Goal: Task Accomplishment & Management: Manage account settings

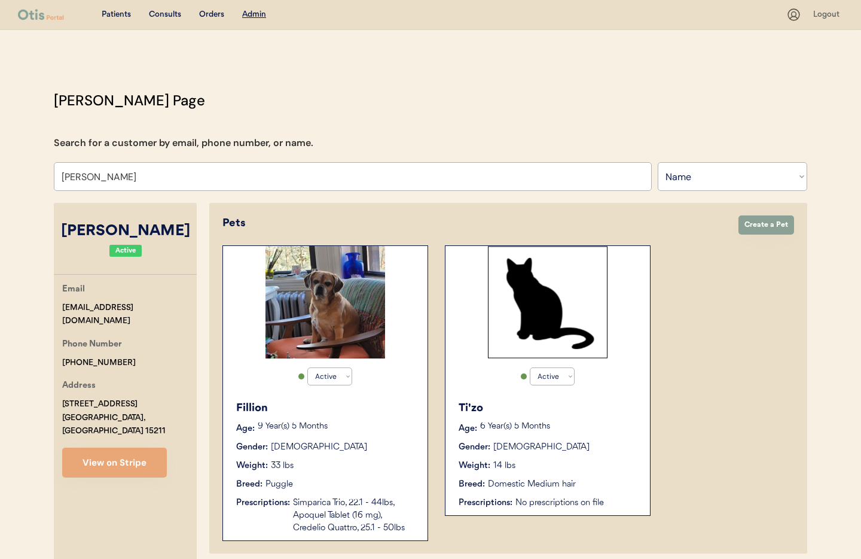
select select ""Name""
select select "true"
drag, startPoint x: 149, startPoint y: 178, endPoint x: 5, endPoint y: 169, distance: 144.5
click at [5, 169] on div "Patients Consults Orders Admin Logout Otis Admin Page Search for a customer by …" at bounding box center [430, 456] width 861 height 912
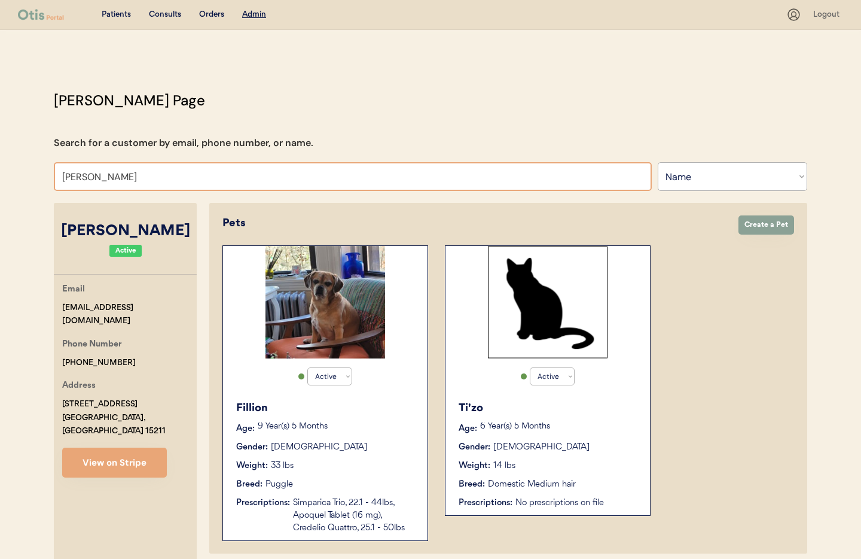
type input "Michael"
type input "Michael Jones"
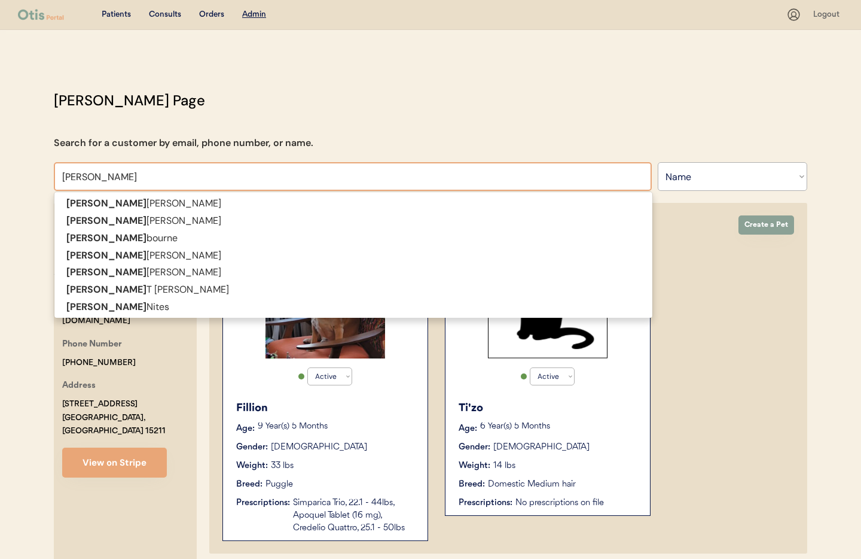
type input "Michael p"
type input "Michael plummer"
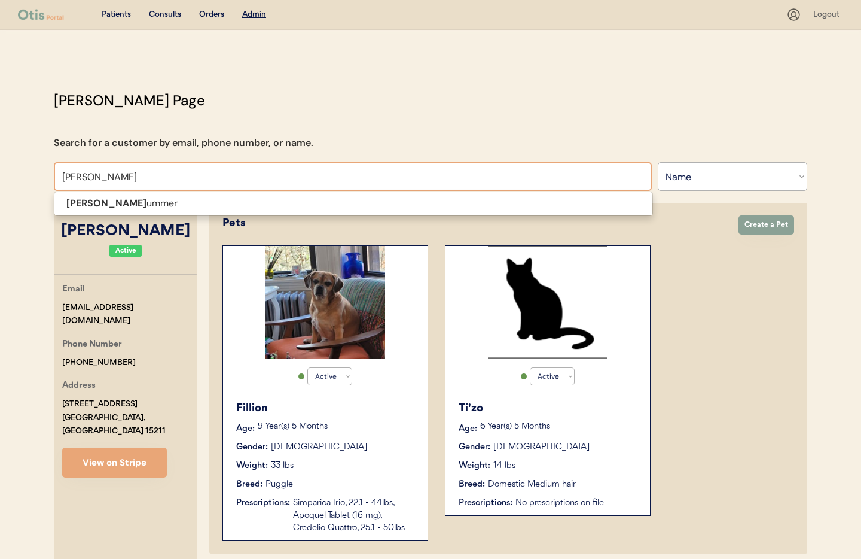
type input "Michael plumme"
type input "Michael plummer"
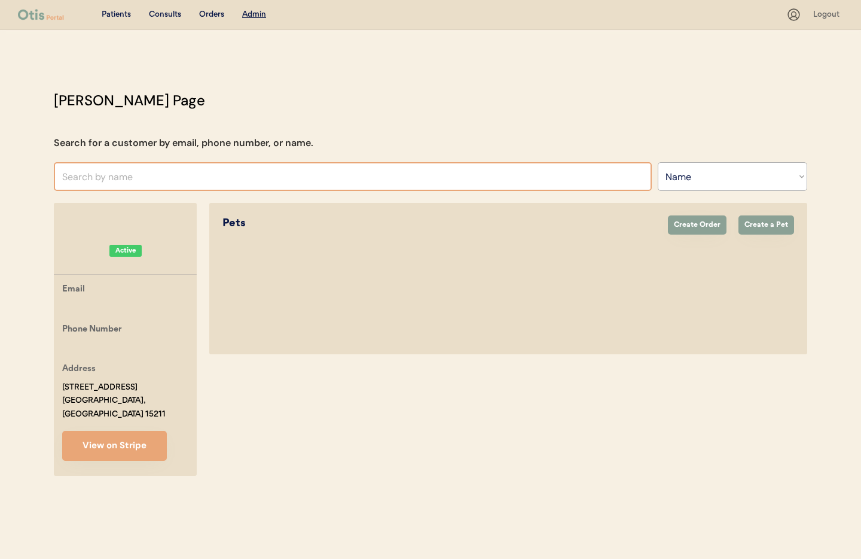
click at [208, 176] on input "text" at bounding box center [353, 176] width 598 height 29
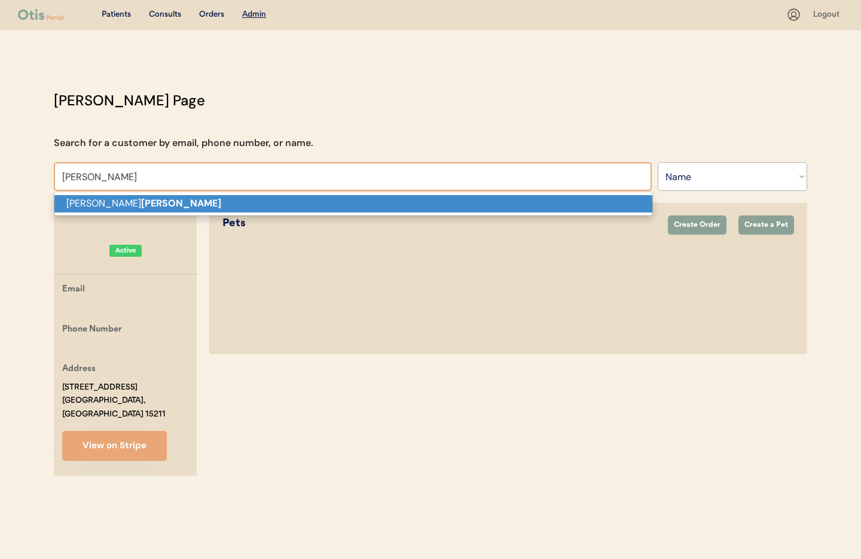
click at [180, 199] on p "Michael Plummer" at bounding box center [353, 203] width 598 height 17
type input "[PERSON_NAME]"
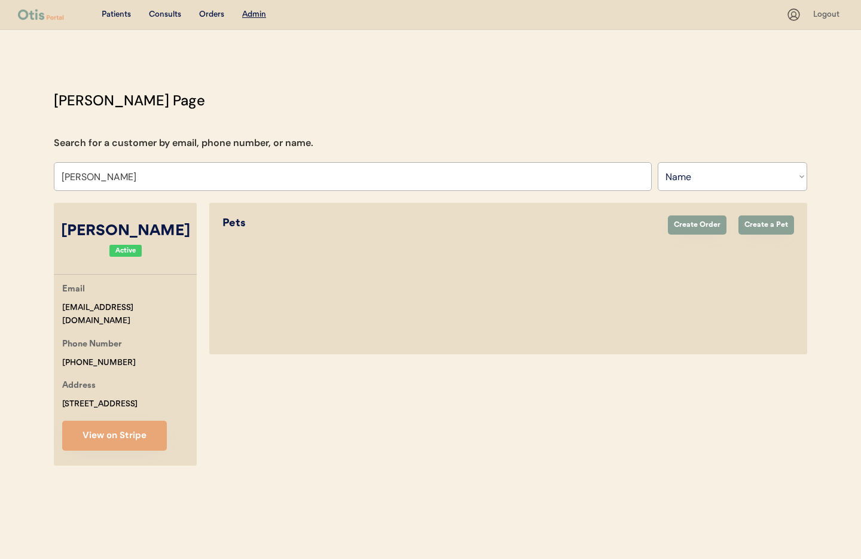
select select "true"
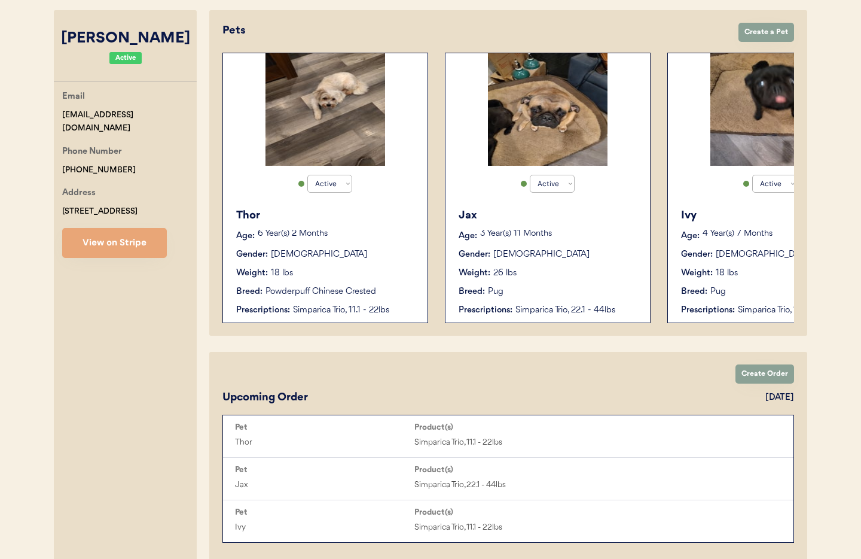
scroll to position [194, 0]
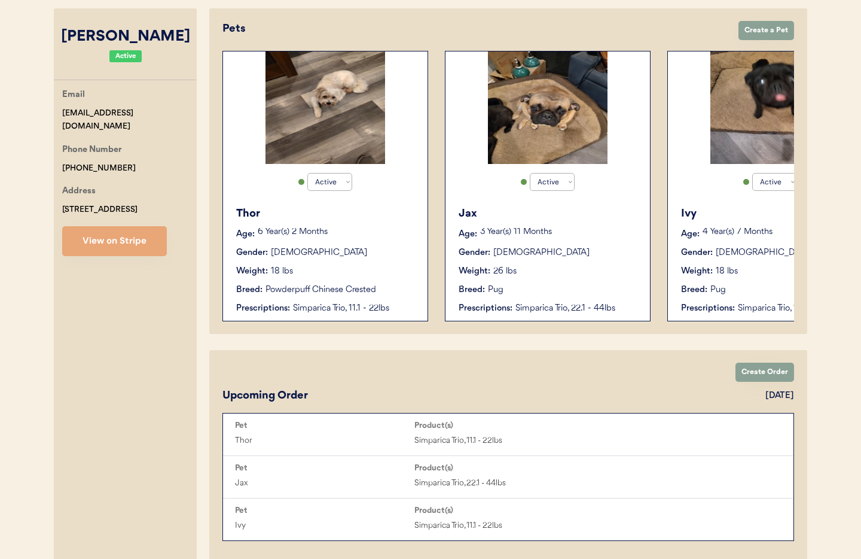
type input "Michael Plummer"
click at [388, 293] on div "Breed: Powderpuff Chinese Crested" at bounding box center [325, 290] width 179 height 13
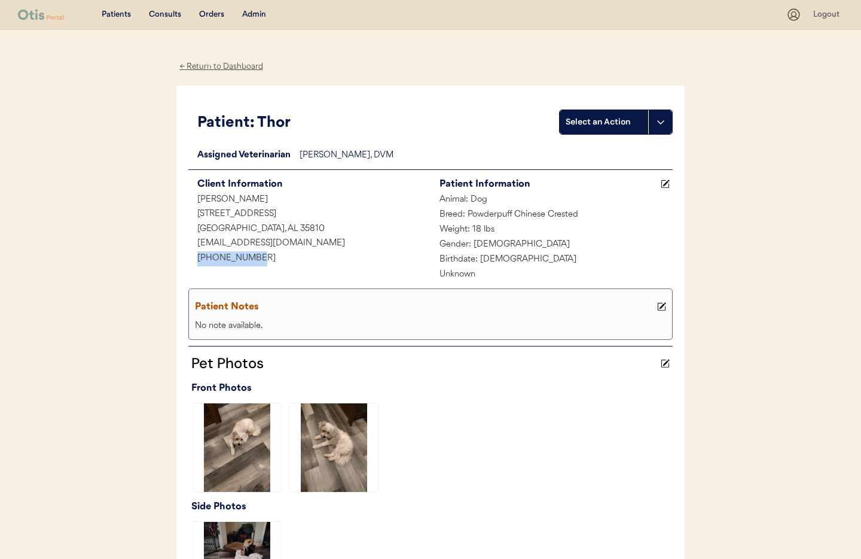
drag, startPoint x: 260, startPoint y: 259, endPoint x: 199, endPoint y: 256, distance: 61.7
click at [193, 256] on div "[PHONE_NUMBER]" at bounding box center [309, 258] width 242 height 15
copy div "[PHONE_NUMBER]"
click at [209, 64] on div "← Return to Dashboard" at bounding box center [221, 67] width 90 height 14
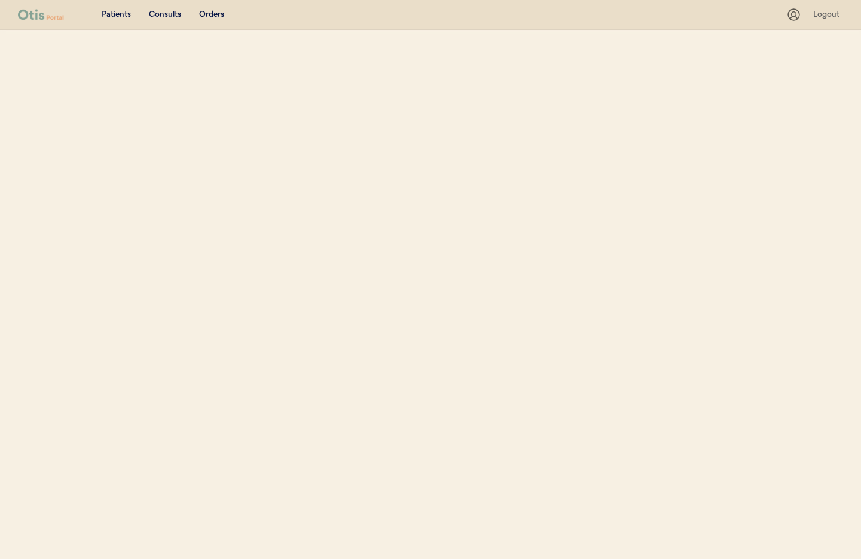
select select ""Name""
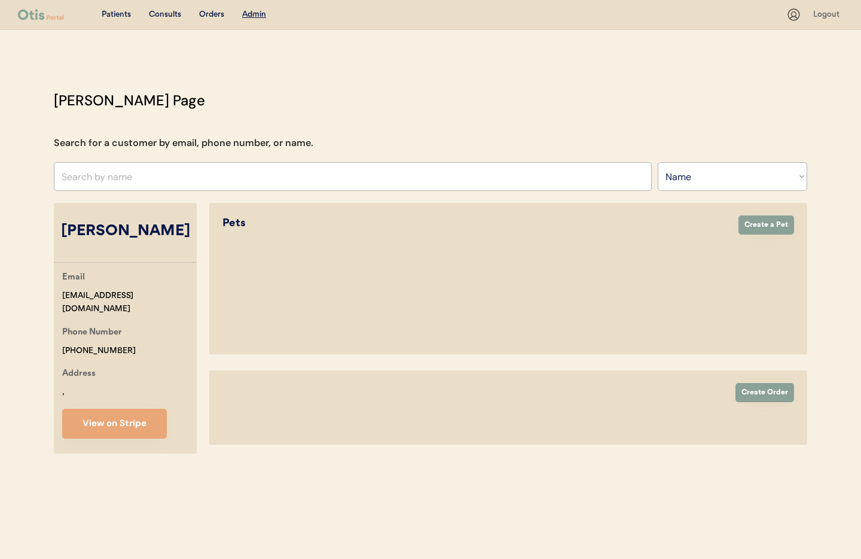
select select "true"
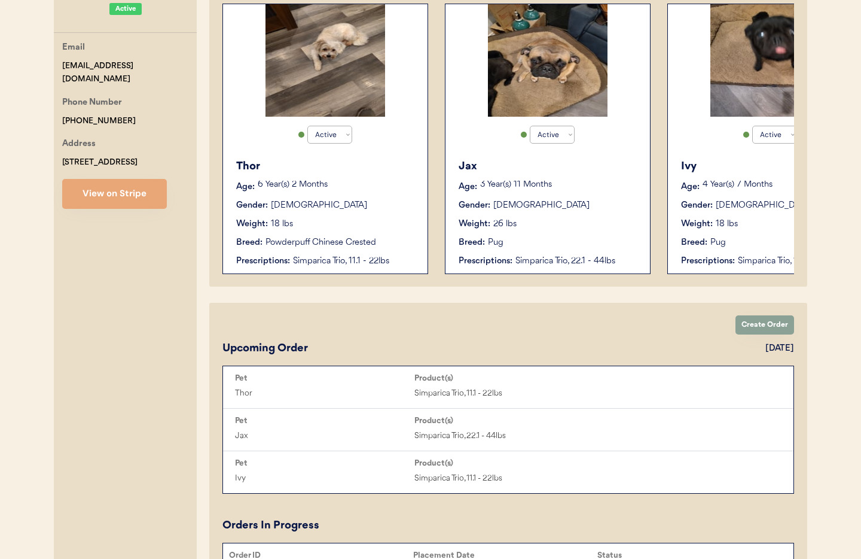
scroll to position [418, 0]
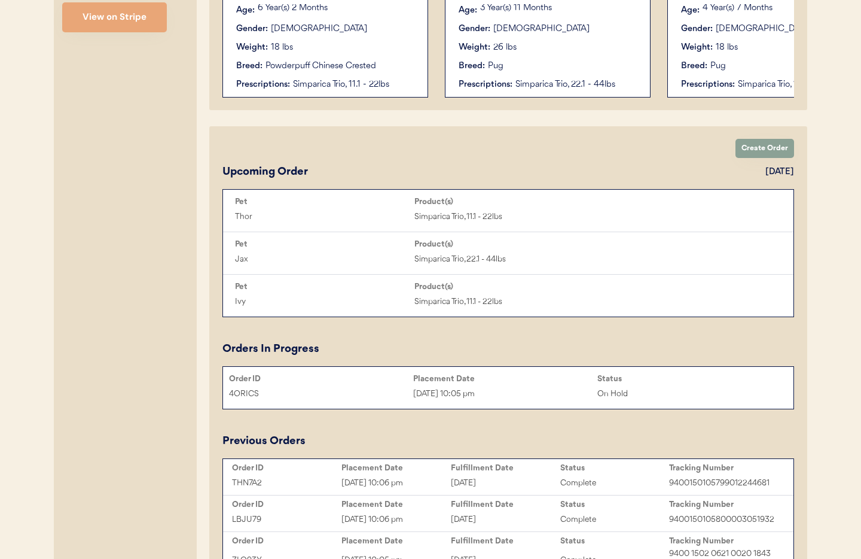
click at [389, 394] on div "4ORICS" at bounding box center [321, 394] width 184 height 14
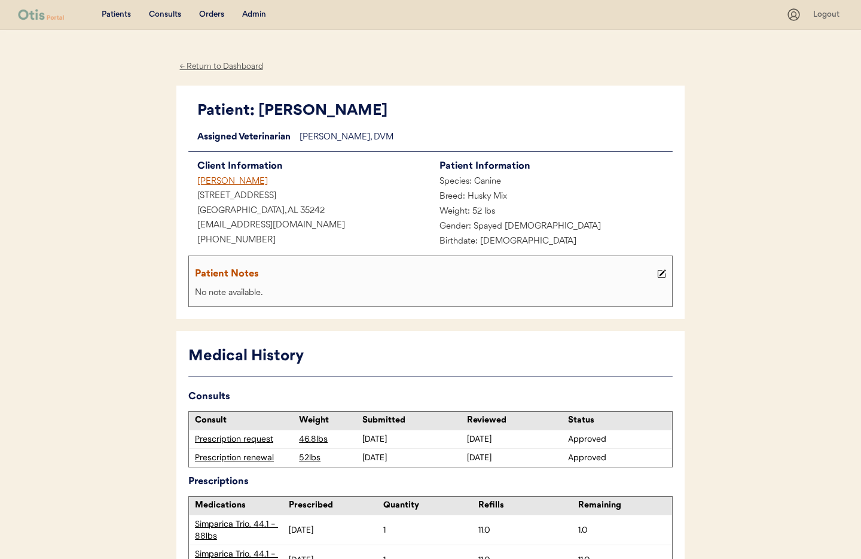
click at [234, 182] on div "Vicmary Bonilla" at bounding box center [309, 182] width 242 height 15
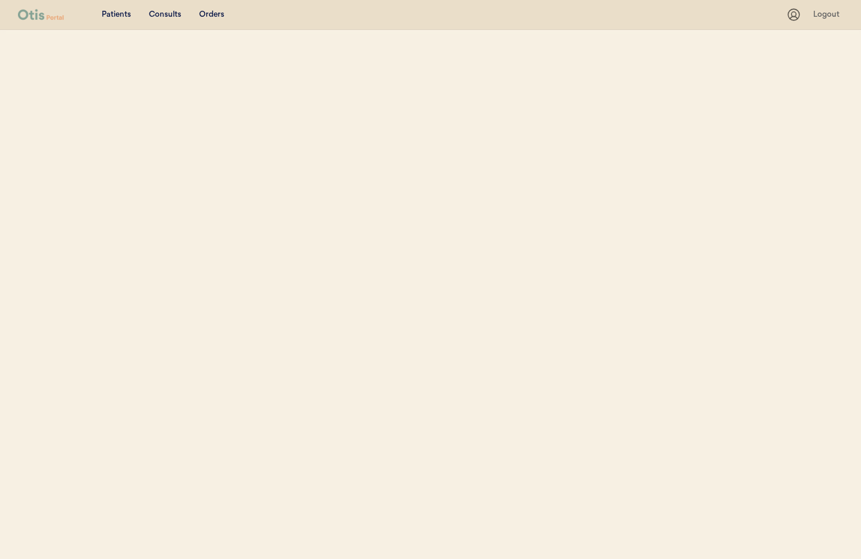
select select ""Name""
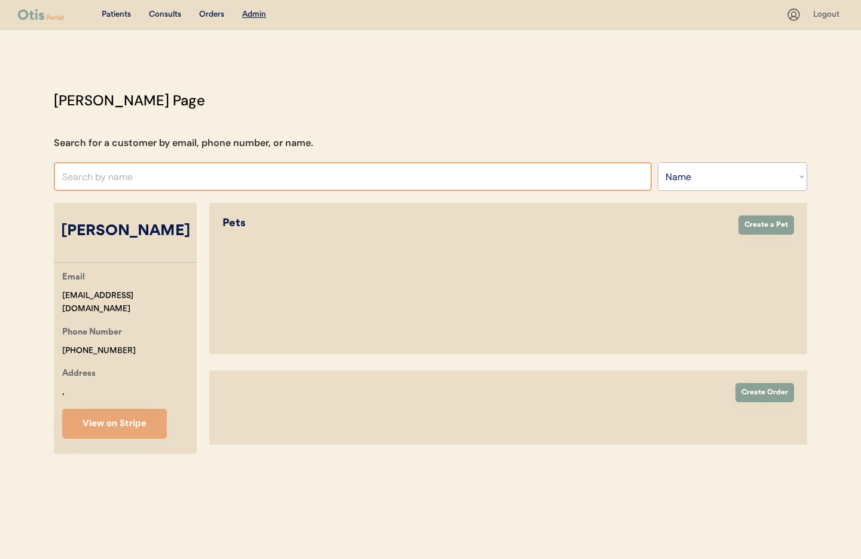
select select "true"
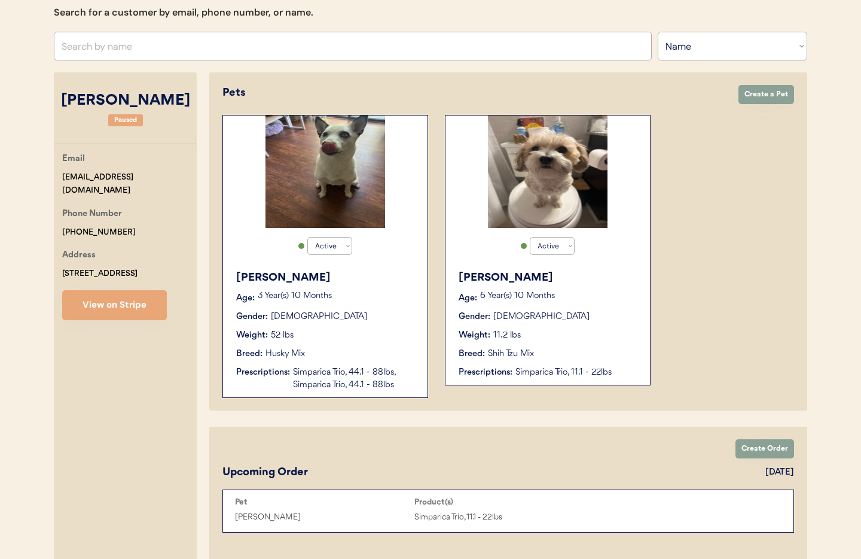
scroll to position [127, 0]
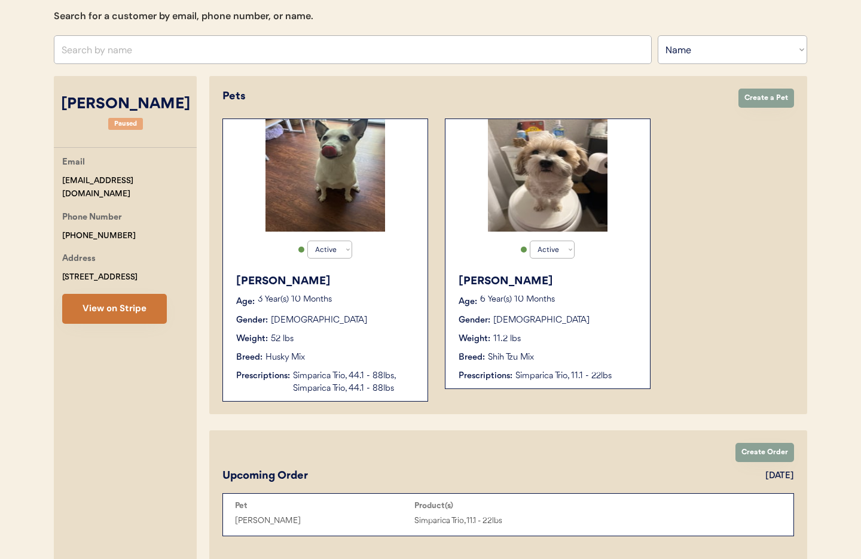
click at [137, 308] on button "View on Stripe" at bounding box center [114, 309] width 105 height 30
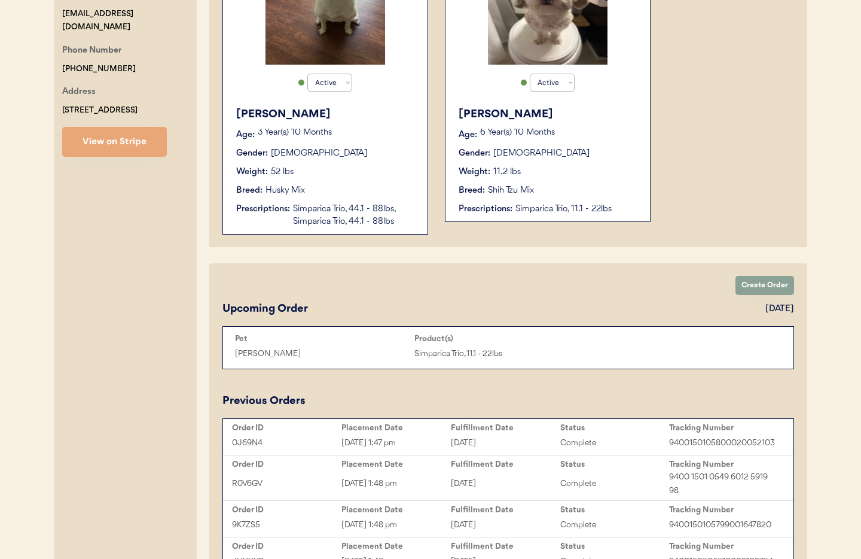
scroll to position [316, 0]
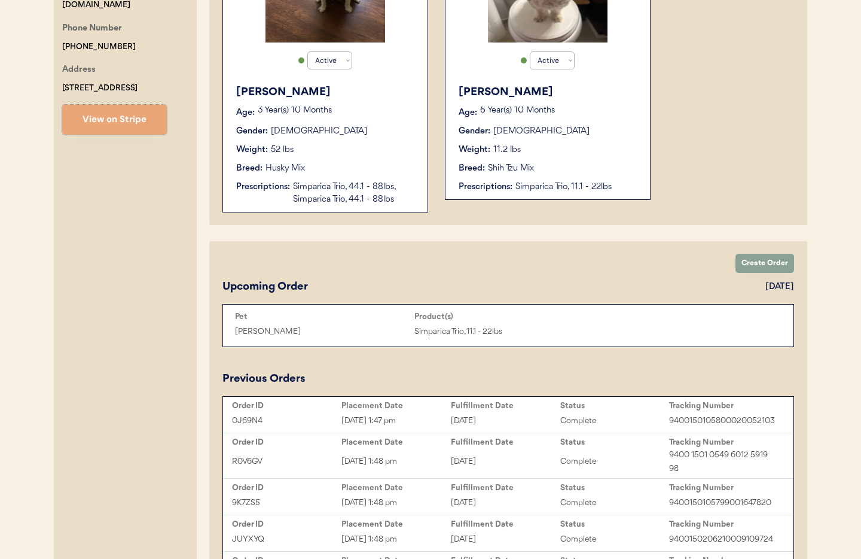
click at [385, 419] on div "Aug 11, 2025 1:47 pm" at bounding box center [396, 421] width 109 height 14
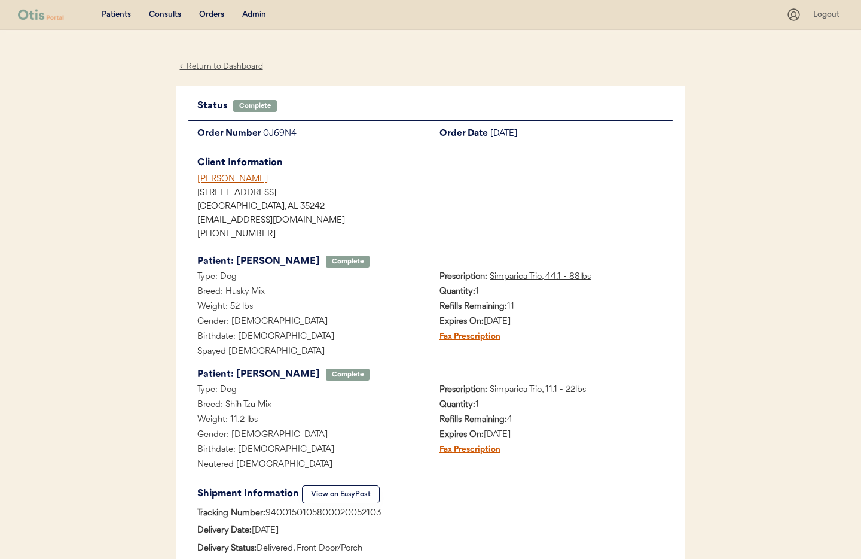
click at [220, 185] on div "Client Information [PERSON_NAME] [STREET_ADDRESS] [EMAIL_ADDRESS][DOMAIN_NAME] …" at bounding box center [430, 197] width 485 height 86
click at [219, 181] on div "[PERSON_NAME]" at bounding box center [435, 179] width 476 height 13
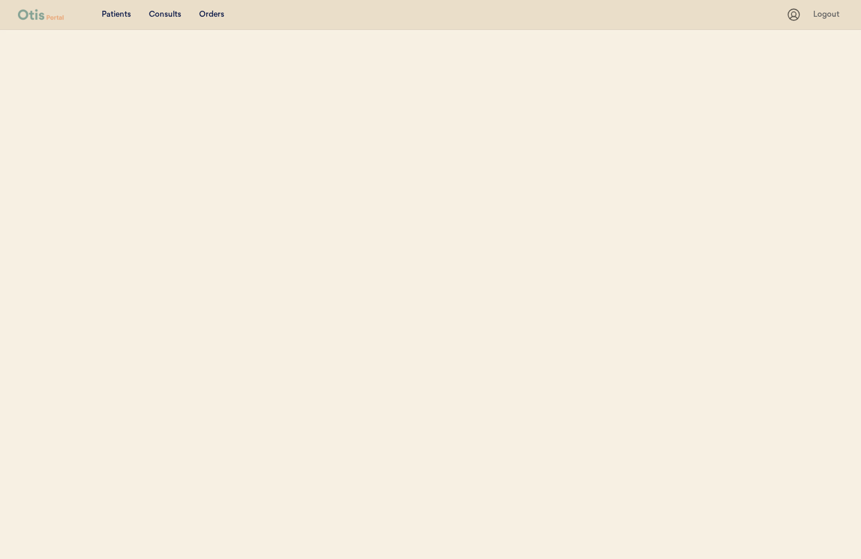
select select ""Name""
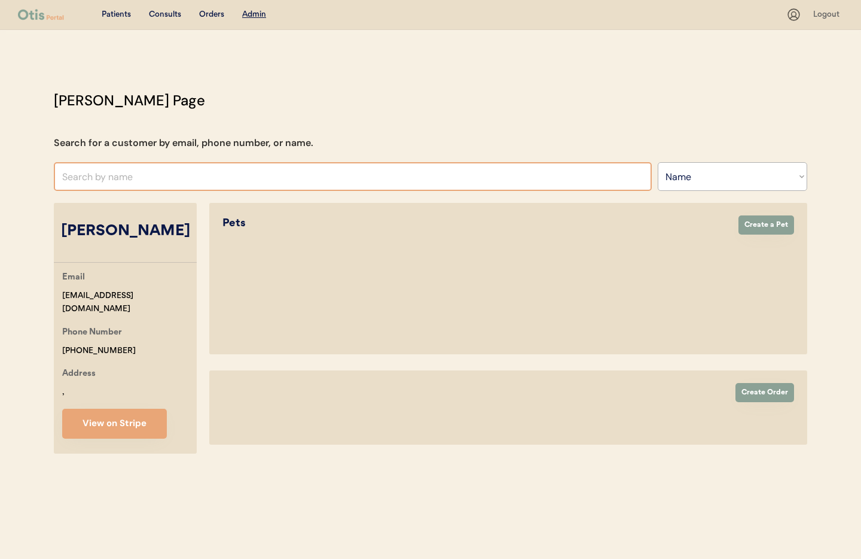
select select "true"
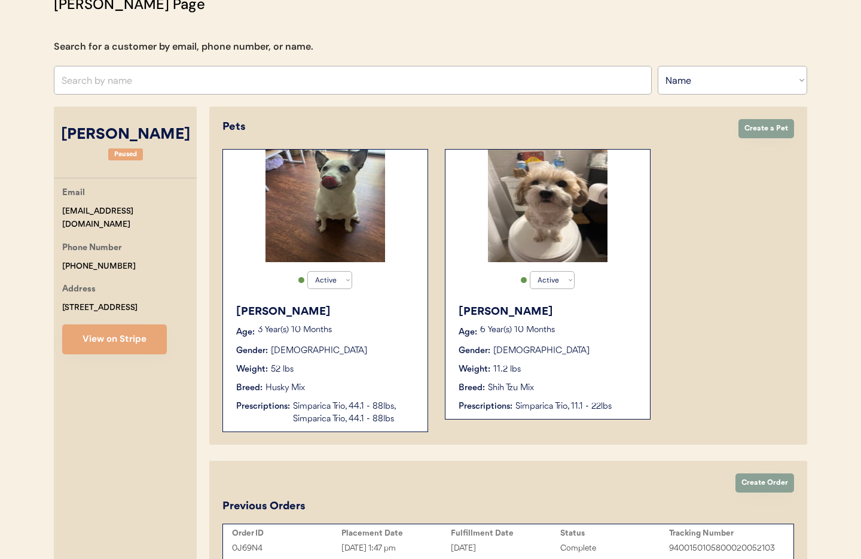
scroll to position [100, 0]
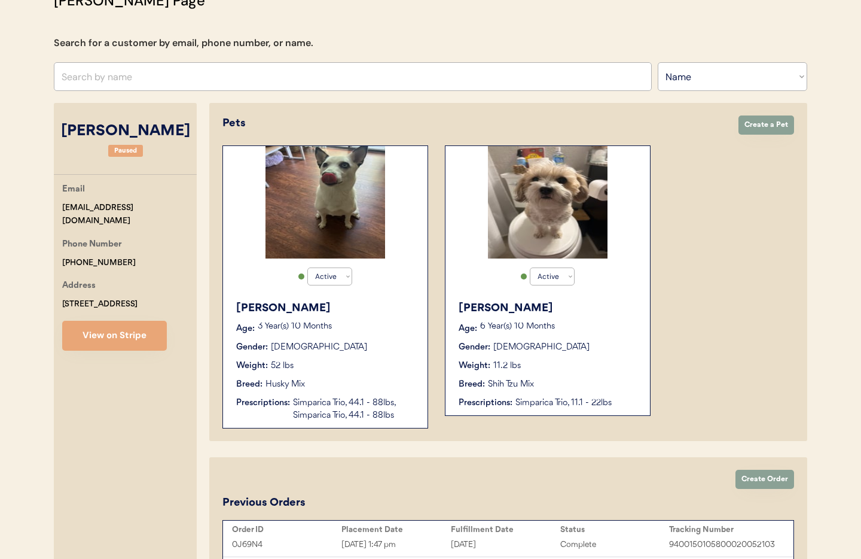
click at [354, 345] on div "Gender: [DEMOGRAPHIC_DATA]" at bounding box center [325, 347] width 179 height 13
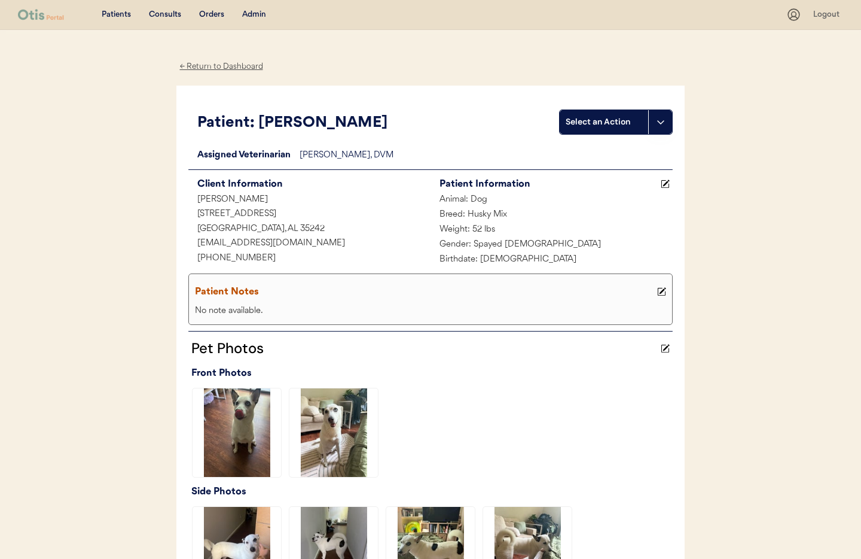
drag, startPoint x: 252, startPoint y: 16, endPoint x: 233, endPoint y: 50, distance: 39.1
click at [252, 16] on div "Admin" at bounding box center [254, 15] width 24 height 12
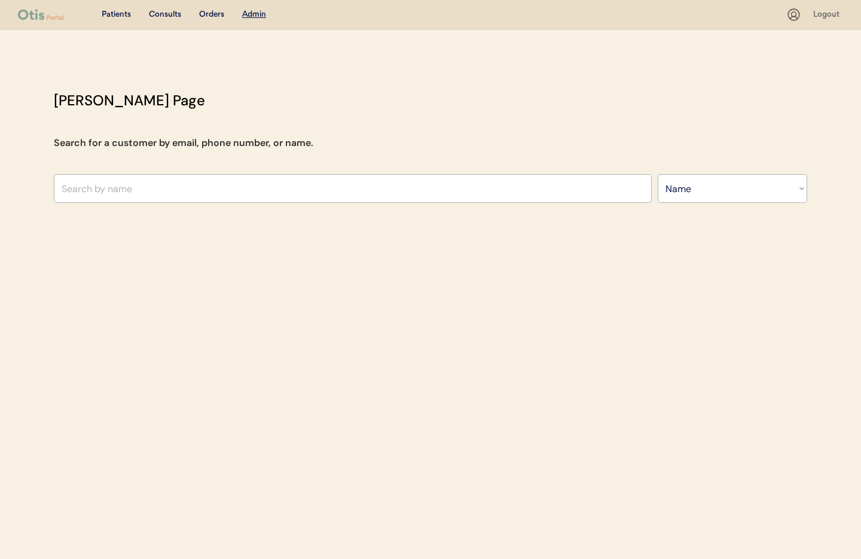
select select ""Name""
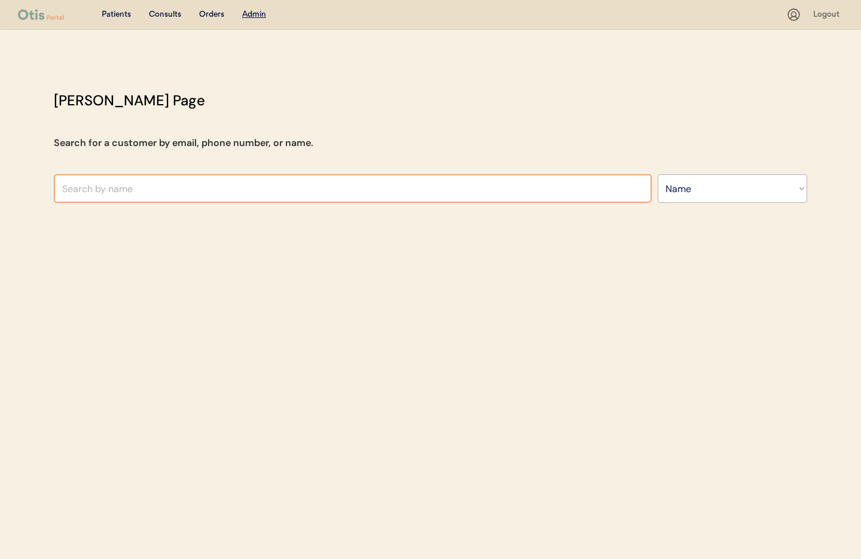
click at [166, 191] on input "text" at bounding box center [353, 188] width 598 height 29
type input "Mic"
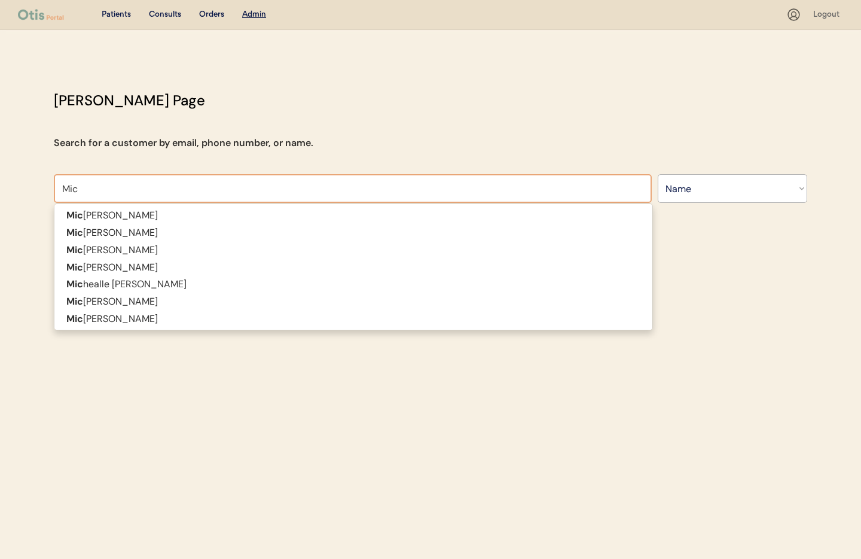
type input "[PERSON_NAME]"
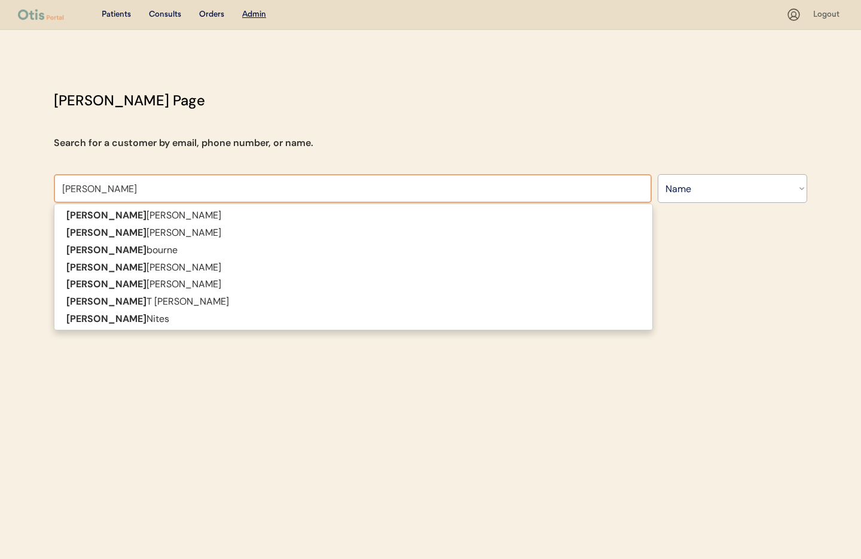
type input "[PERSON_NAME]"
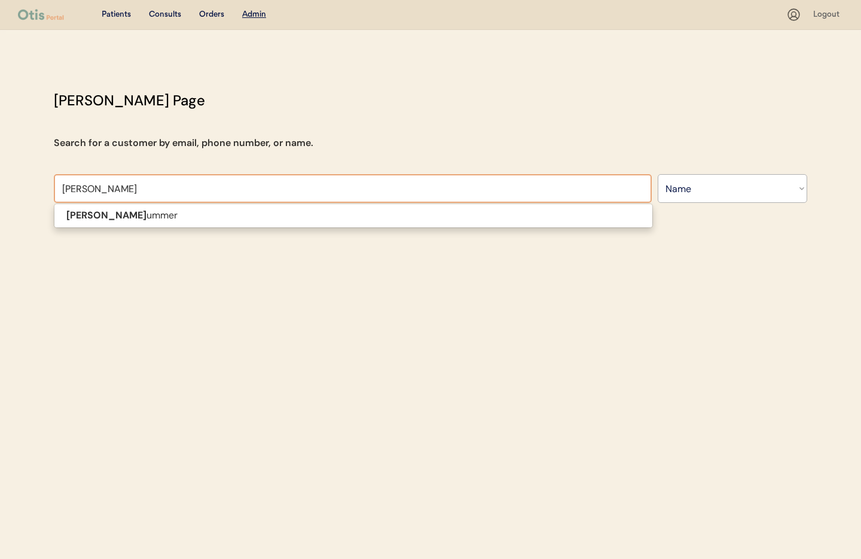
type input "[PERSON_NAME]"
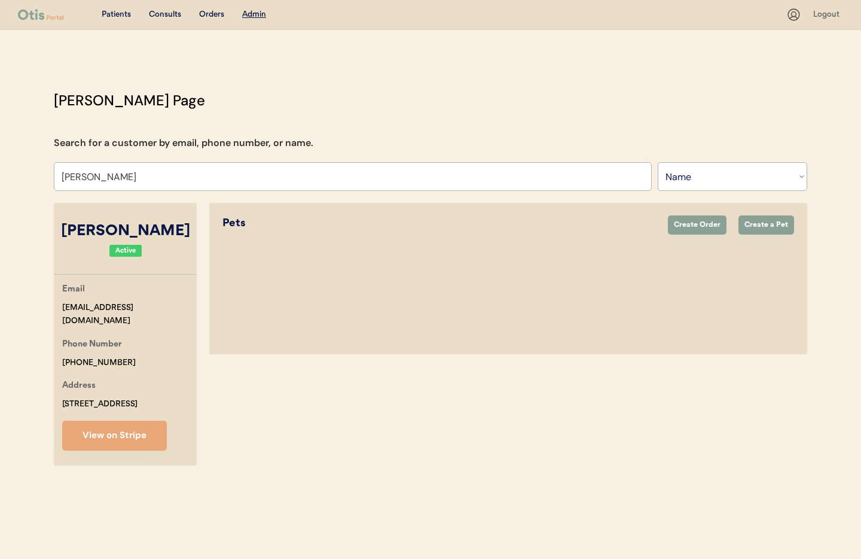
select select "true"
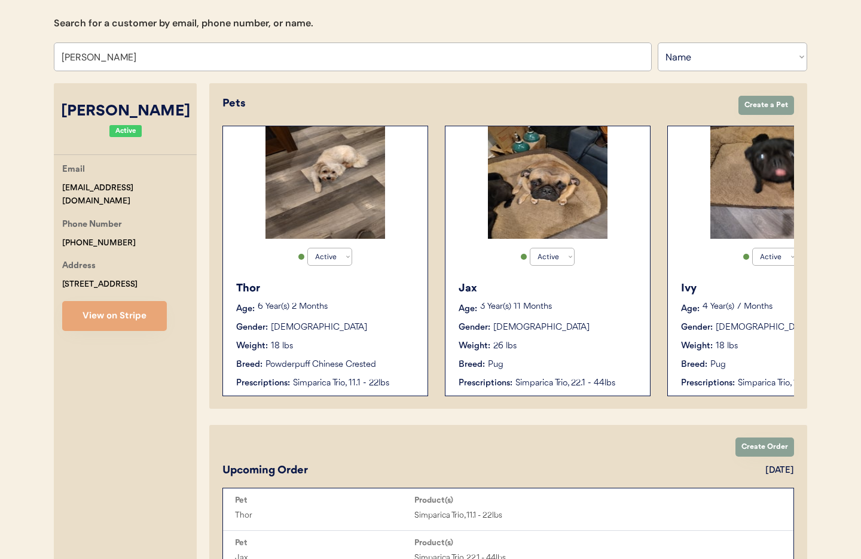
scroll to position [99, 0]
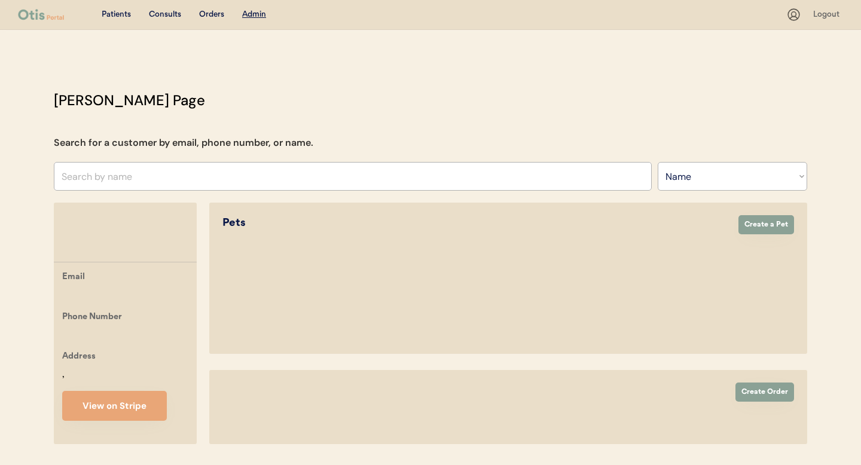
select select ""Name""
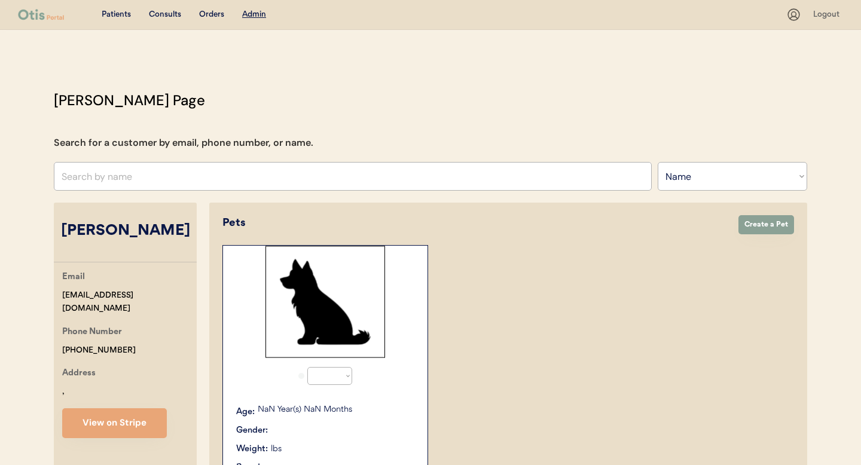
select select "true"
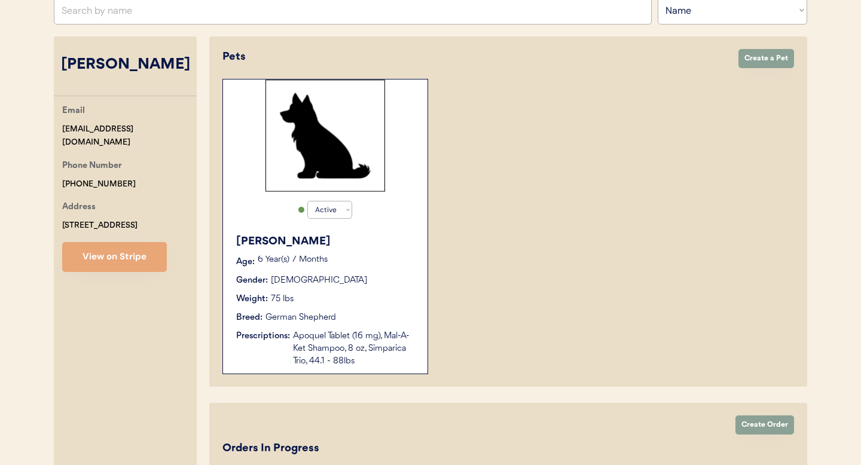
scroll to position [165, 0]
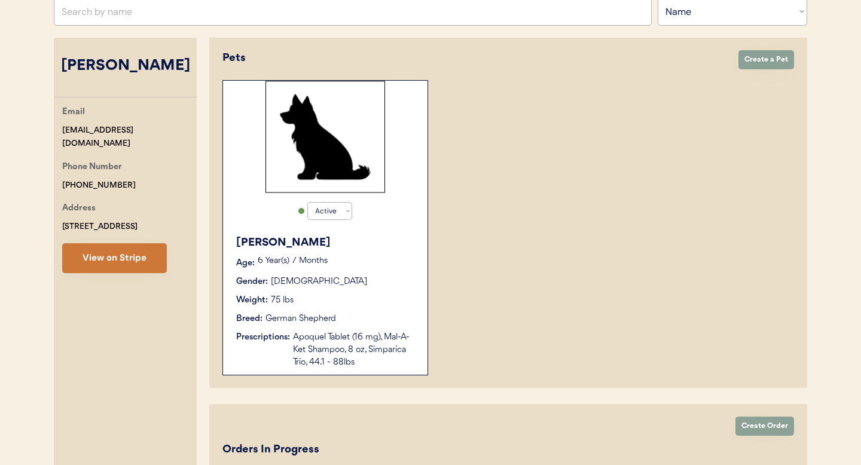
click at [115, 263] on button "View on Stripe" at bounding box center [114, 258] width 105 height 30
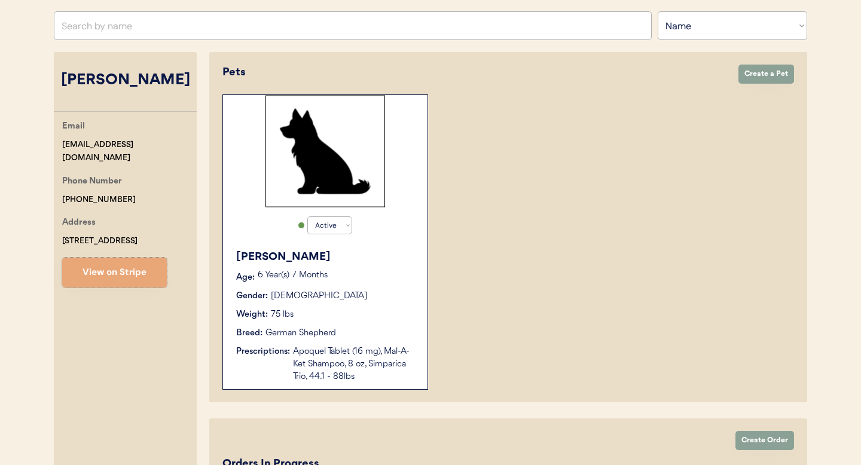
scroll to position [127, 0]
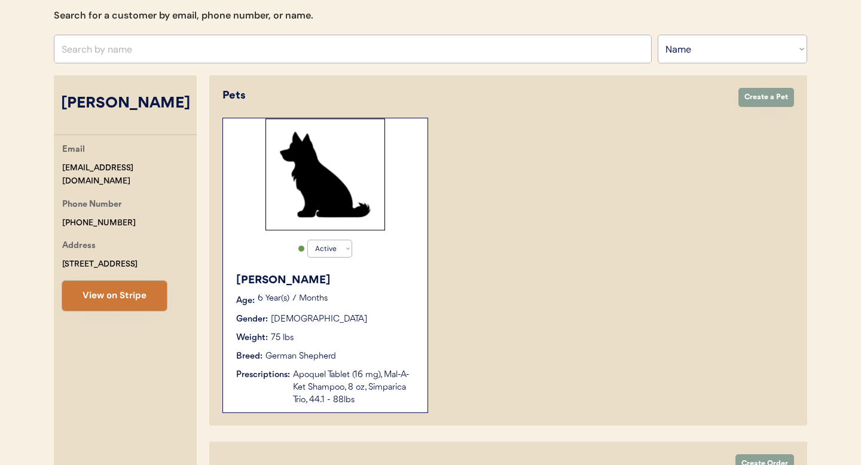
click at [126, 300] on button "View on Stripe" at bounding box center [114, 296] width 105 height 30
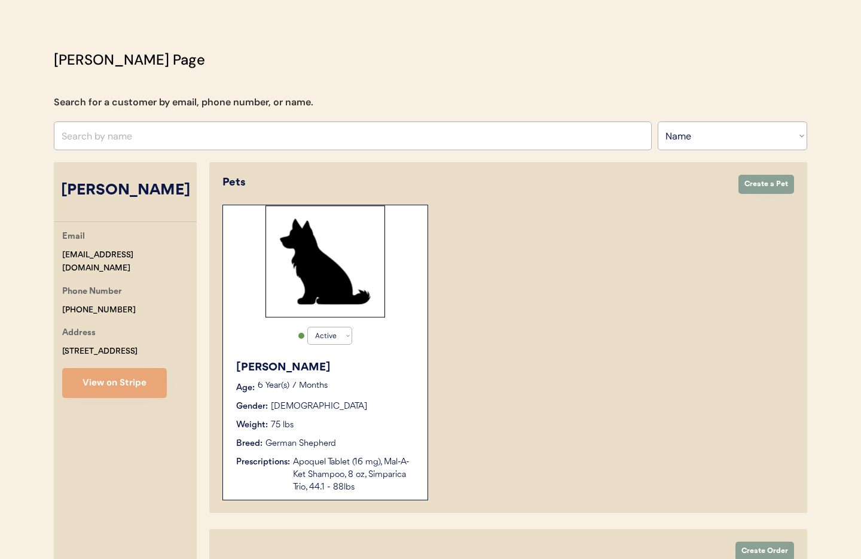
scroll to position [0, 0]
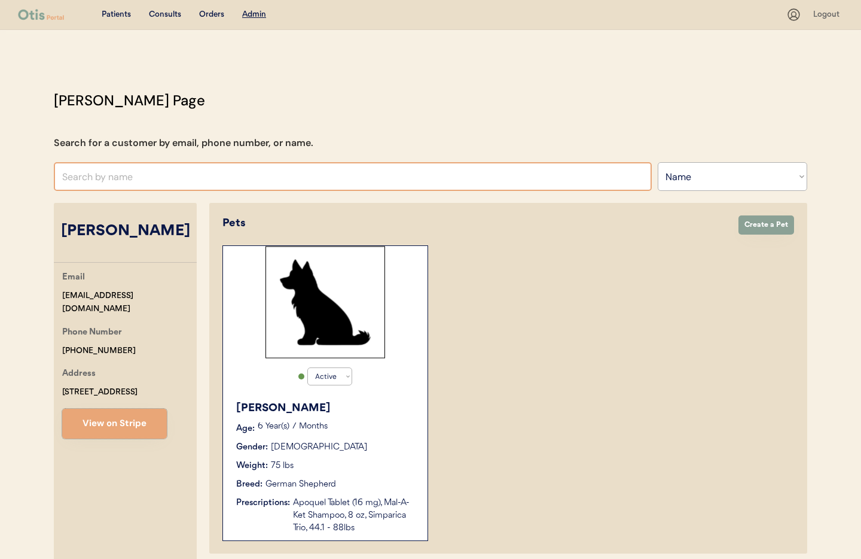
click at [176, 178] on input "text" at bounding box center [353, 176] width 598 height 29
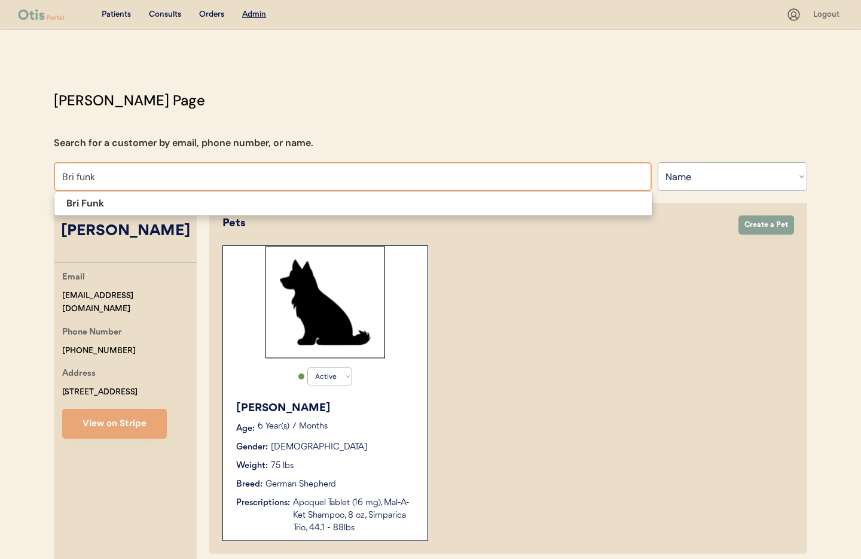
type input "Bri funk"
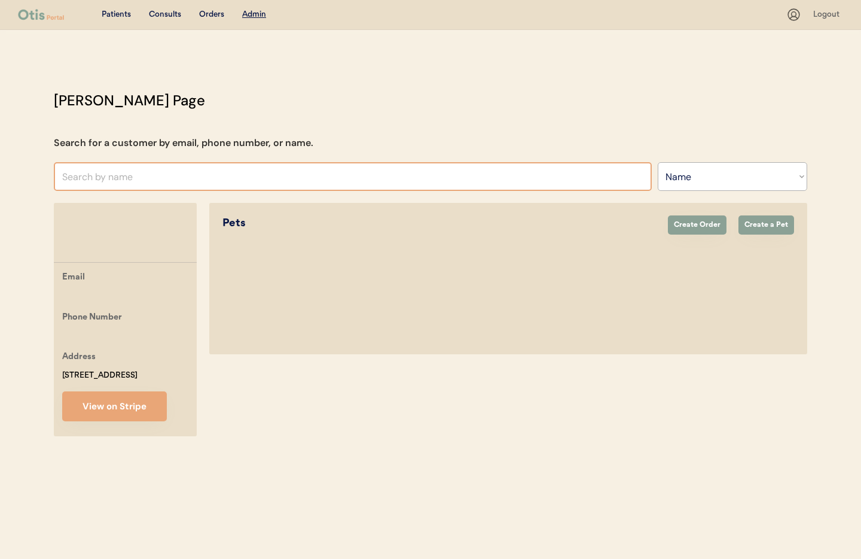
click at [157, 178] on input "text" at bounding box center [353, 176] width 598 height 29
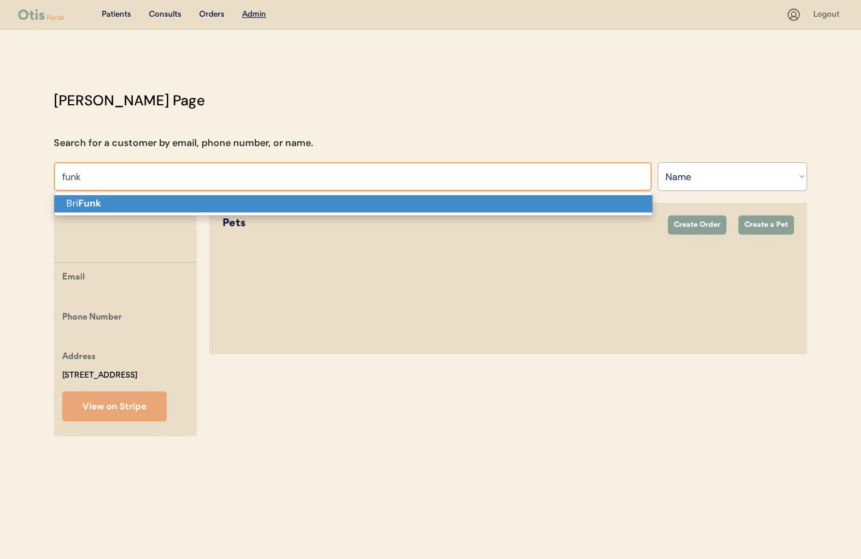
click at [159, 194] on span "Bri Funk" at bounding box center [353, 203] width 599 height 25
click at [155, 205] on p "Bri Funk" at bounding box center [353, 203] width 598 height 17
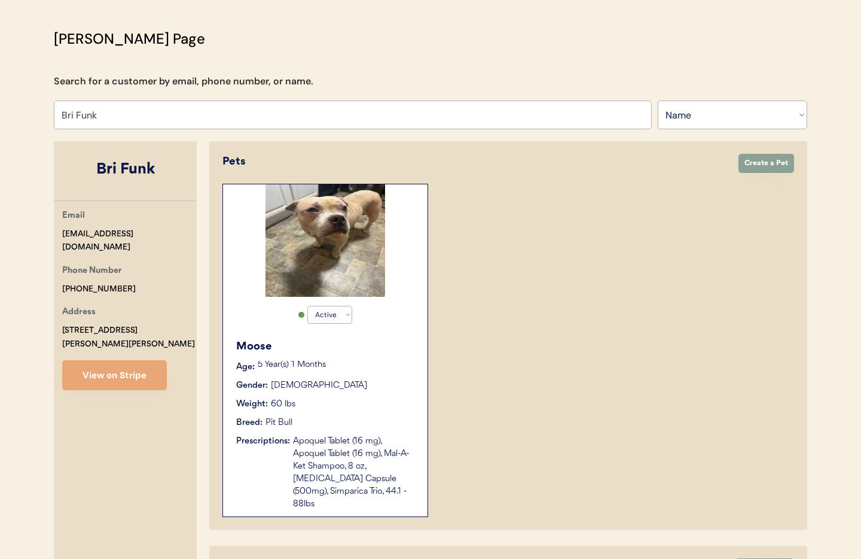
scroll to position [54, 0]
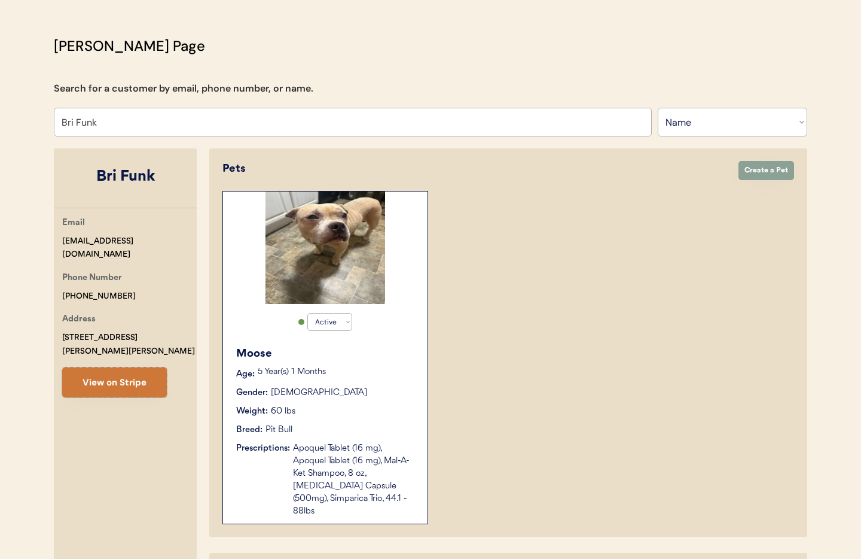
click at [88, 373] on button "View on Stripe" at bounding box center [114, 382] width 105 height 30
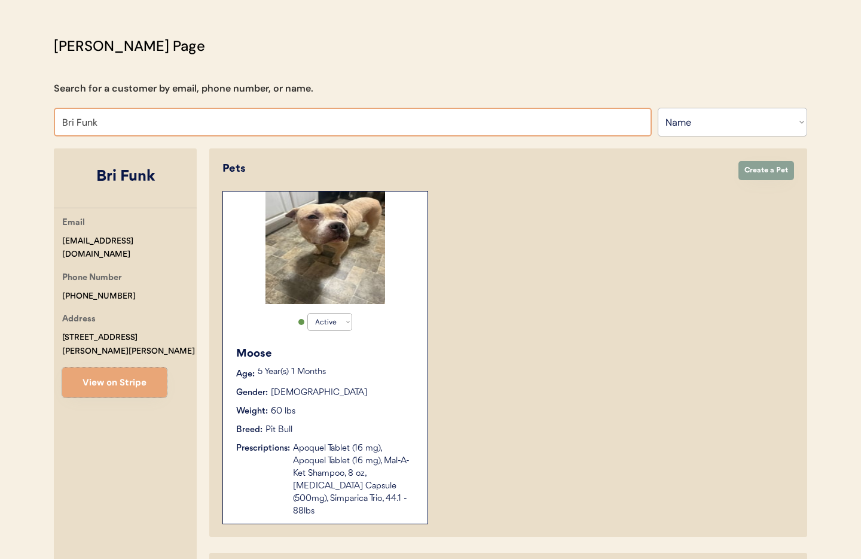
scroll to position [57, 0]
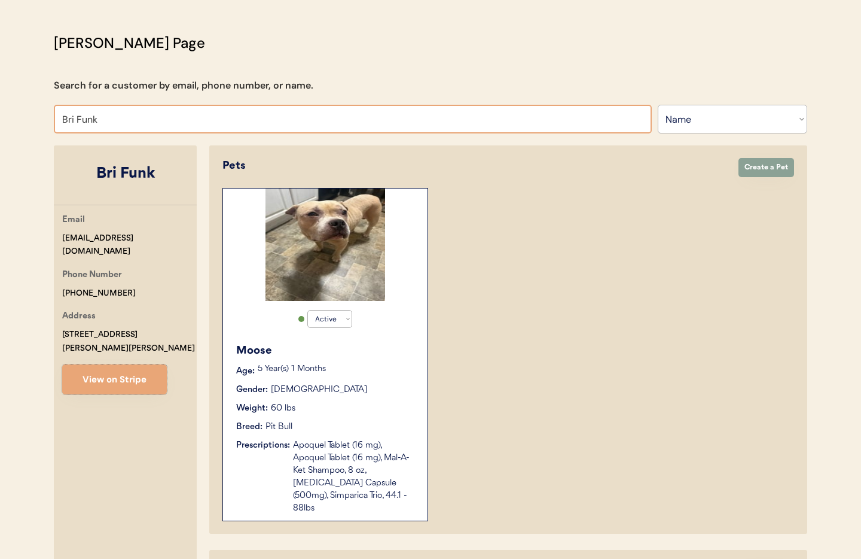
click at [149, 123] on input "Bri Funk" at bounding box center [353, 119] width 598 height 29
drag, startPoint x: 117, startPoint y: 120, endPoint x: 10, endPoint y: 120, distance: 106.5
click at [5, 121] on div "Patients Consults Orders Admin Logout Otis Admin Page Search for a customer by …" at bounding box center [430, 333] width 861 height 781
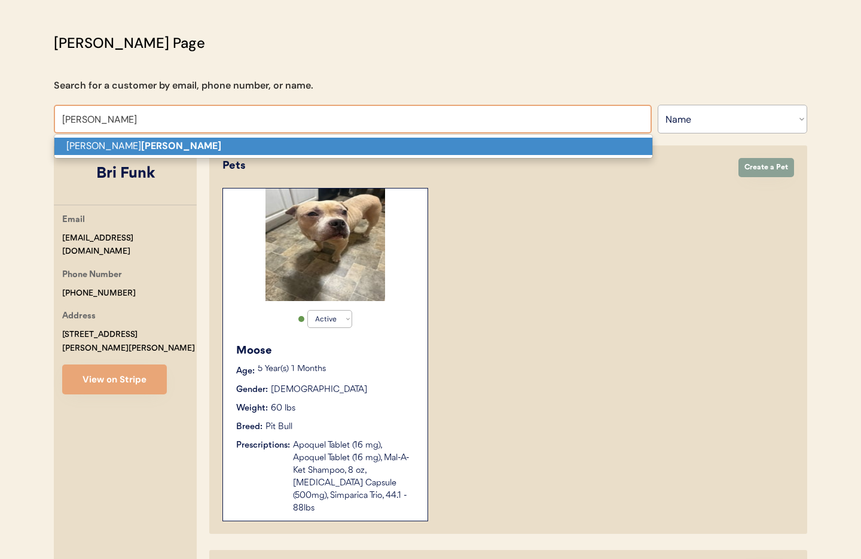
click at [141, 149] on strong "Devine" at bounding box center [181, 145] width 80 height 13
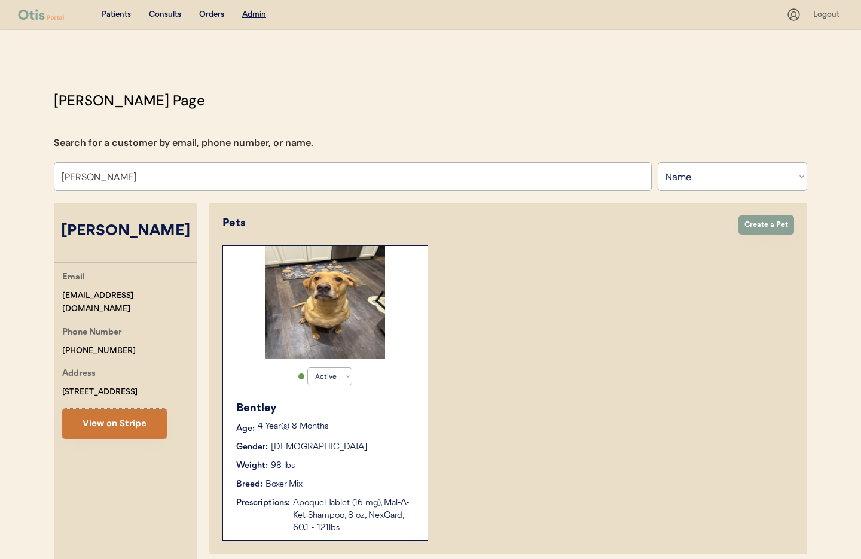
click at [138, 412] on button "View on Stripe" at bounding box center [114, 424] width 105 height 30
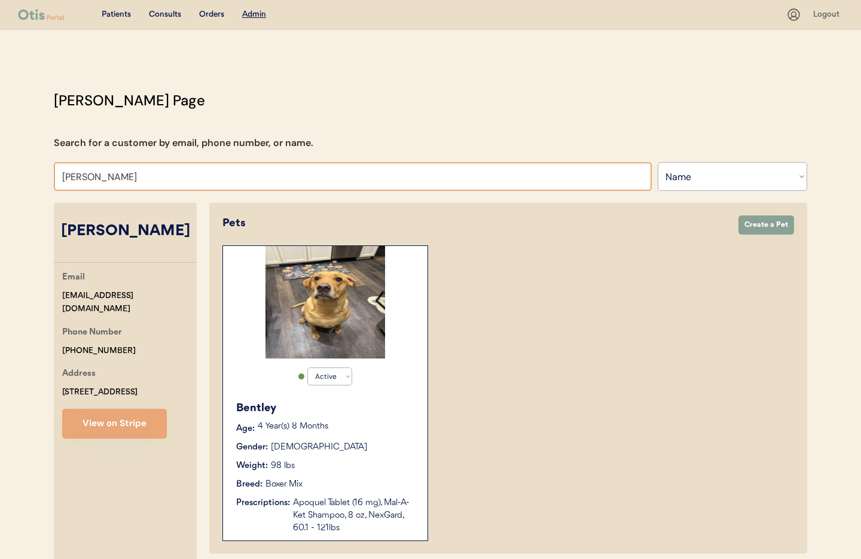
drag, startPoint x: 85, startPoint y: 178, endPoint x: -2, endPoint y: 178, distance: 86.7
click at [0, 178] on html "Patients Consults Orders Admin Logout Otis Admin Page Search for a customer by …" at bounding box center [430, 279] width 861 height 559
drag, startPoint x: 184, startPoint y: 177, endPoint x: 191, endPoint y: 175, distance: 6.8
click at [184, 177] on input "Ashley Devine" at bounding box center [353, 176] width 598 height 29
drag, startPoint x: 190, startPoint y: 175, endPoint x: 1, endPoint y: 162, distance: 189.5
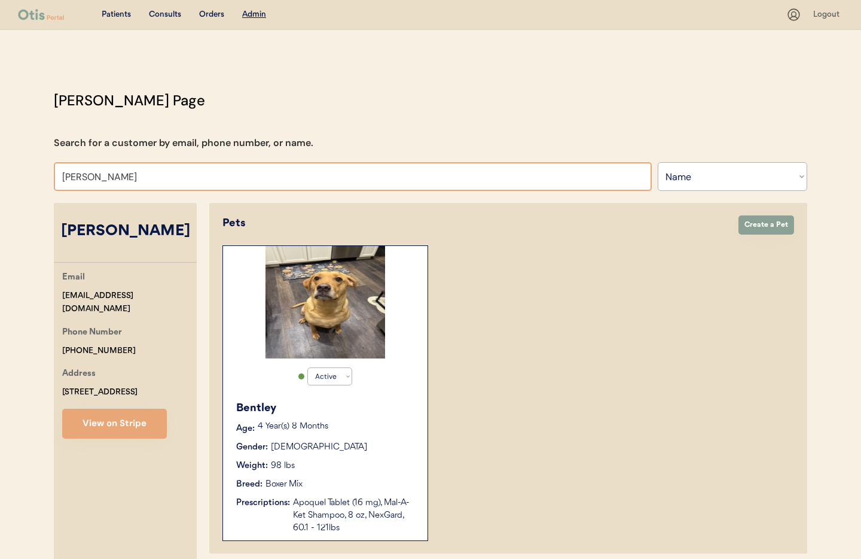
click at [0, 162] on html "Patients Consults Orders Admin Logout Otis Admin Page Search for a customer by …" at bounding box center [430, 279] width 861 height 559
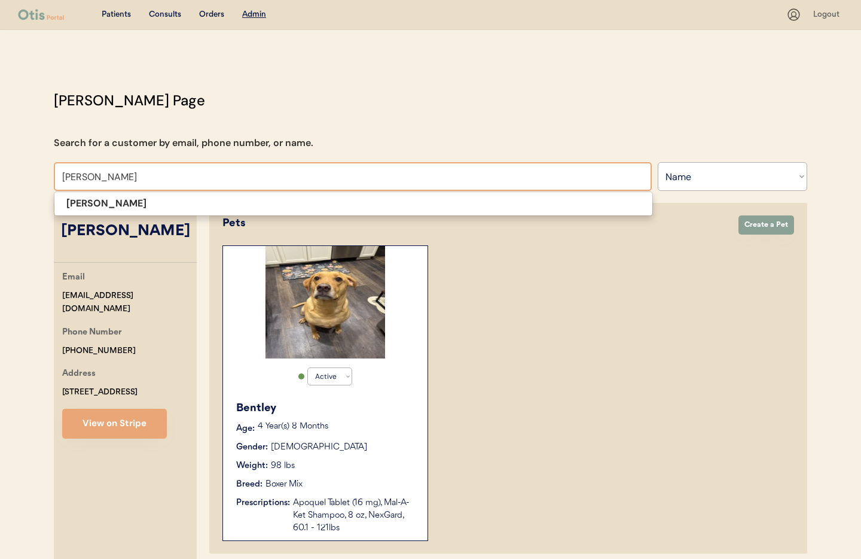
click at [308, 208] on p "Christie Williams" at bounding box center [353, 203] width 598 height 17
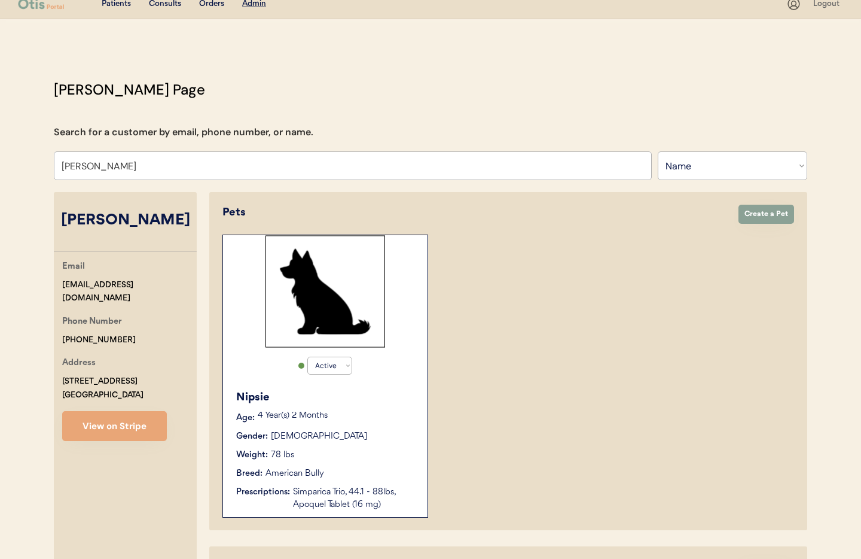
scroll to position [10, 0]
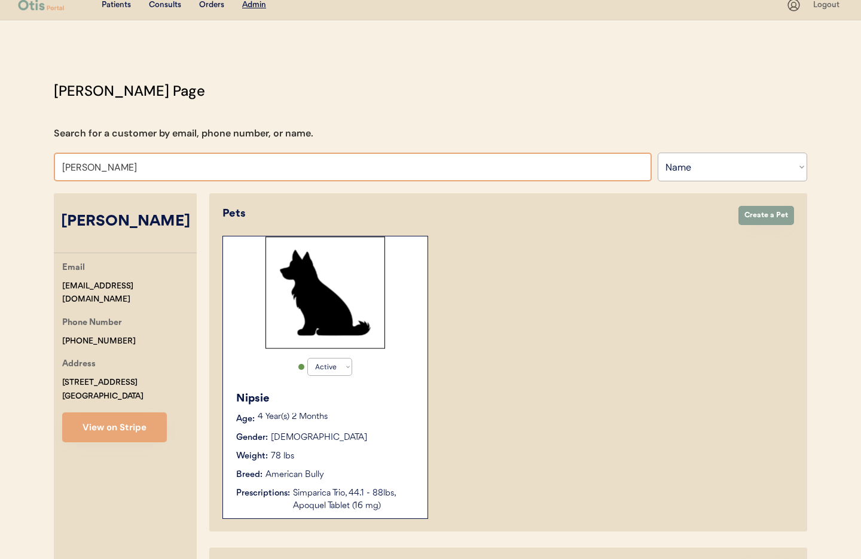
drag, startPoint x: 139, startPoint y: 168, endPoint x: 44, endPoint y: 167, distance: 95.1
click at [44, 167] on div "Otis Admin Page Search for a customer by email, phone number, or name. Christie…" at bounding box center [431, 373] width 778 height 586
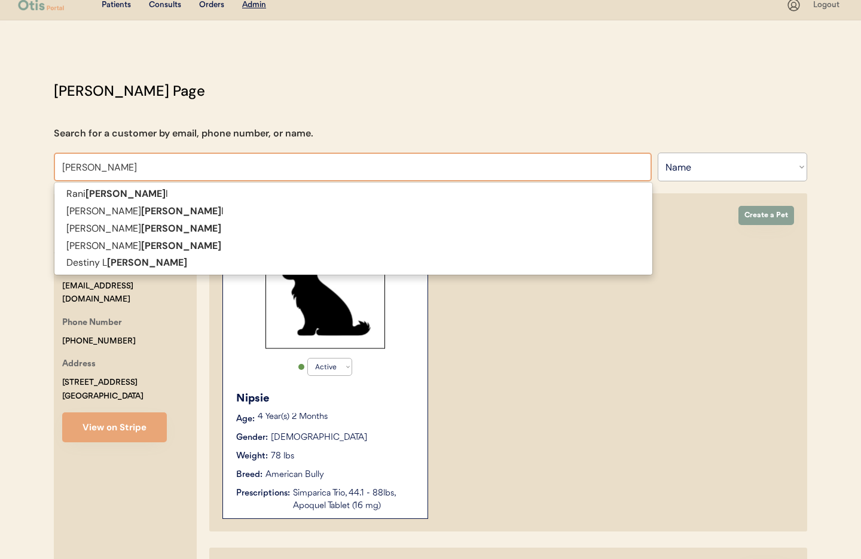
scroll to position [9, 0]
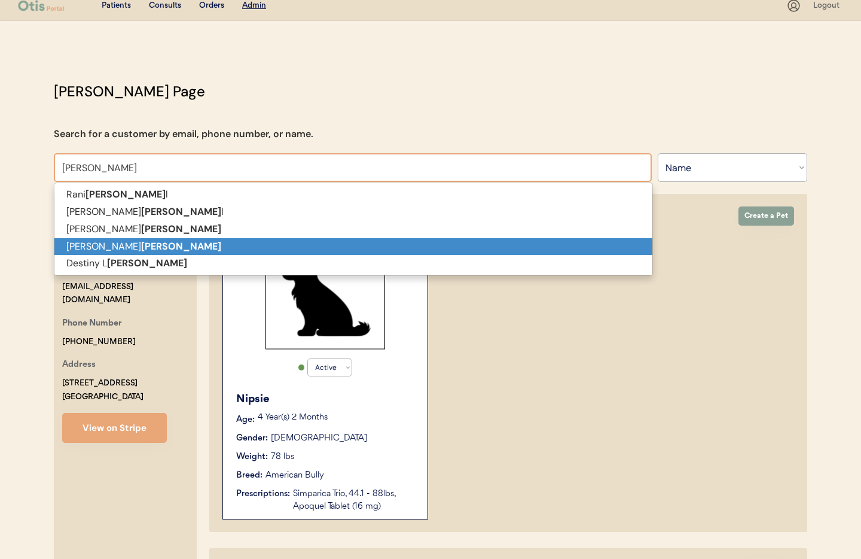
click at [245, 254] on p "Alicia Pate" at bounding box center [353, 246] width 598 height 17
type input "Alicia Pate"
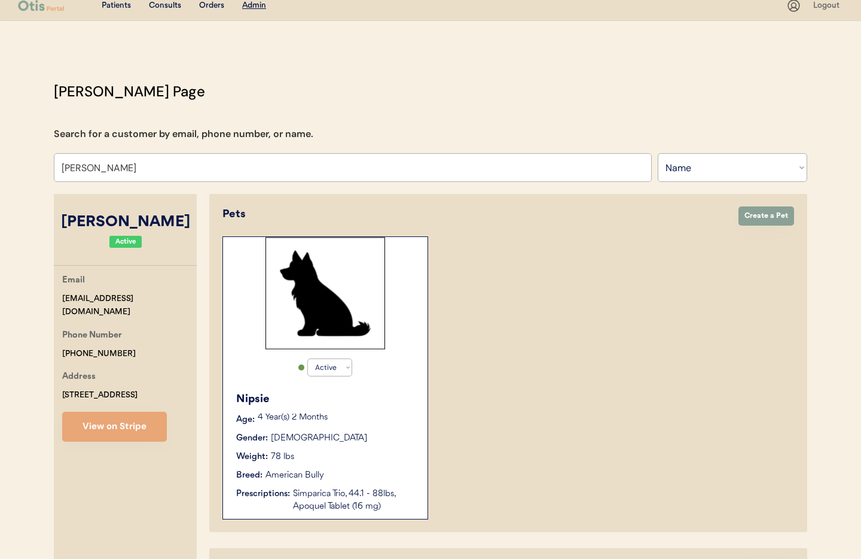
select select "true"
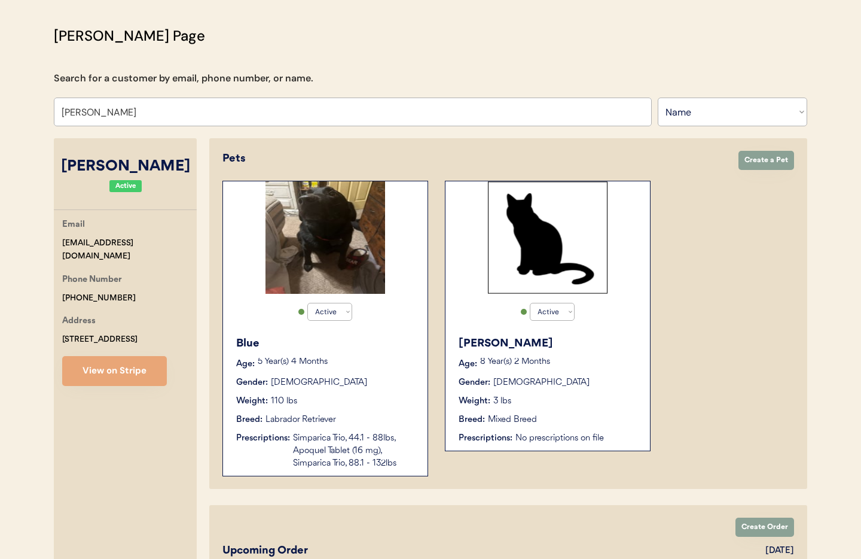
scroll to position [30, 0]
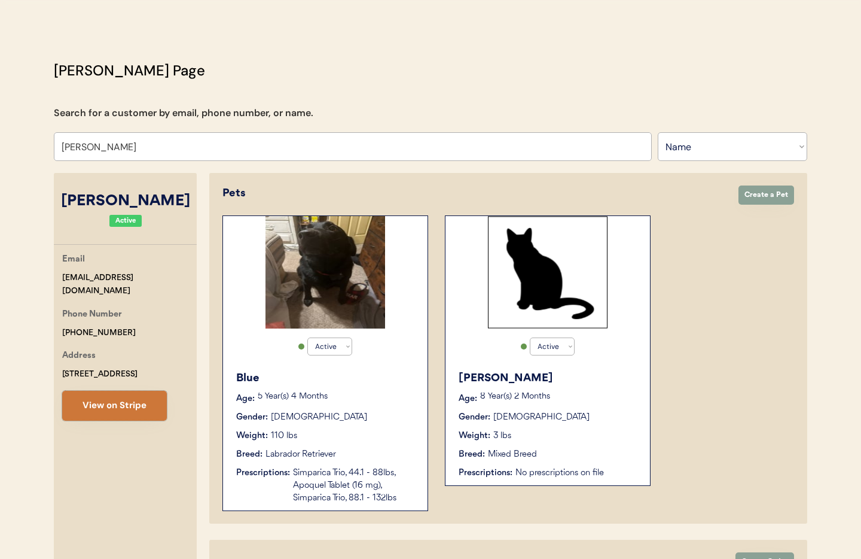
click at [102, 409] on button "View on Stripe" at bounding box center [114, 406] width 105 height 30
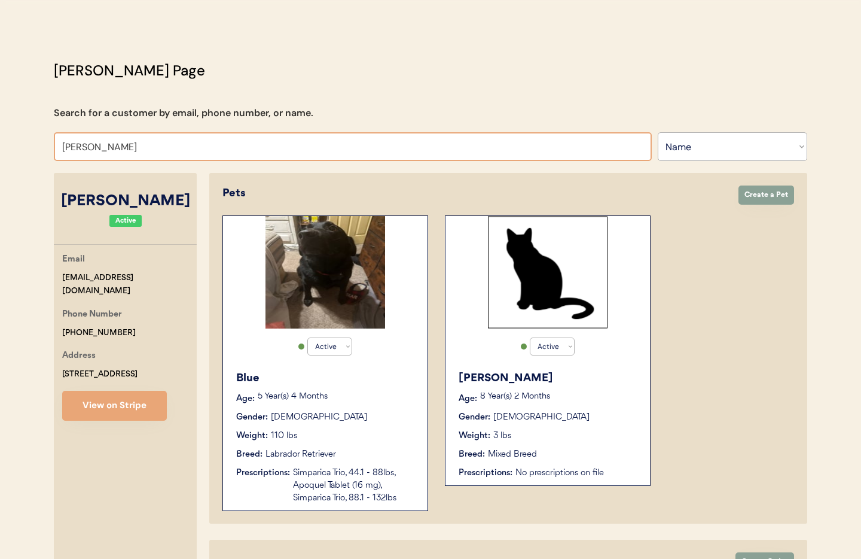
drag, startPoint x: 98, startPoint y: 147, endPoint x: 19, endPoint y: 144, distance: 79.0
type input "emily cook"
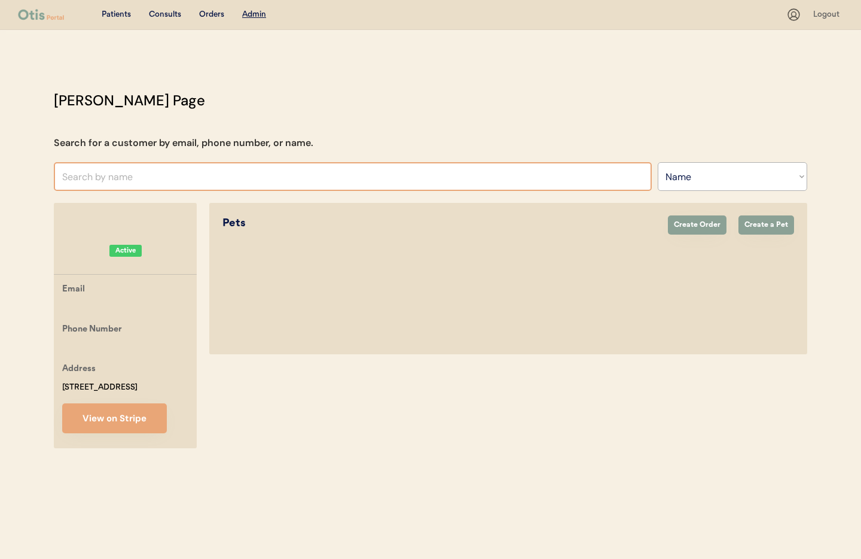
click at [103, 173] on input "text" at bounding box center [353, 176] width 598 height 29
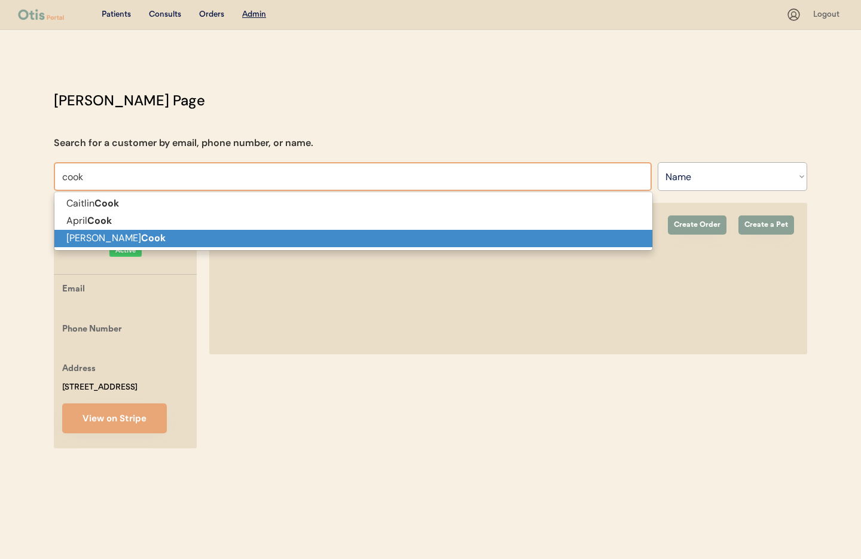
click at [89, 237] on p "Emily Cook" at bounding box center [353, 238] width 598 height 17
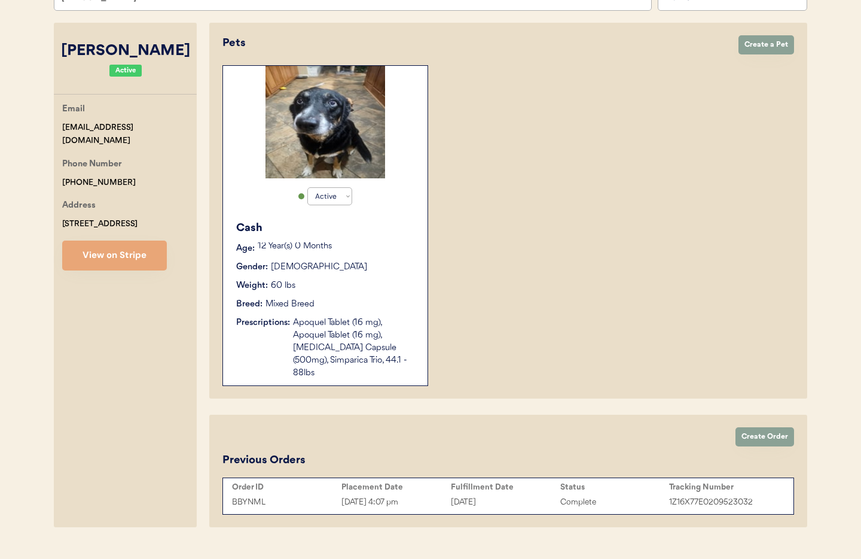
scroll to position [191, 0]
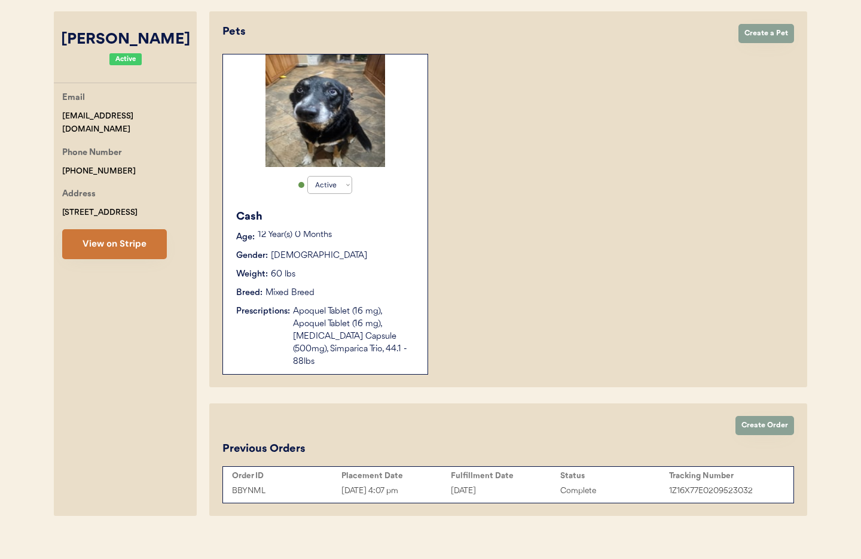
click at [127, 246] on button "View on Stripe" at bounding box center [114, 244] width 105 height 30
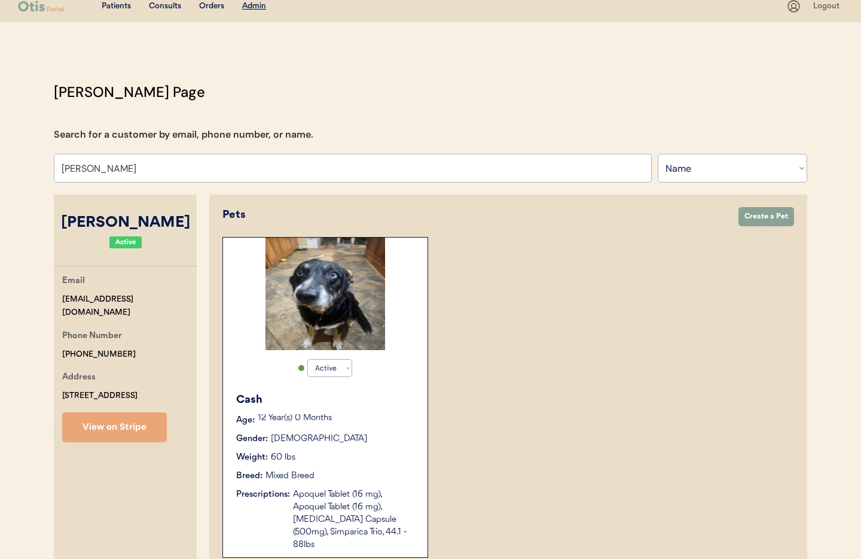
scroll to position [0, 0]
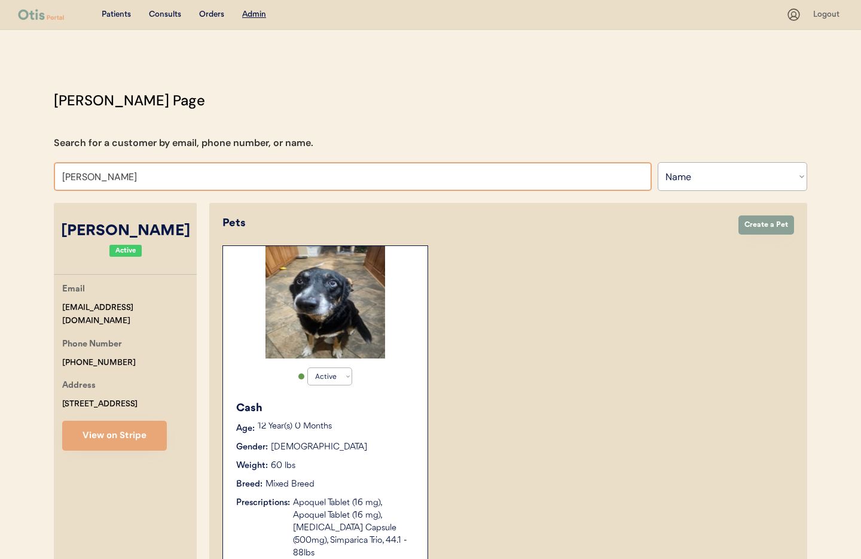
drag, startPoint x: 108, startPoint y: 178, endPoint x: 37, endPoint y: 173, distance: 71.3
click at [37, 173] on div "Patients Consults Orders Admin Logout Otis Admin Page Search for a customer by …" at bounding box center [430, 381] width 861 height 763
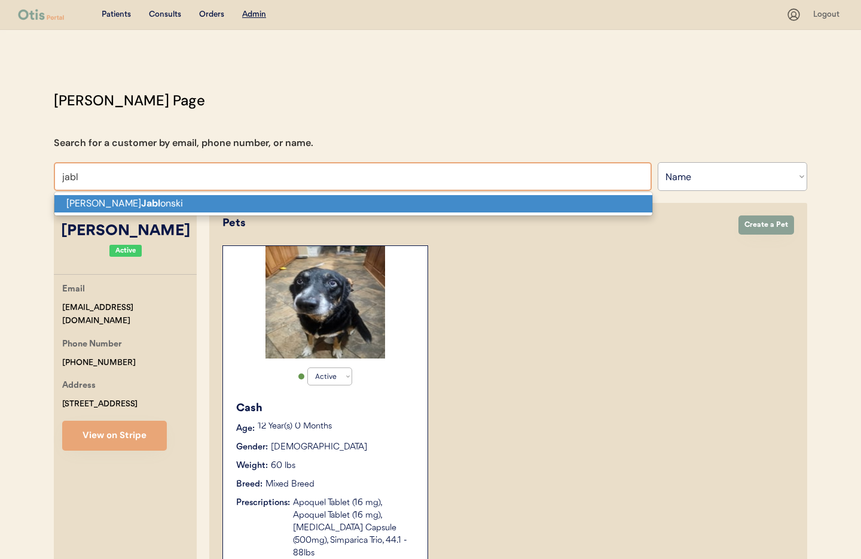
click at [134, 199] on p "Michal Jabl onski" at bounding box center [353, 203] width 598 height 17
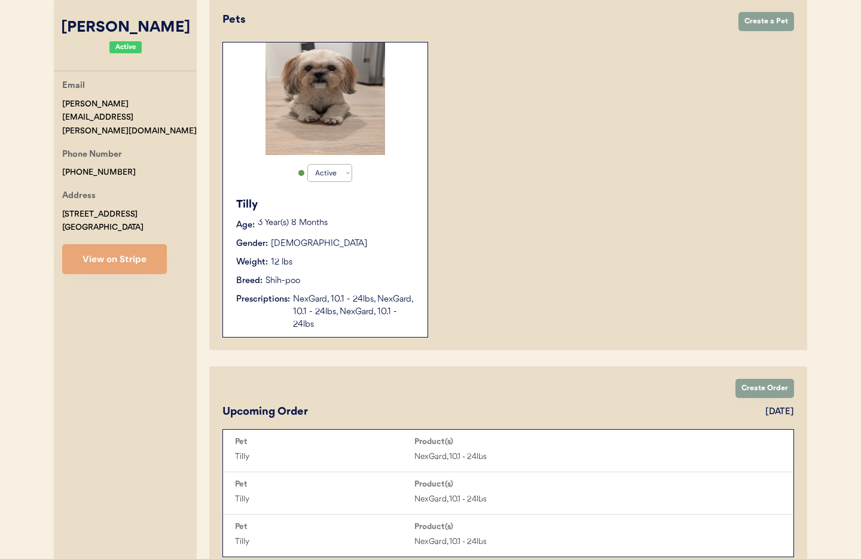
scroll to position [43, 0]
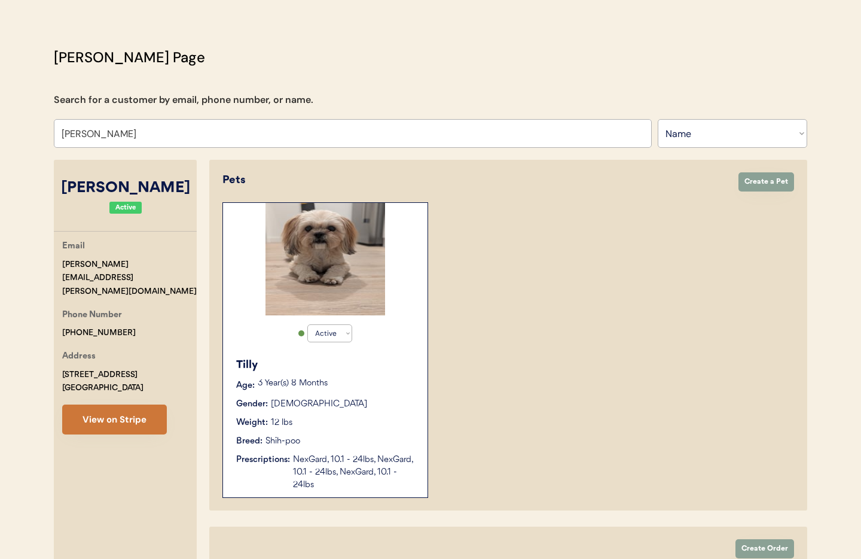
type input "Michal Jablonski"
click at [126, 405] on button "View on Stripe" at bounding box center [114, 419] width 105 height 30
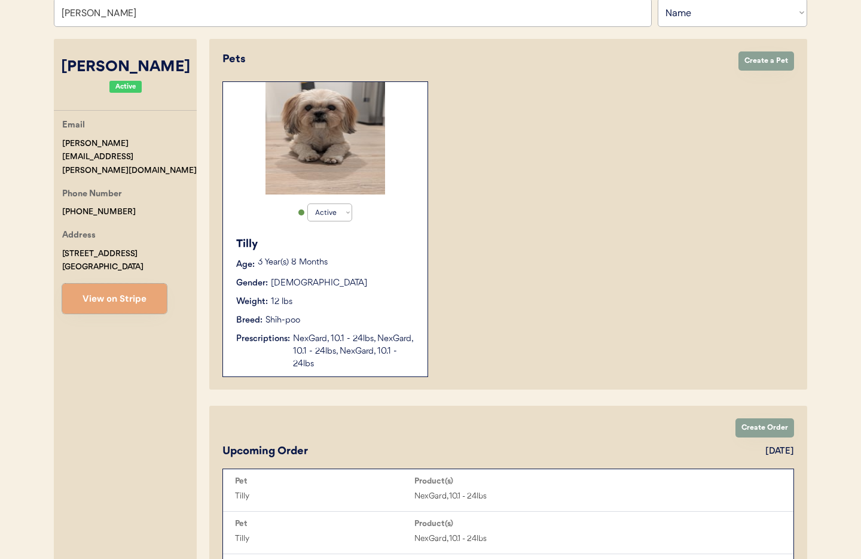
scroll to position [156, 0]
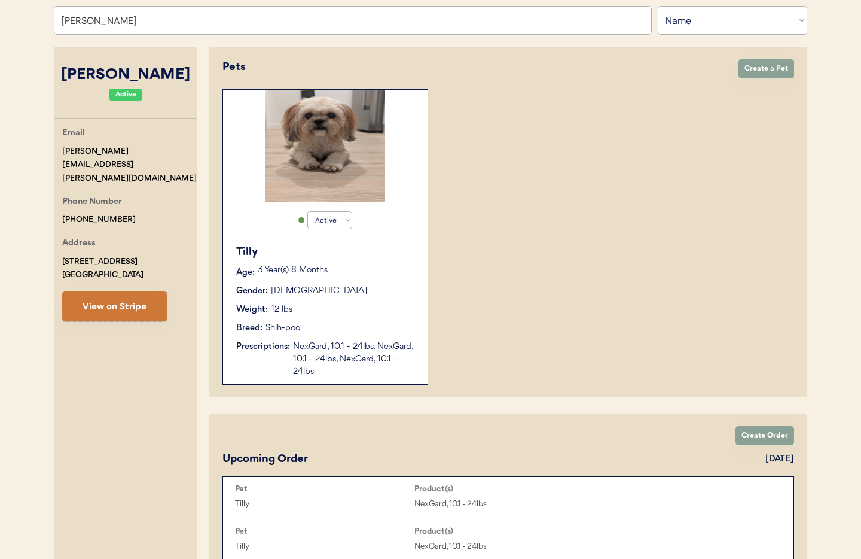
click at [83, 297] on button "View on Stripe" at bounding box center [114, 306] width 105 height 30
click at [362, 351] on div "NexGard, 10.1 - 24lbs, NexGard, 10.1 - 24lbs, NexGard, 10.1 - 24lbs" at bounding box center [354, 359] width 123 height 38
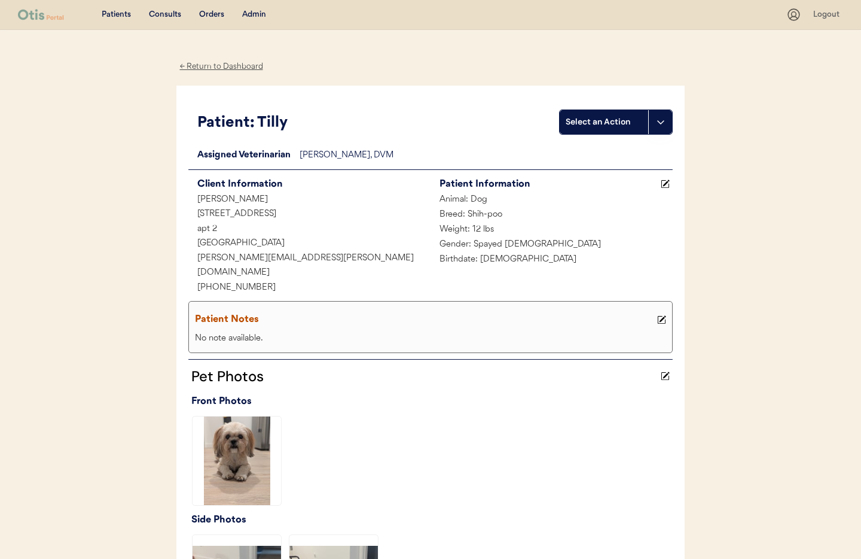
click at [225, 63] on div "← Return to Dashboard" at bounding box center [221, 67] width 90 height 14
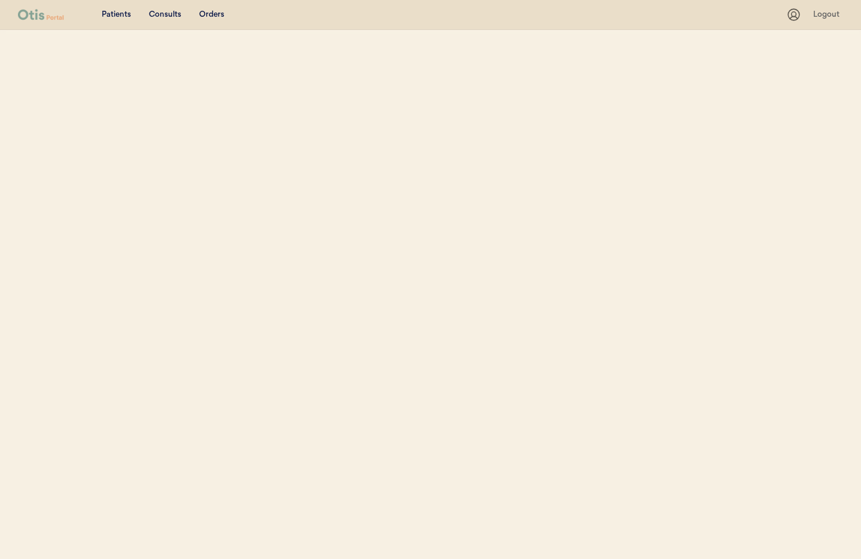
select select ""Name""
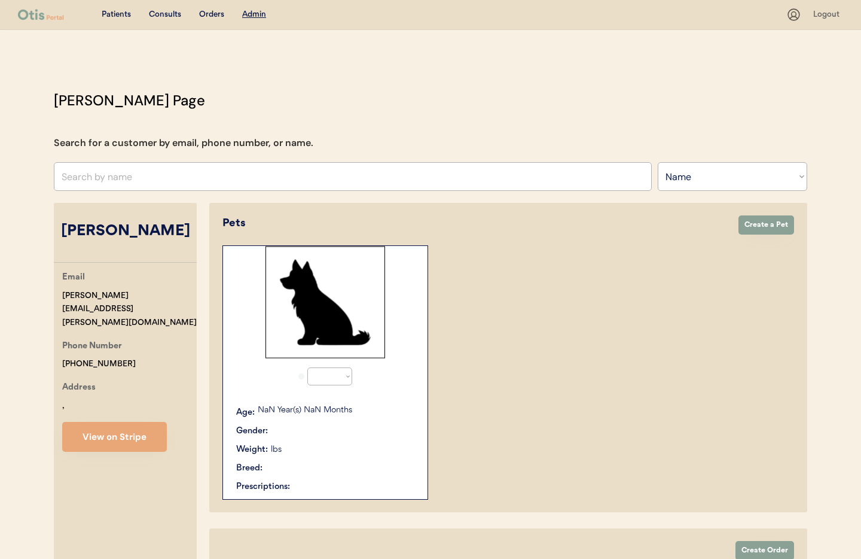
scroll to position [99, 0]
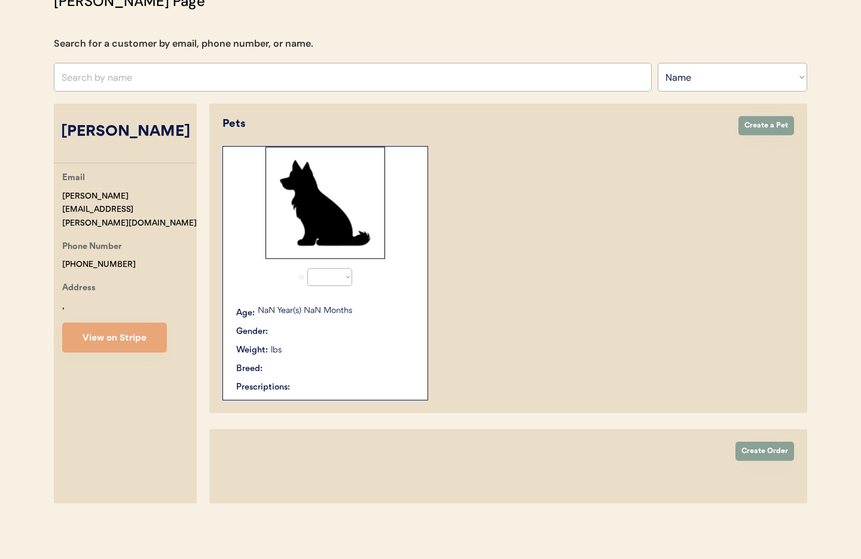
select select "true"
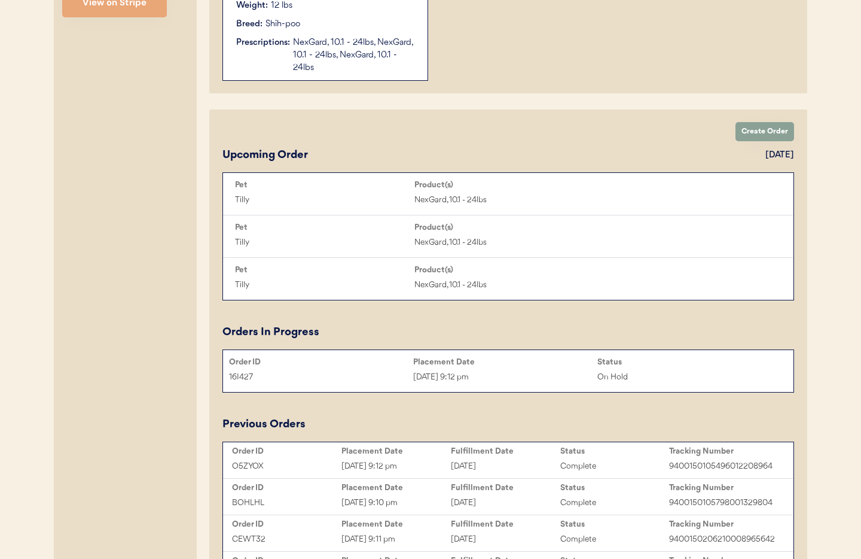
scroll to position [467, 0]
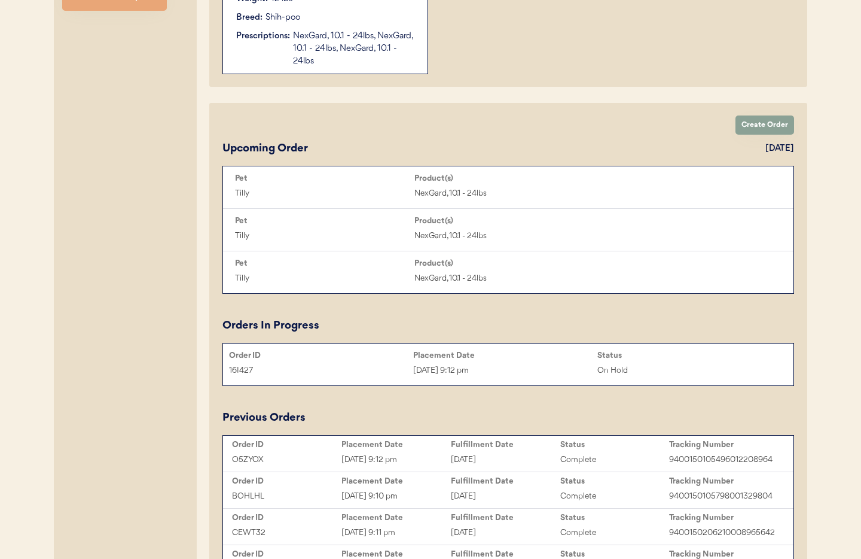
click at [517, 366] on div "Aug 10, 2025 9:12 pm" at bounding box center [505, 371] width 184 height 14
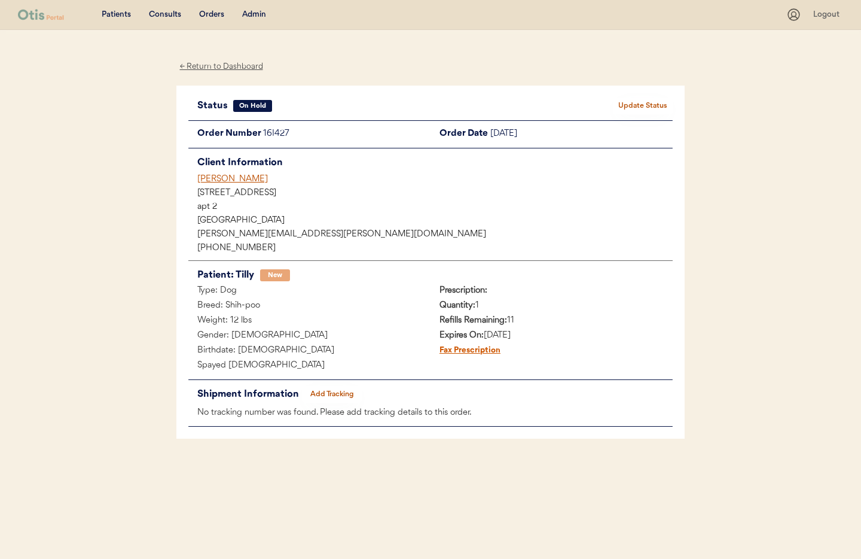
click at [637, 106] on button "Update Status" at bounding box center [643, 106] width 60 height 17
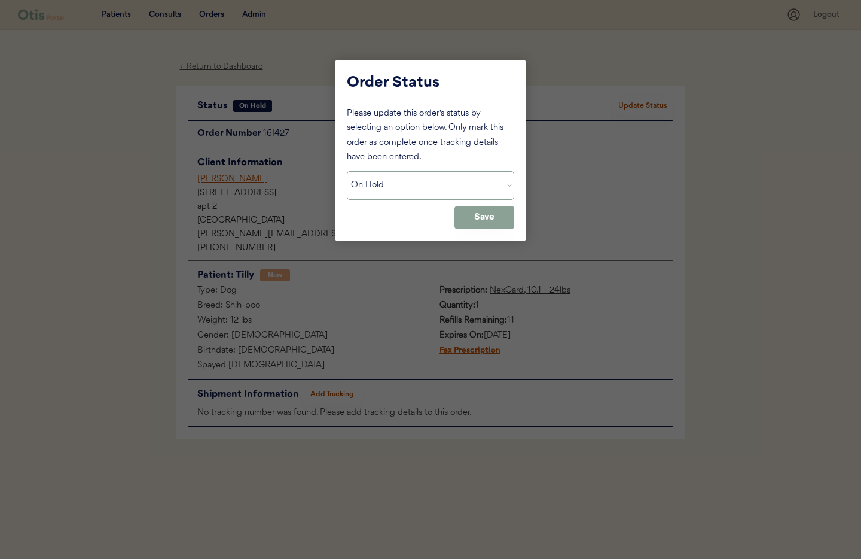
click at [441, 185] on select "Status On Hold New In Progress Complete Pending HW Consent Cancelled" at bounding box center [431, 185] width 168 height 29
select select ""new""
click at [347, 171] on select "Status On Hold New In Progress Complete Pending HW Consent Cancelled" at bounding box center [431, 185] width 168 height 29
click at [480, 220] on button "Save" at bounding box center [485, 217] width 60 height 23
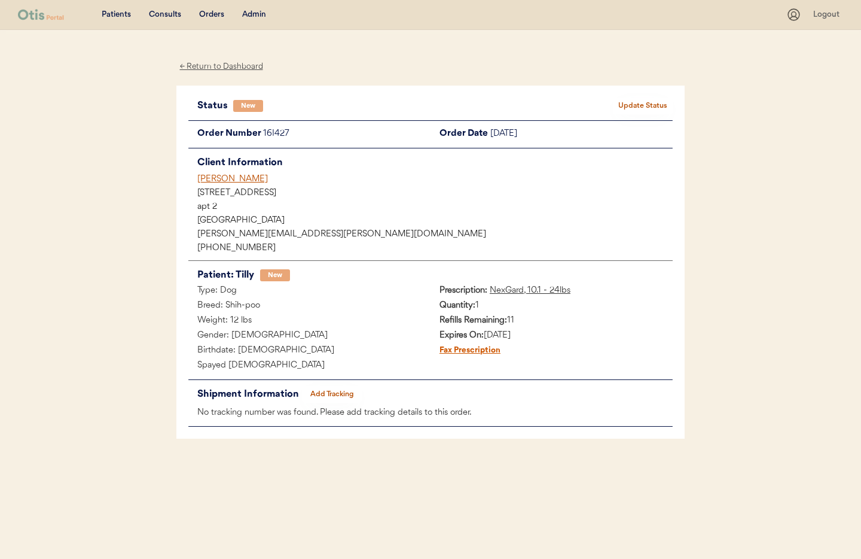
click at [249, 17] on div "Admin" at bounding box center [254, 15] width 24 height 12
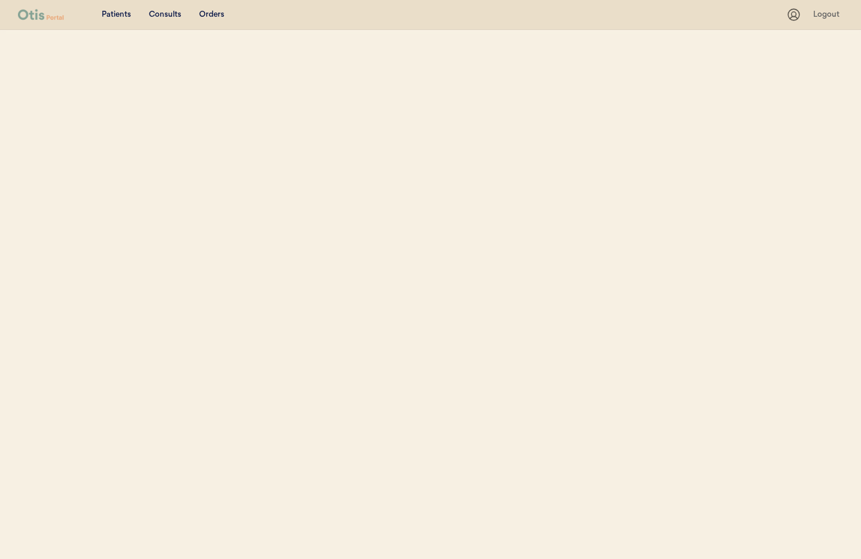
select select ""Name""
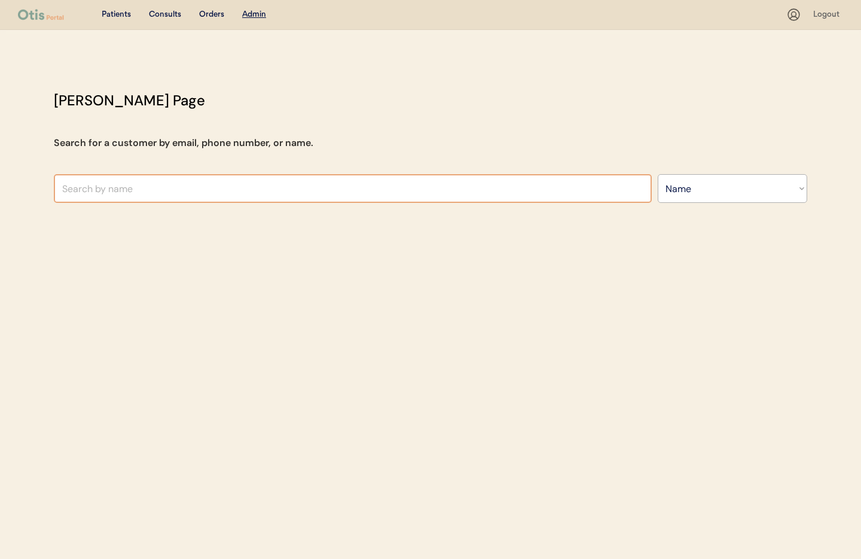
click at [218, 178] on input "text" at bounding box center [353, 188] width 598 height 29
type input "[PERSON_NAME]"
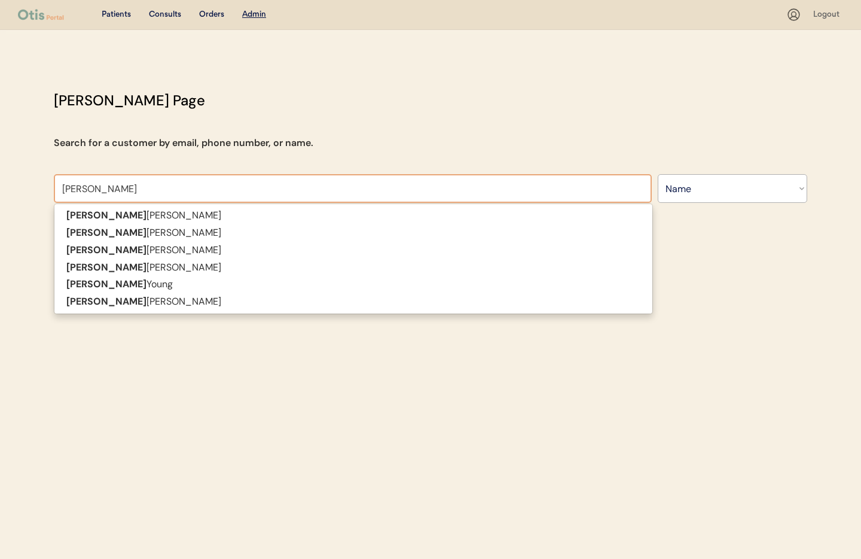
type input "[PERSON_NAME]"
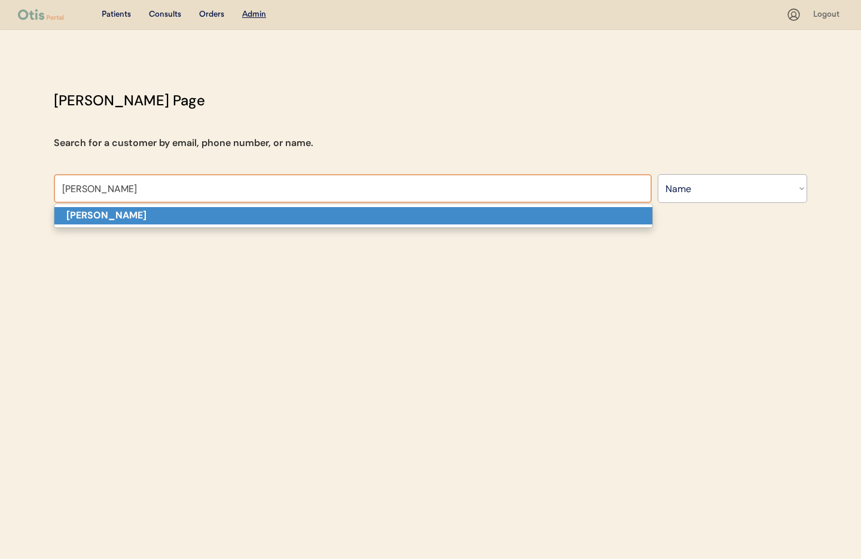
click at [200, 218] on p "[PERSON_NAME]" at bounding box center [353, 215] width 598 height 17
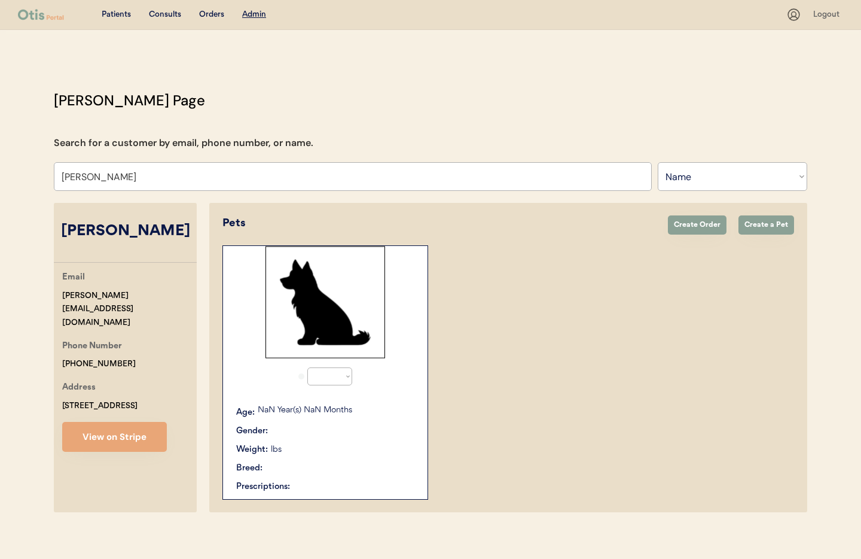
select select "true"
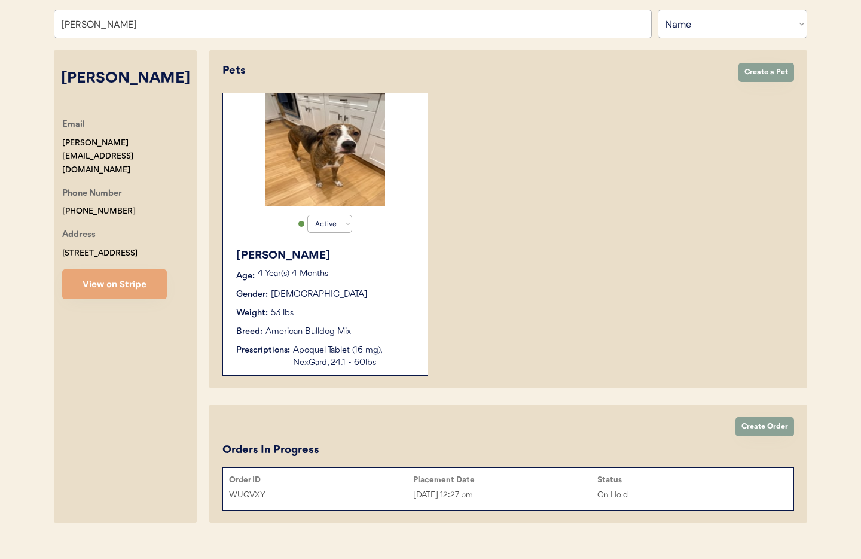
scroll to position [172, 0]
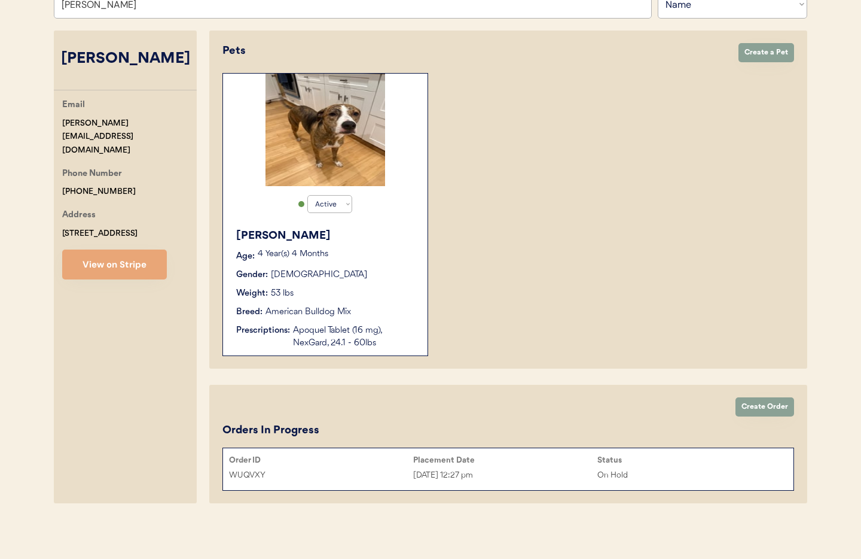
type input "[PERSON_NAME]"
click at [363, 327] on div "Apoquel Tablet (16 mg), NexGard, 24.1 - 60lbs" at bounding box center [354, 336] width 123 height 25
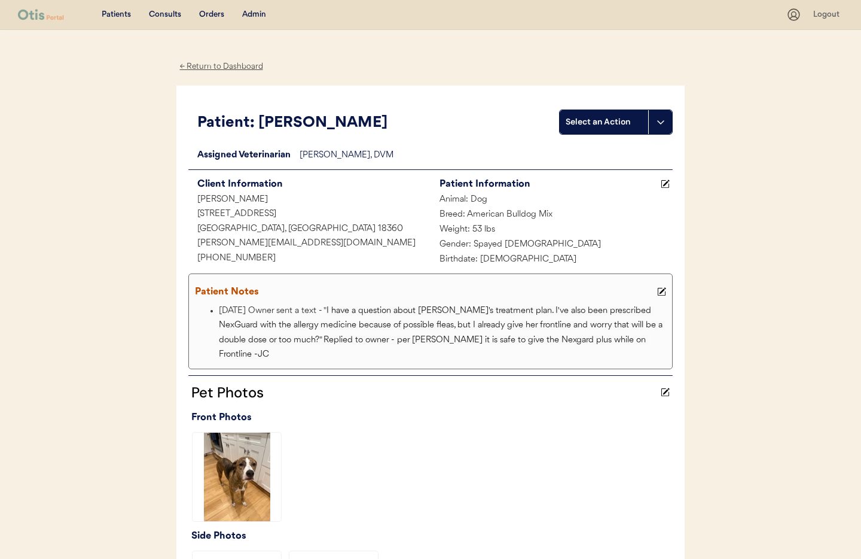
click at [223, 71] on div "← Return to Dashboard" at bounding box center [221, 67] width 90 height 14
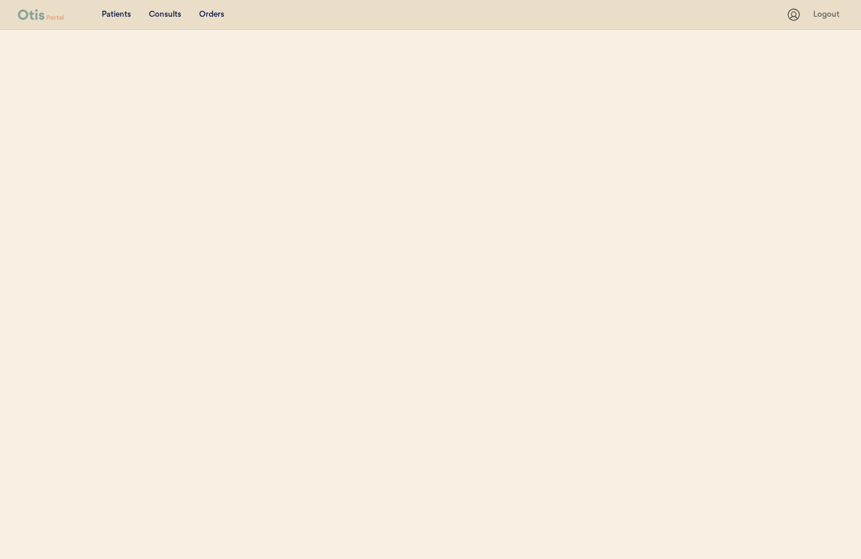
select select ""Name""
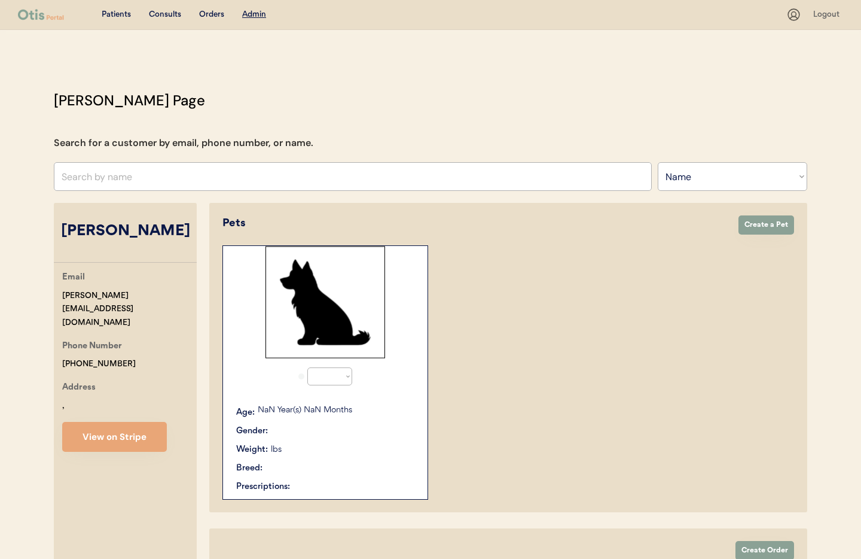
select select "true"
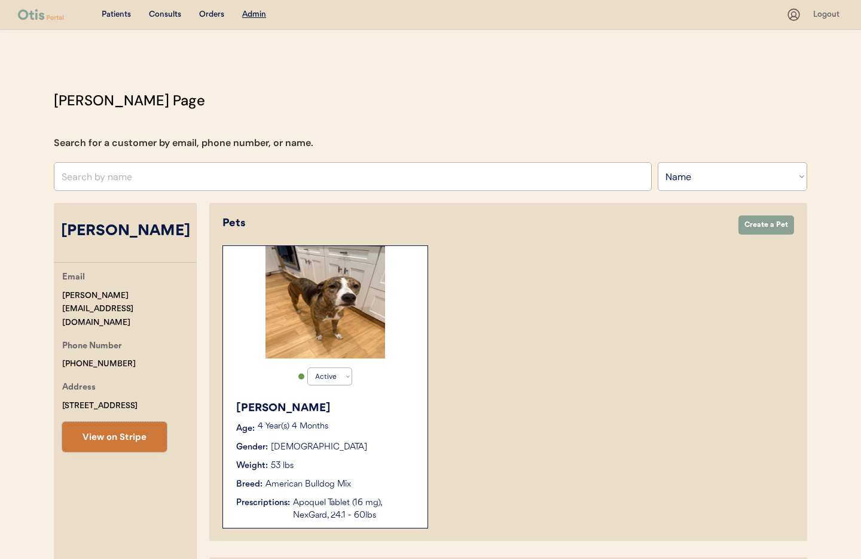
click at [108, 422] on button "View on Stripe" at bounding box center [114, 437] width 105 height 30
click at [103, 173] on input "text" at bounding box center [353, 176] width 598 height 29
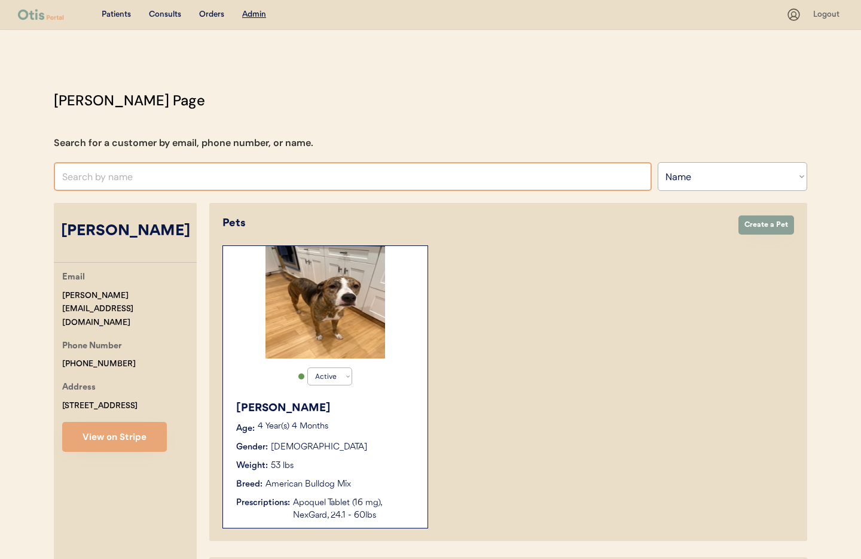
click at [103, 173] on input "text" at bounding box center [353, 176] width 598 height 29
type input "Felicia S"
type input "Felicia Schmid"
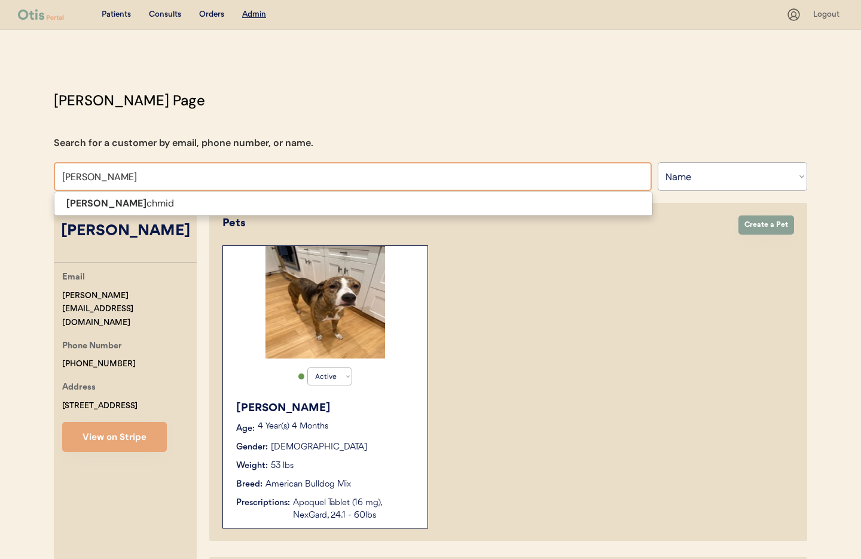
type input "Felicia Sch"
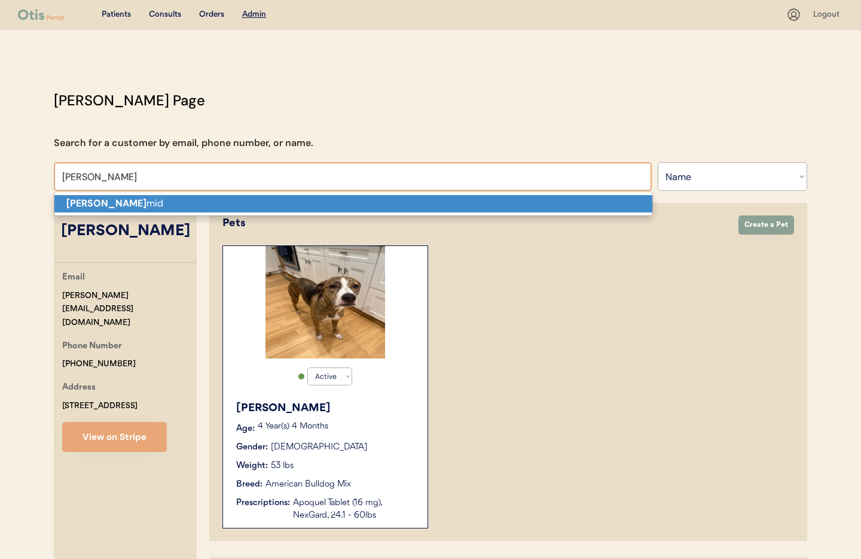
click at [108, 201] on strong "Felicia Sch" at bounding box center [106, 203] width 80 height 13
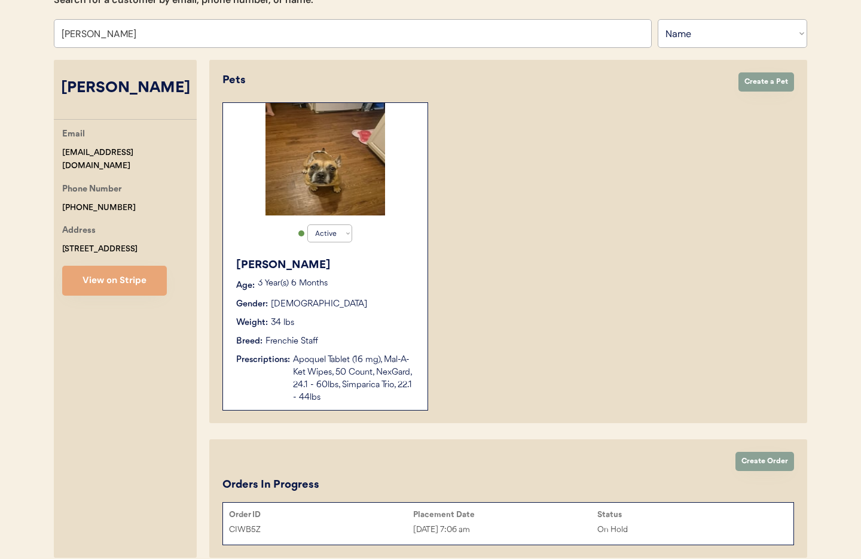
scroll to position [197, 0]
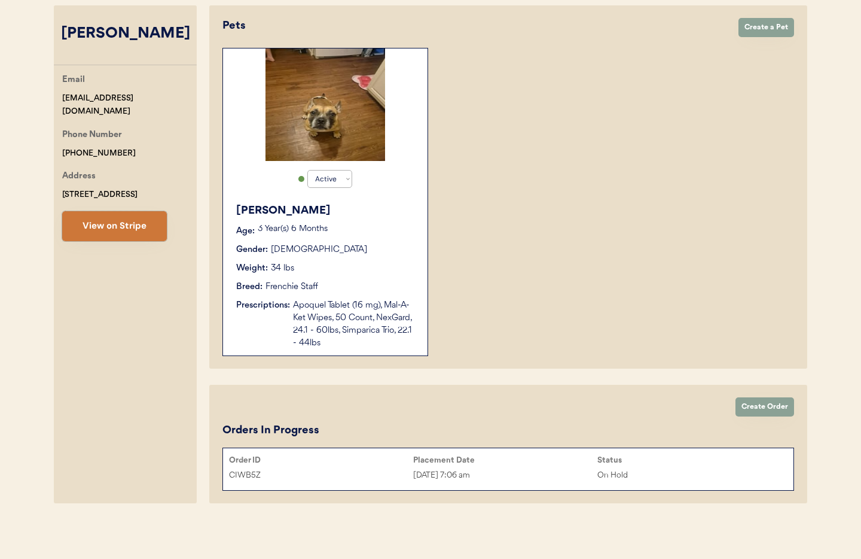
click at [118, 226] on button "View on Stripe" at bounding box center [114, 226] width 105 height 30
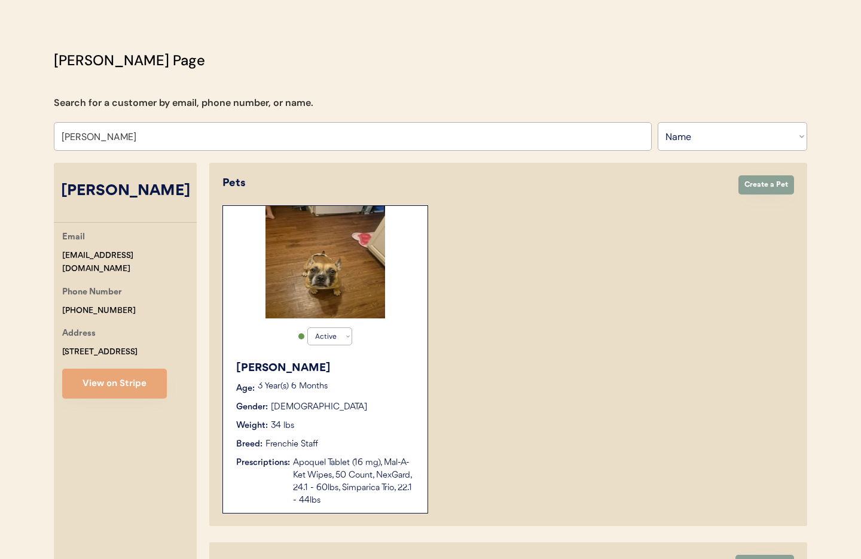
scroll to position [14, 0]
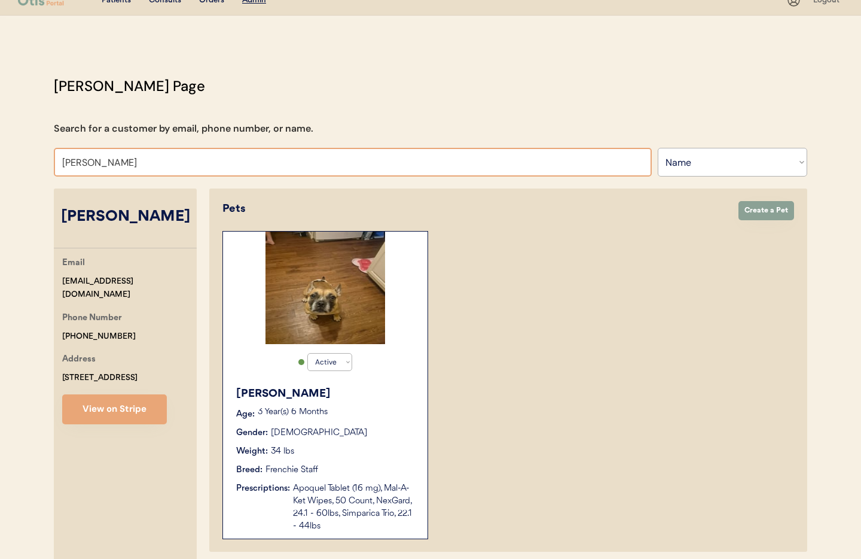
drag, startPoint x: 59, startPoint y: 154, endPoint x: 7, endPoint y: 153, distance: 52.1
click at [7, 153] on div "Patients Consults Orders Admin Logout Otis Admin Page Search for a customer by …" at bounding box center [430, 364] width 861 height 756
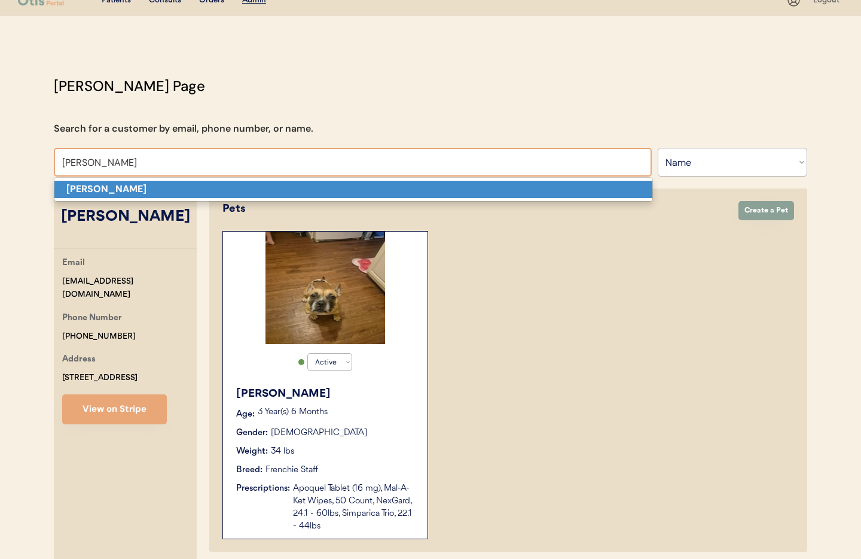
click at [79, 184] on strong "Cindy Carden" at bounding box center [106, 188] width 80 height 13
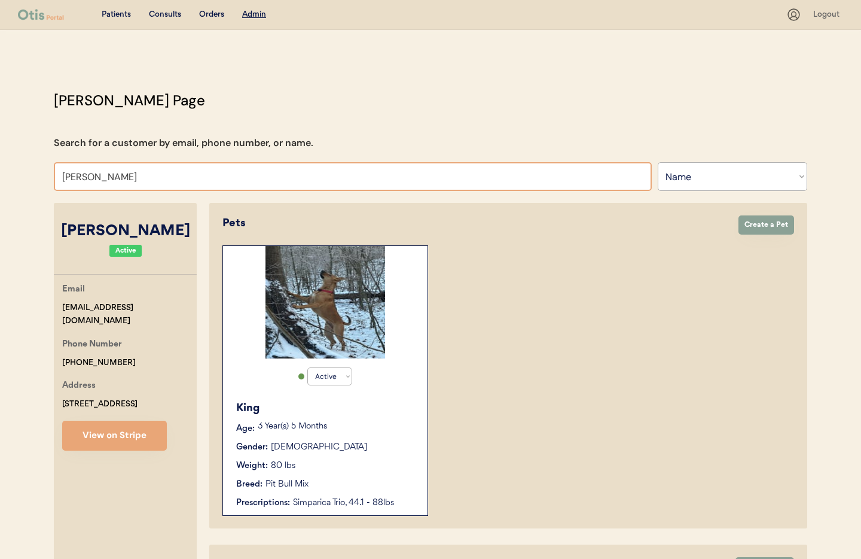
drag, startPoint x: 133, startPoint y: 176, endPoint x: 42, endPoint y: 169, distance: 91.2
click at [42, 169] on div "Otis Admin Page Search for a customer by email, phone number, or name. Cindy Ca…" at bounding box center [431, 444] width 778 height 708
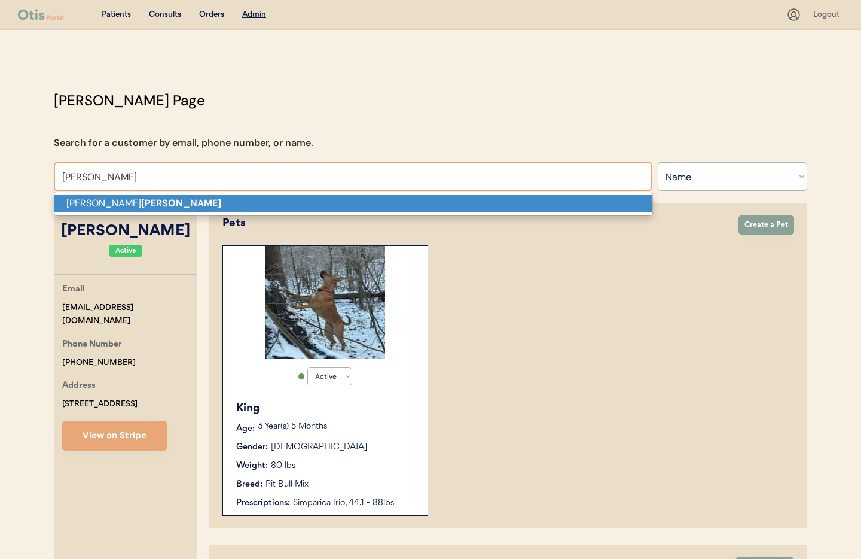
click at [141, 203] on strong "LaVancha" at bounding box center [181, 203] width 80 height 13
type input "[PERSON_NAME]"
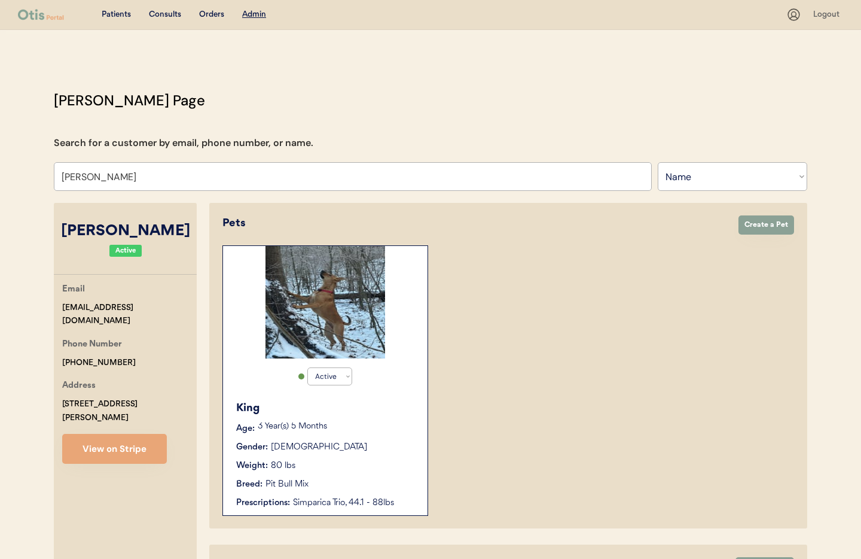
select select "true"
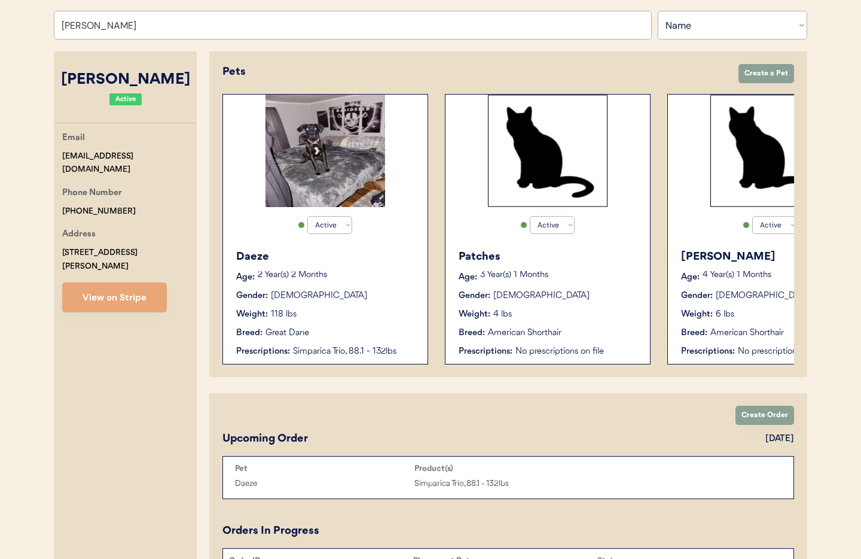
scroll to position [153, 0]
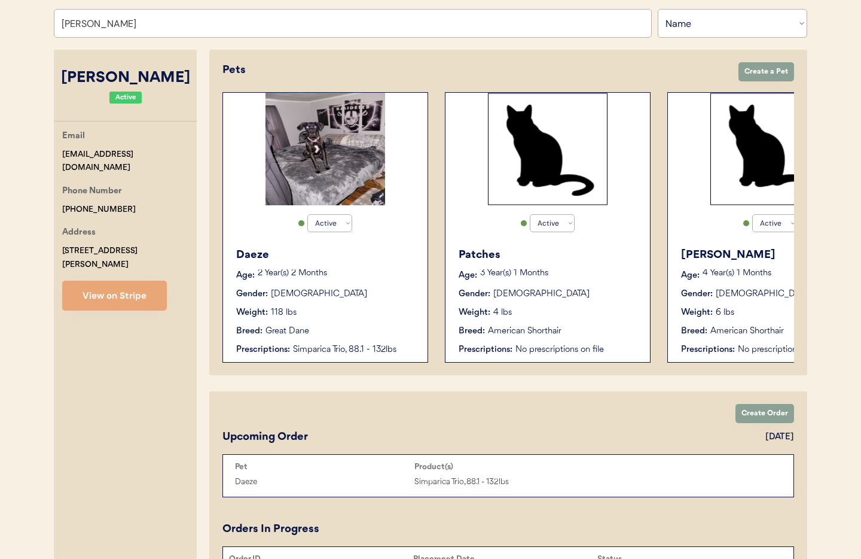
type input "[PERSON_NAME]"
click at [391, 301] on div "Daeze Age: 2 Year(s) 2 Months Gender: Female Weight: 118 lbs Breed: Great Dane …" at bounding box center [325, 301] width 193 height 121
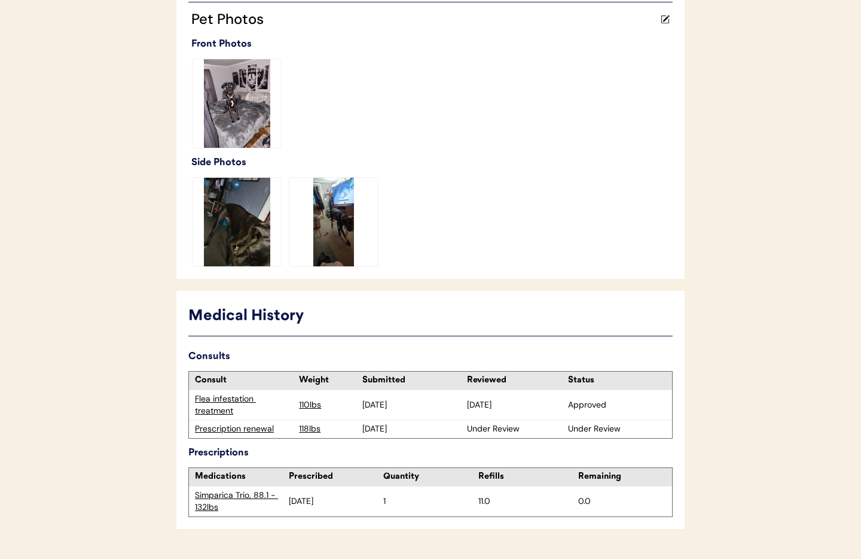
scroll to position [359, 0]
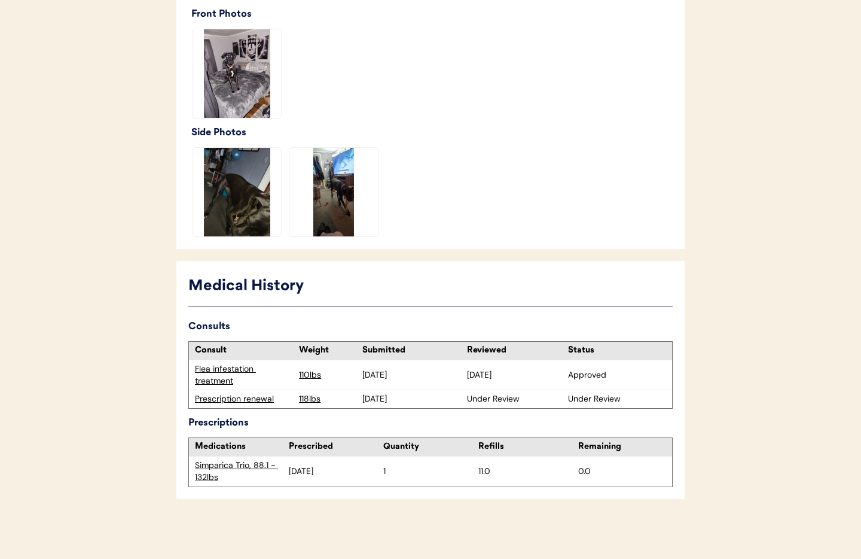
click at [240, 403] on div "Prescription renewal" at bounding box center [244, 399] width 98 height 12
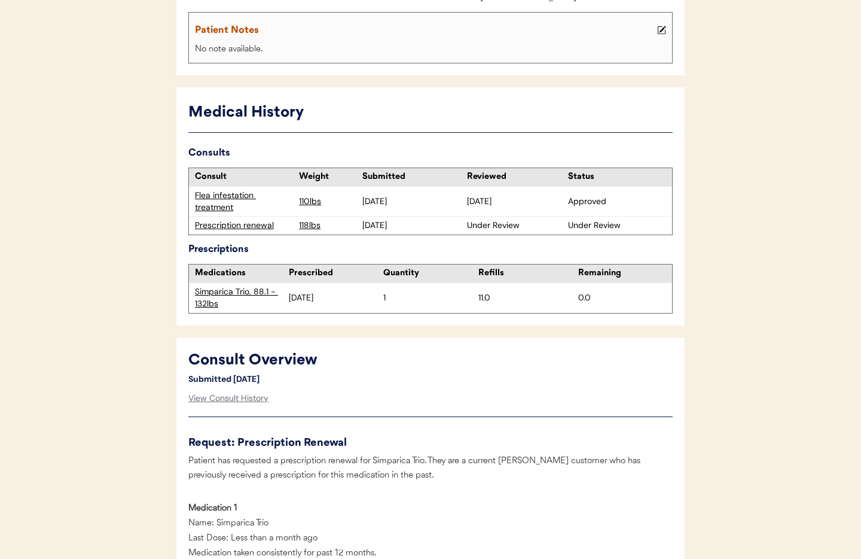
scroll to position [294, 0]
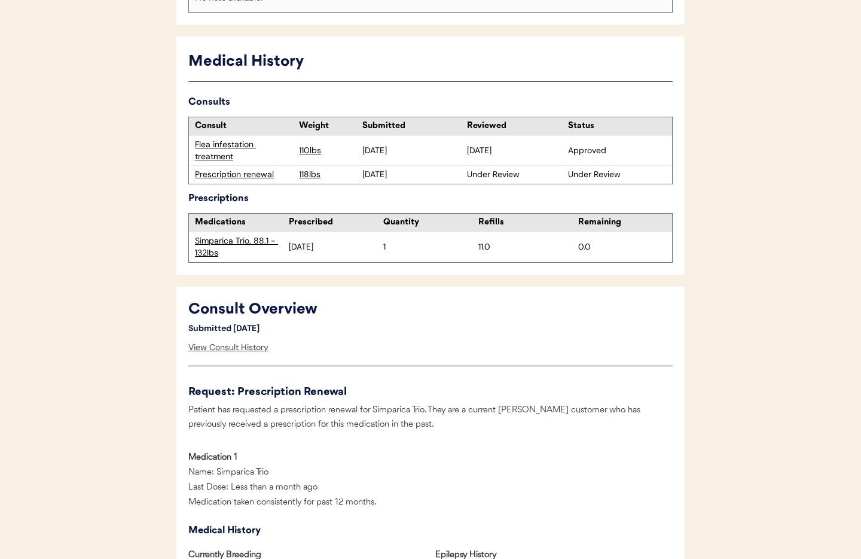
drag, startPoint x: 248, startPoint y: 348, endPoint x: 255, endPoint y: 348, distance: 7.2
click at [248, 348] on div "View Consult History" at bounding box center [228, 348] width 80 height 24
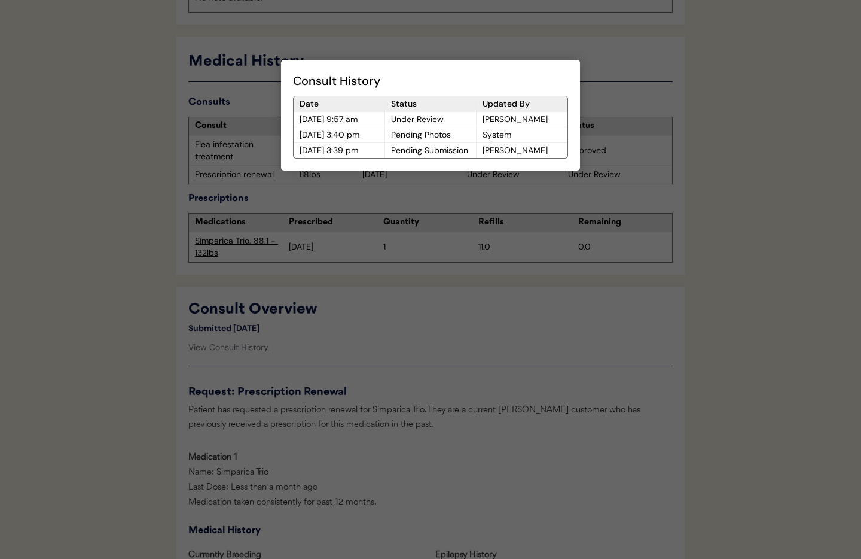
click at [436, 344] on div at bounding box center [430, 279] width 861 height 559
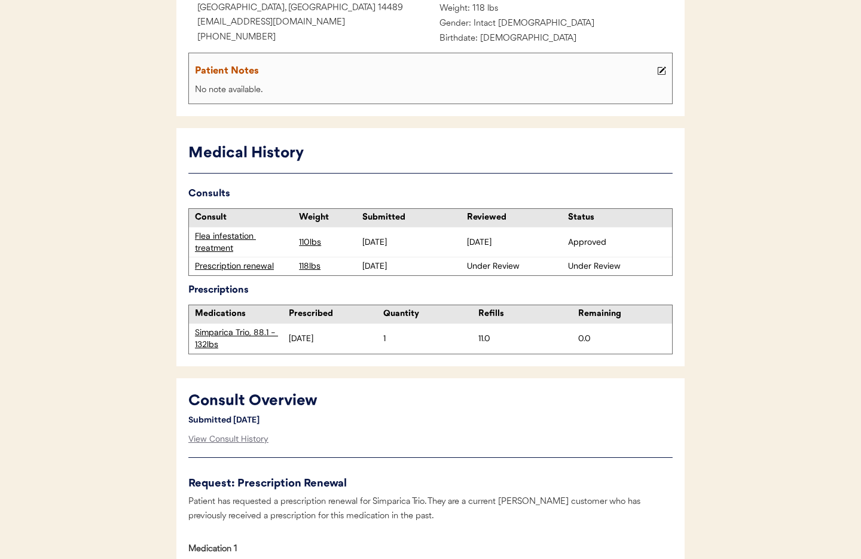
scroll to position [0, 0]
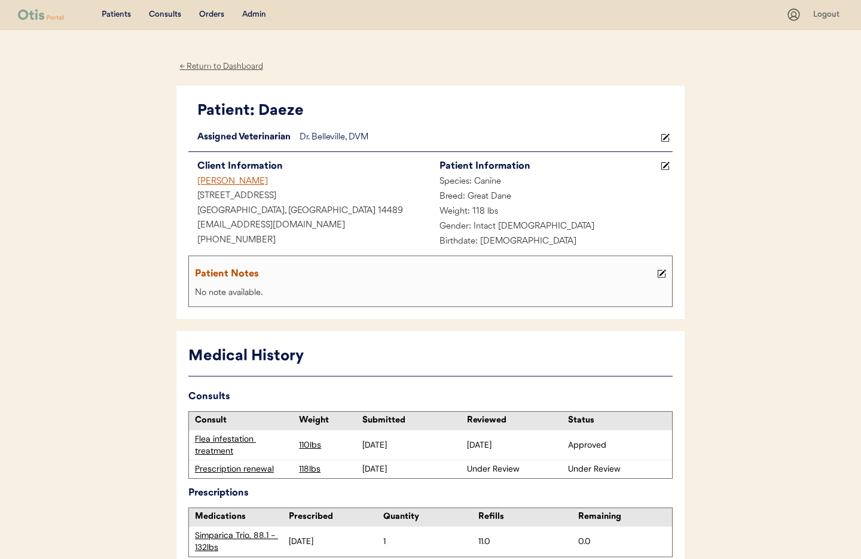
click at [220, 69] on div "← Return to Dashboard" at bounding box center [221, 67] width 90 height 14
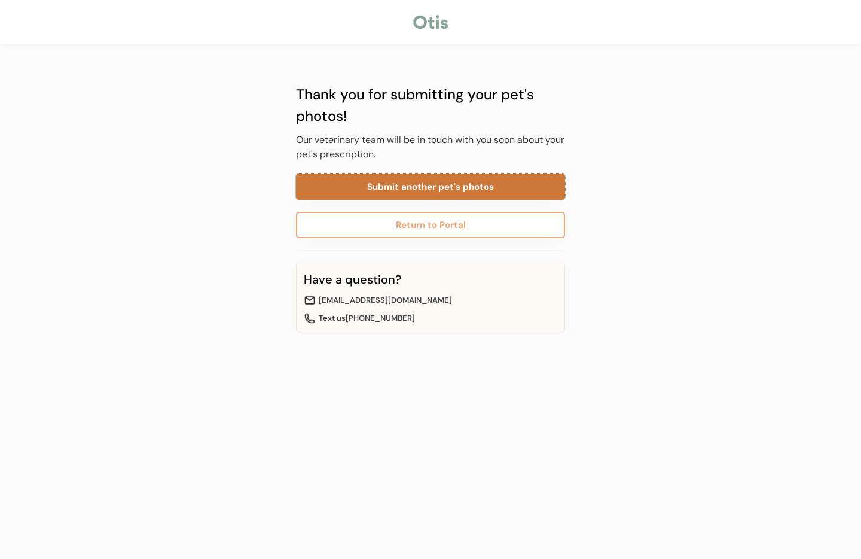
click at [415, 191] on button "Submit another pet's photos" at bounding box center [430, 186] width 269 height 26
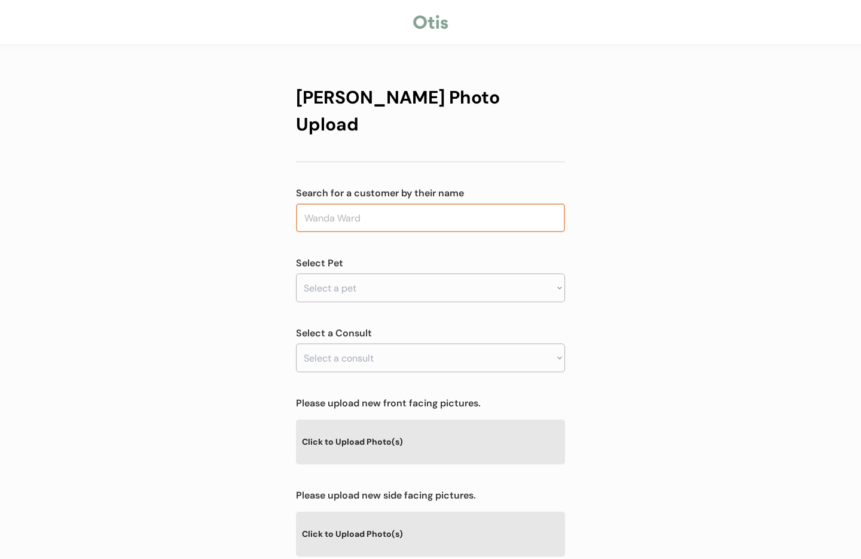
click at [425, 203] on input "text" at bounding box center [430, 217] width 269 height 29
type input "la"
type input "[PERSON_NAME]"
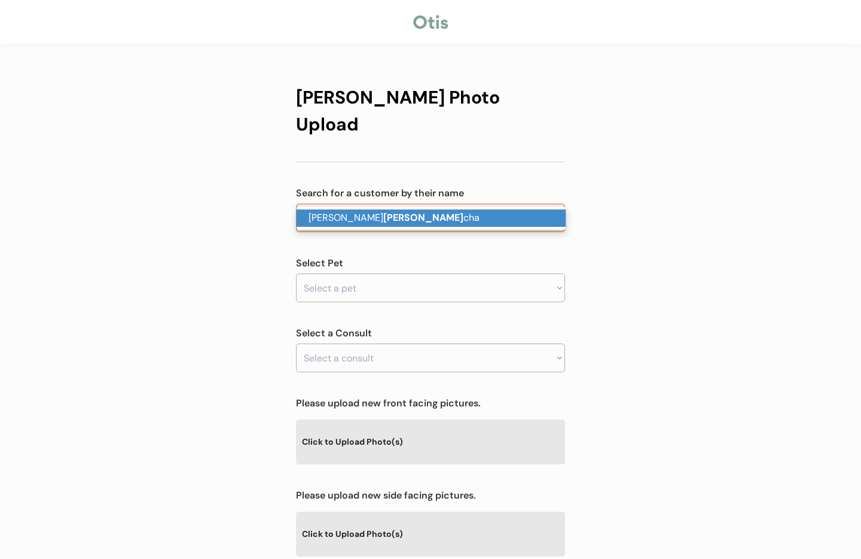
click at [433, 224] on p "[PERSON_NAME] cha" at bounding box center [431, 217] width 269 height 17
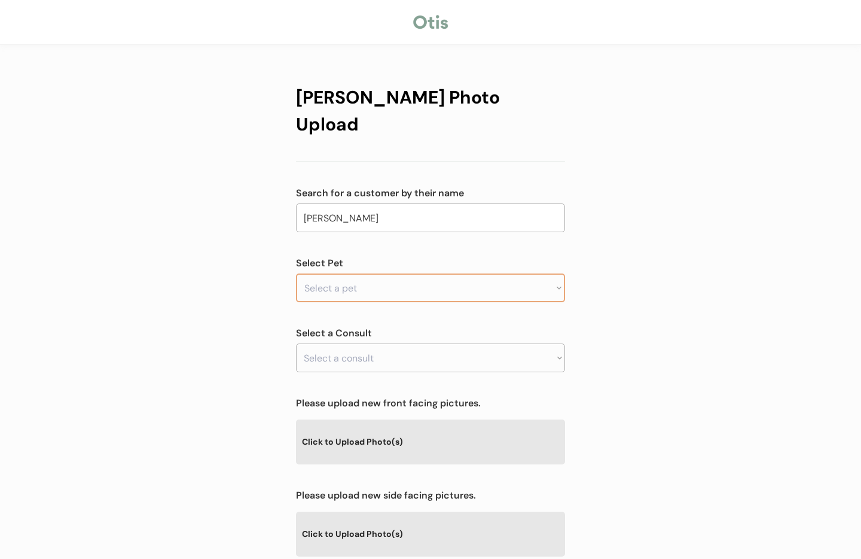
type input "[PERSON_NAME]"
click at [391, 273] on select "Select a pet" at bounding box center [430, 287] width 269 height 29
select select ""1348695171700984260__LOOKUP__1722214685865x384319356904669200""
click at [296, 273] on select "Select a pet Daeze Patches [PERSON_NAME]" at bounding box center [430, 287] width 269 height 29
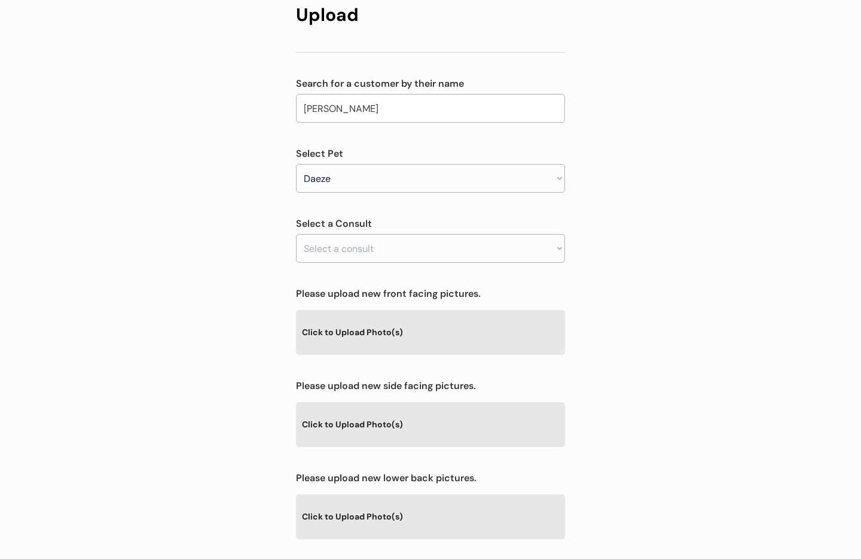
scroll to position [163, 0]
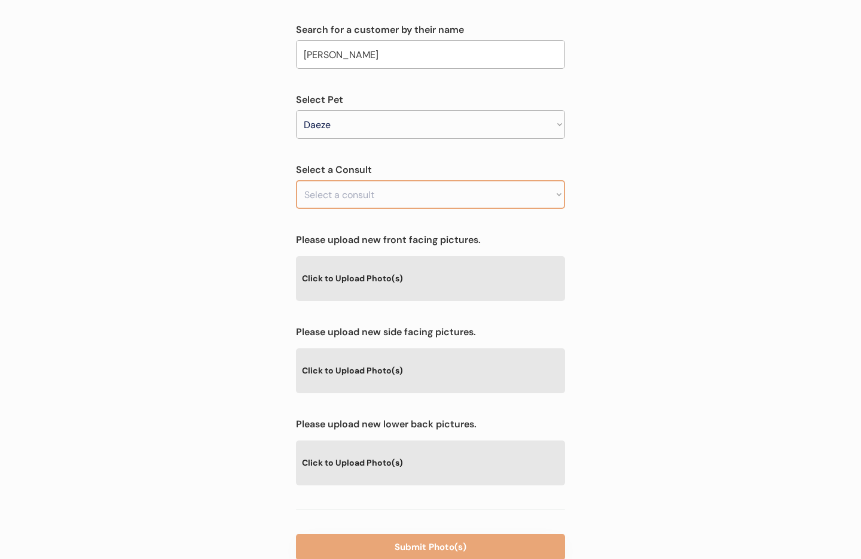
click at [360, 180] on select "Select a consult Prescription renewal" at bounding box center [430, 194] width 269 height 29
select select ""1348695171700984260__LOOKUP__1751747953892x847254595377561600""
click at [296, 180] on select "Select a consult Prescription renewal" at bounding box center [430, 194] width 269 height 29
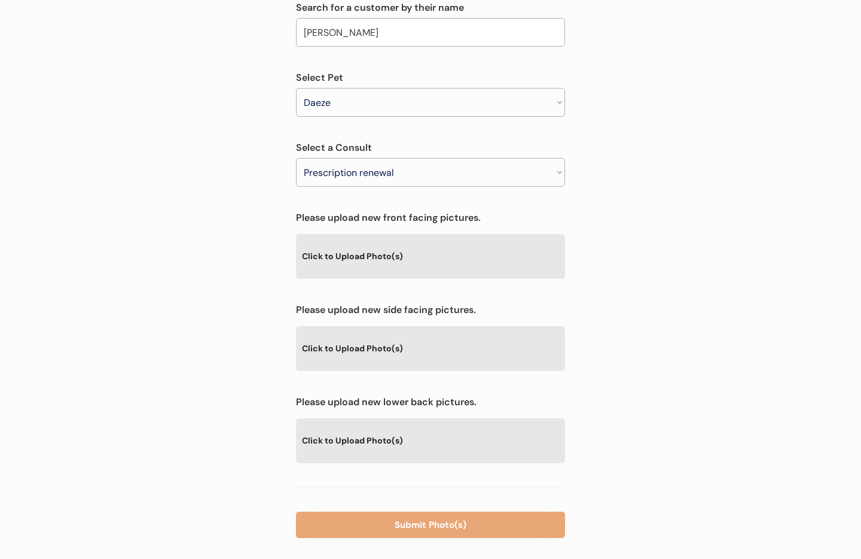
drag, startPoint x: 699, startPoint y: 115, endPoint x: 614, endPoint y: 17, distance: 129.8
click at [699, 114] on div "Otis Photo Upload Search for a customer by their name Michael LaVancha lavan Se…" at bounding box center [430, 200] width 861 height 771
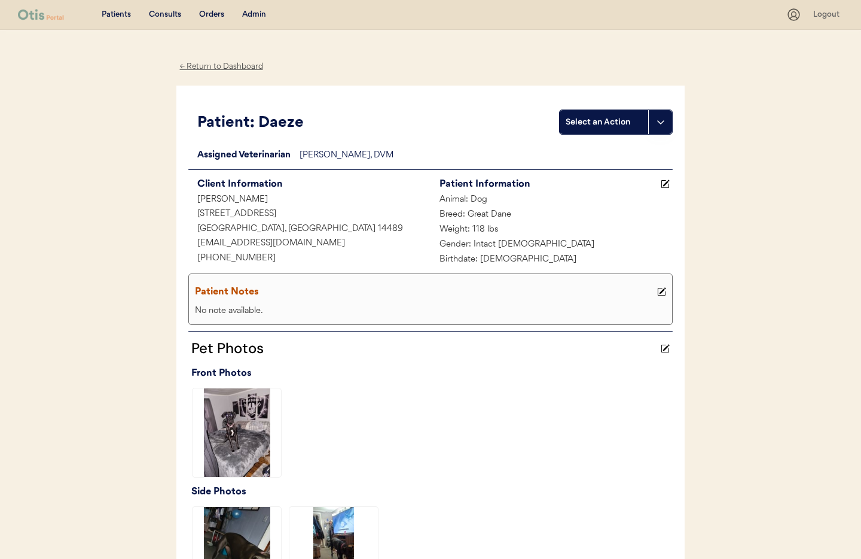
drag, startPoint x: 234, startPoint y: 66, endPoint x: 248, endPoint y: 72, distance: 15.6
click at [234, 66] on div "← Return to Dashboard" at bounding box center [221, 67] width 90 height 14
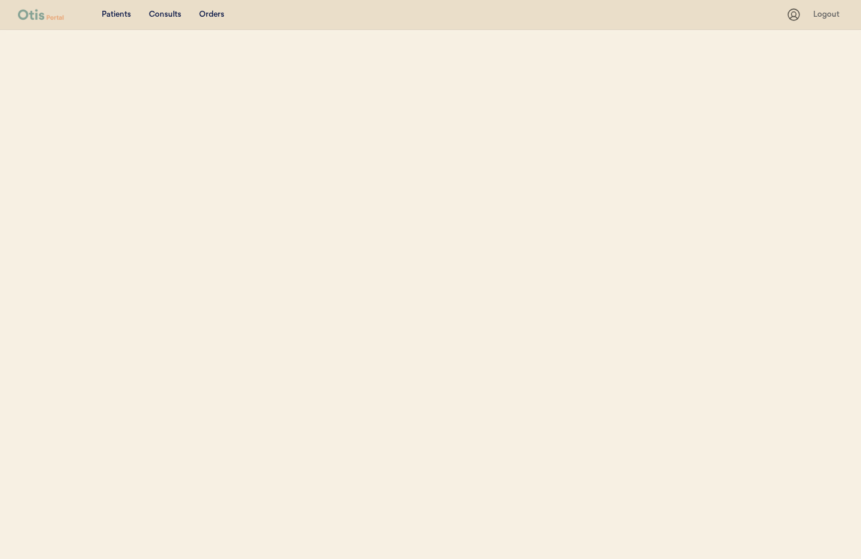
select select ""Name""
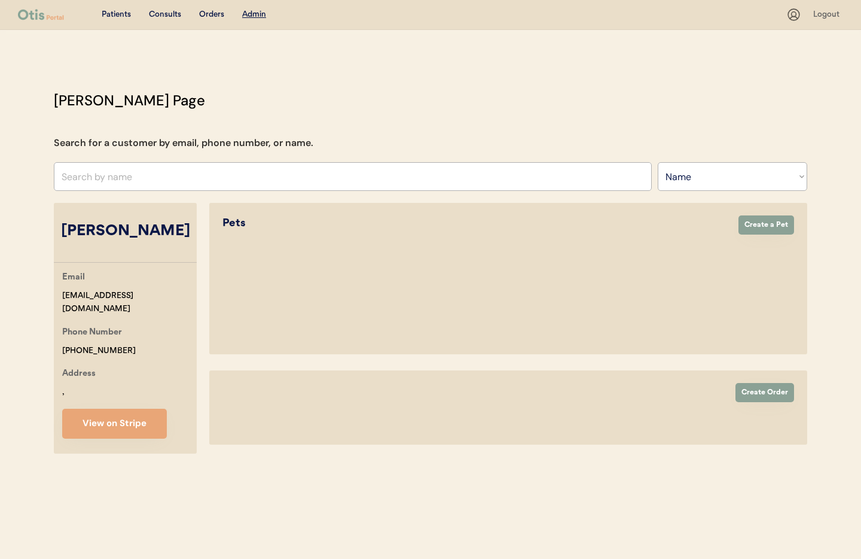
select select "true"
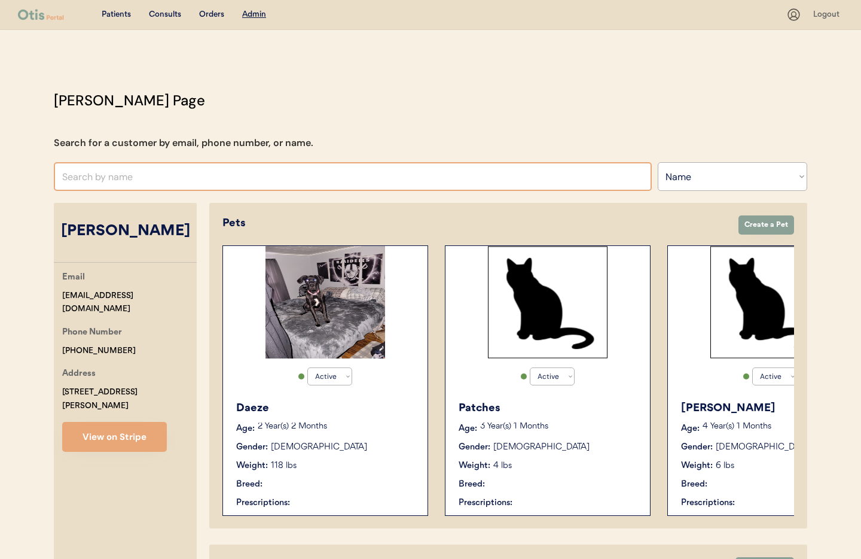
click at [173, 169] on input "text" at bounding box center [353, 176] width 598 height 29
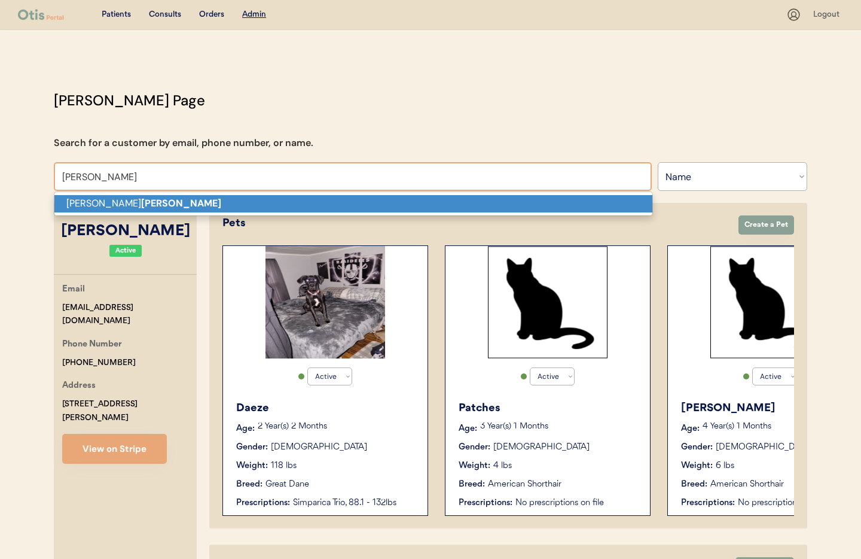
click at [141, 201] on strong "Foley" at bounding box center [181, 203] width 80 height 13
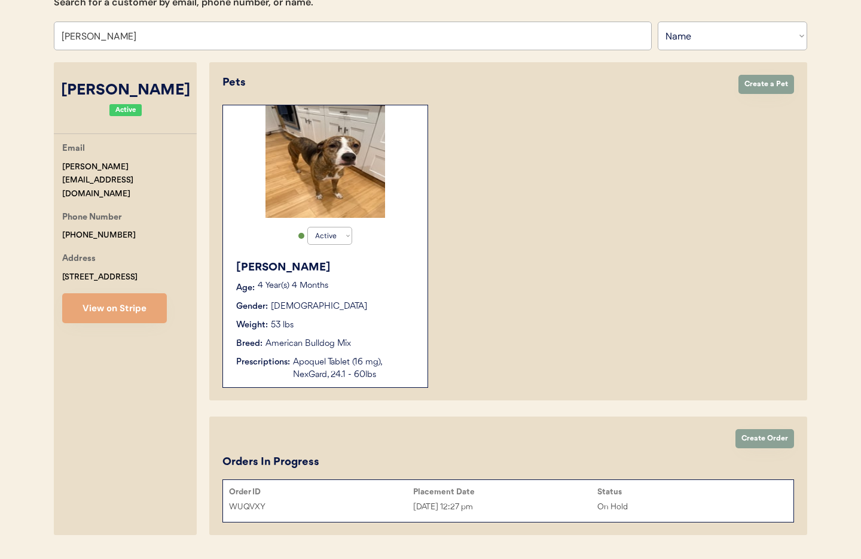
scroll to position [172, 0]
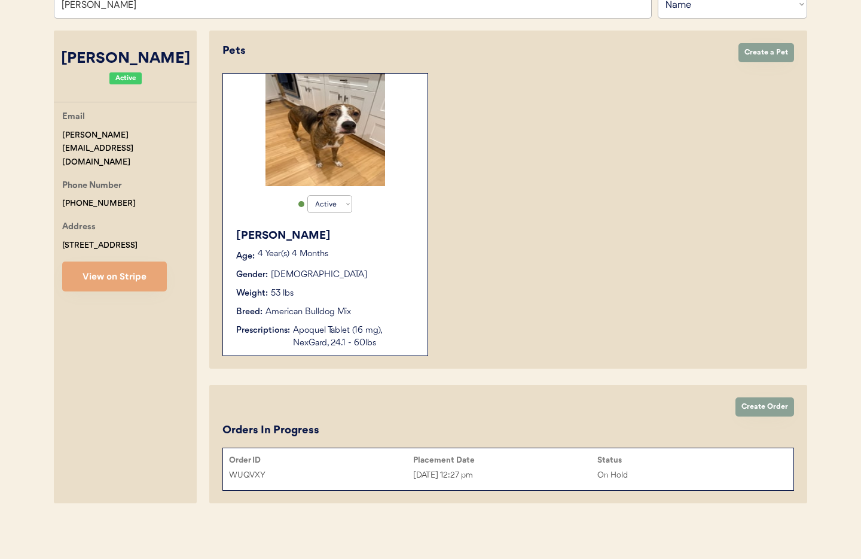
type input "[PERSON_NAME]"
click at [293, 340] on div "Prescriptions: Apoquel Tablet (16 mg), NexGard, 24.1 - 60lbs" at bounding box center [325, 336] width 179 height 25
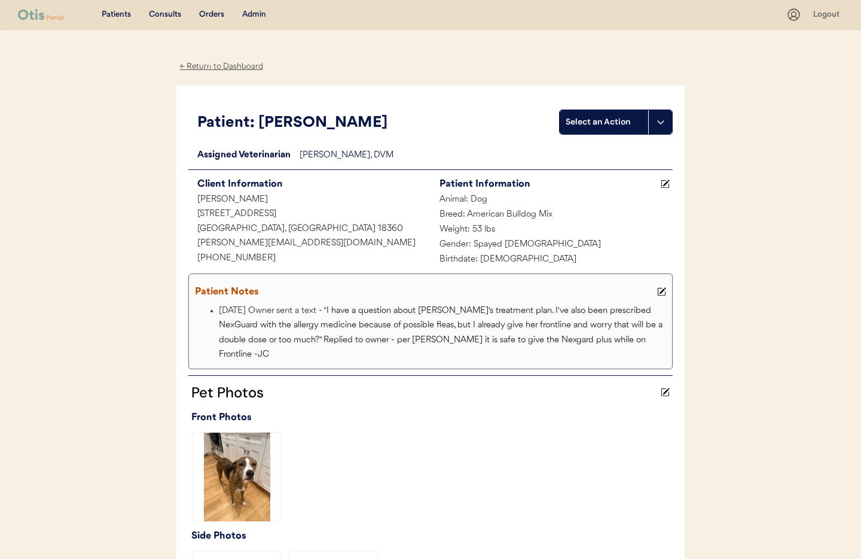
click at [218, 66] on div "← Return to Dashboard" at bounding box center [221, 67] width 90 height 14
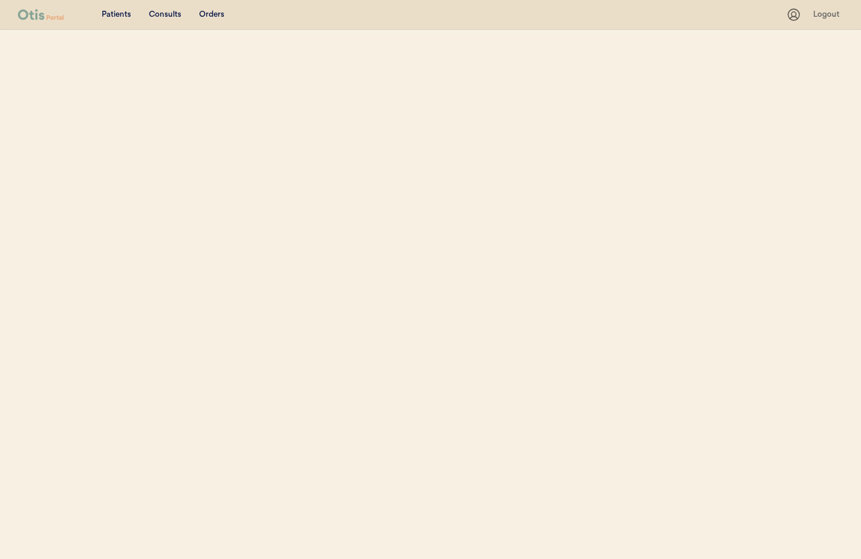
scroll to position [99, 0]
select select ""Name""
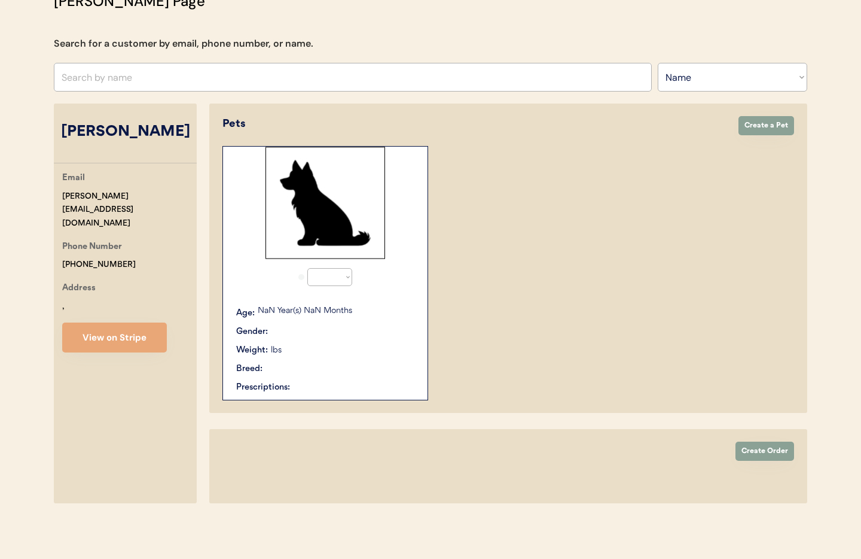
select select "true"
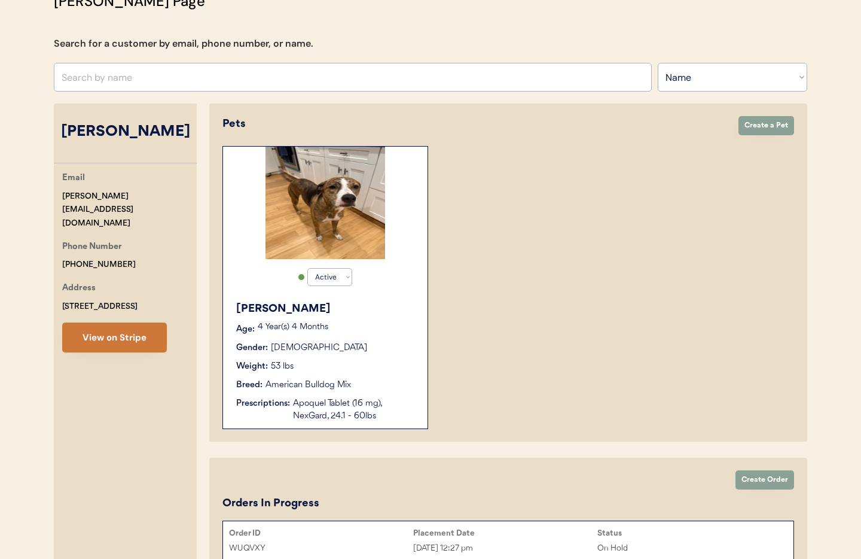
click at [142, 328] on button "View on Stripe" at bounding box center [114, 337] width 105 height 30
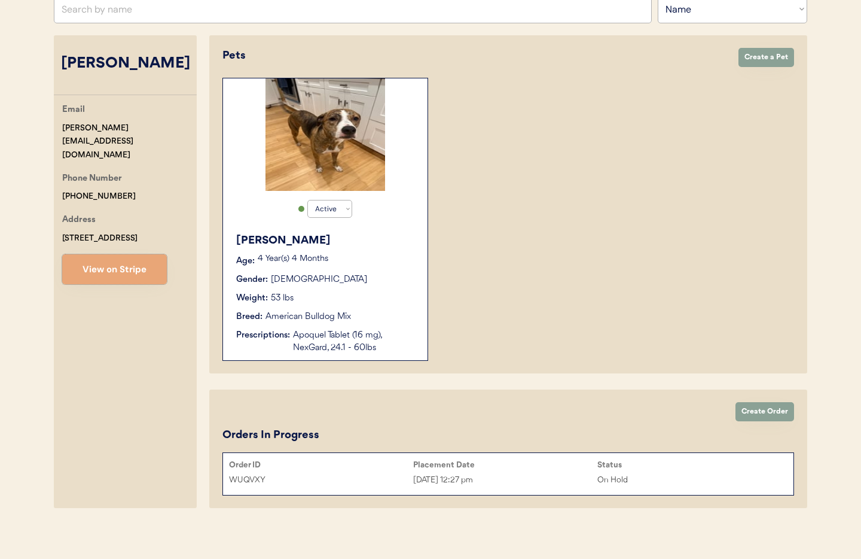
scroll to position [172, 0]
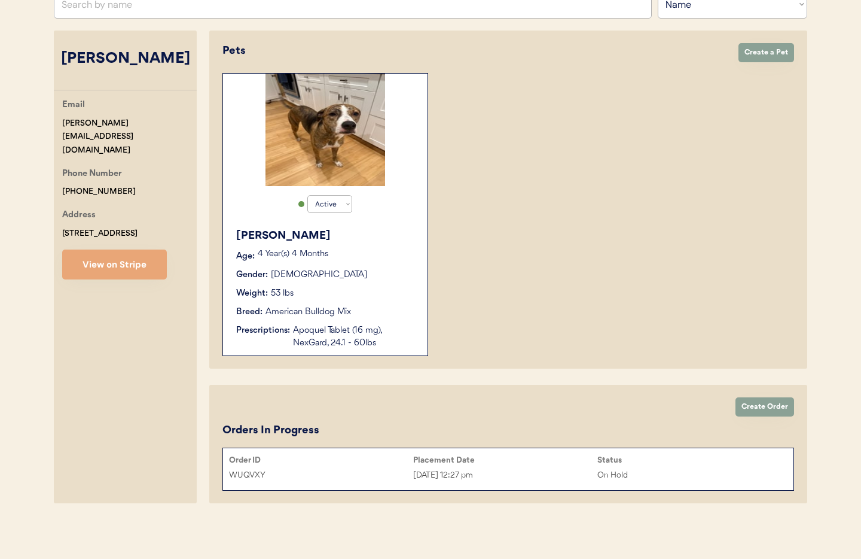
click at [543, 477] on div "[DATE] 12:27 pm" at bounding box center [505, 475] width 184 height 14
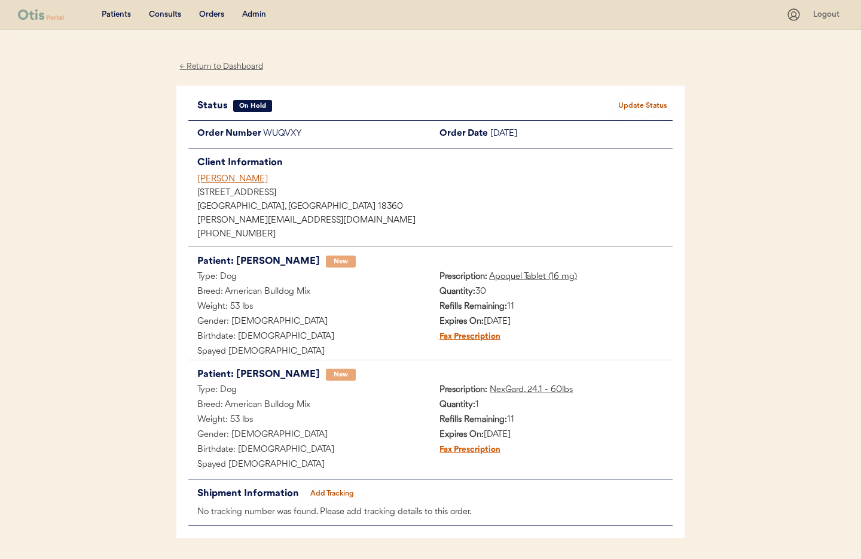
click at [636, 108] on button "Update Status" at bounding box center [643, 106] width 60 height 17
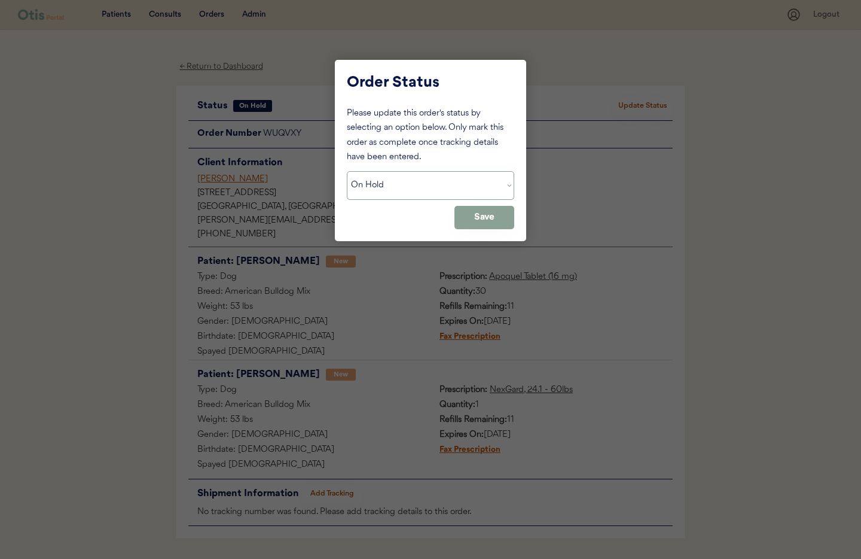
click at [449, 189] on select "Status On Hold New In Progress Complete Pending HW Consent Cancelled" at bounding box center [431, 185] width 168 height 29
select select ""new""
click at [347, 171] on select "Status On Hold New In Progress Complete Pending HW Consent Cancelled" at bounding box center [431, 185] width 168 height 29
click at [479, 221] on button "Save" at bounding box center [485, 217] width 60 height 23
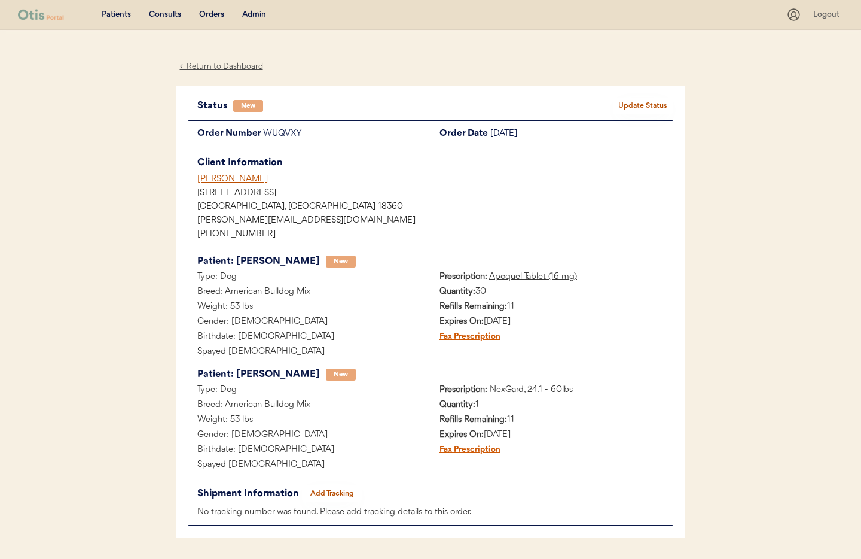
click at [217, 67] on div "← Return to Dashboard" at bounding box center [221, 67] width 90 height 14
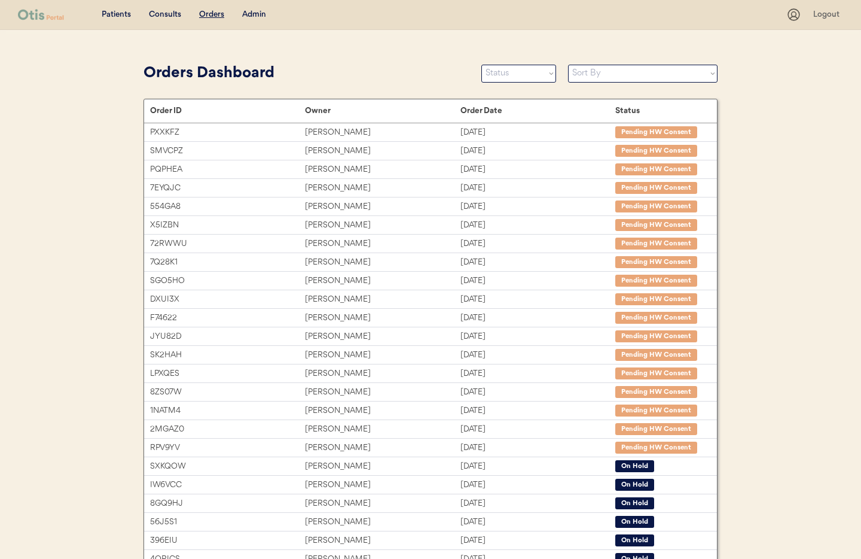
click at [249, 13] on div "Admin" at bounding box center [254, 15] width 24 height 12
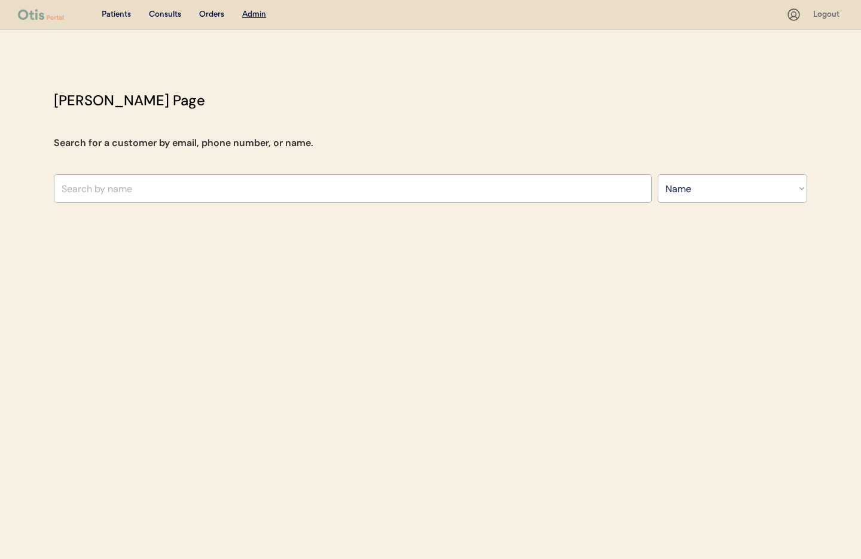
select select ""Name""
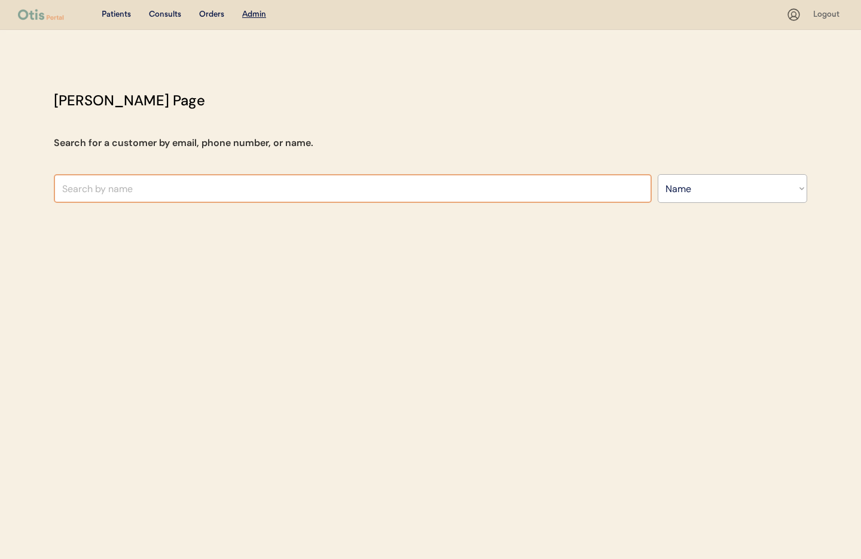
click at [194, 188] on input "text" at bounding box center [353, 188] width 598 height 29
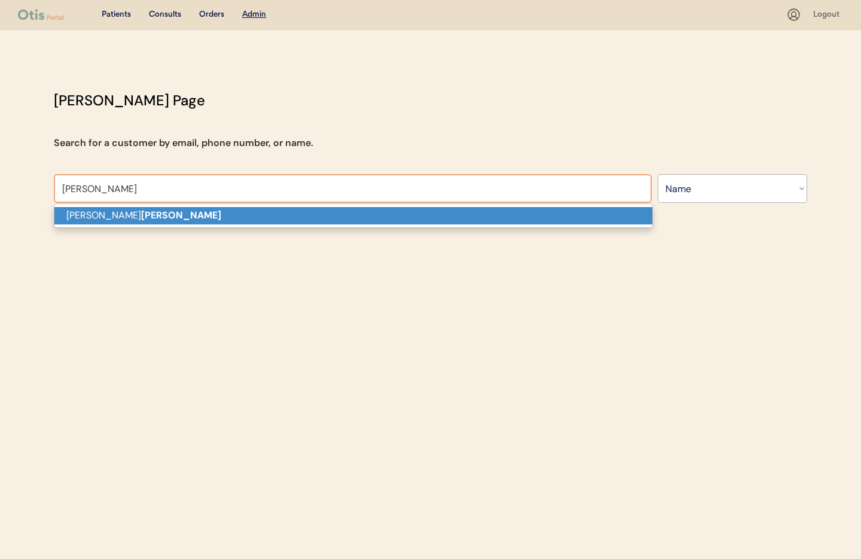
click at [164, 212] on p "[PERSON_NAME]" at bounding box center [353, 215] width 598 height 17
type input "[PERSON_NAME]"
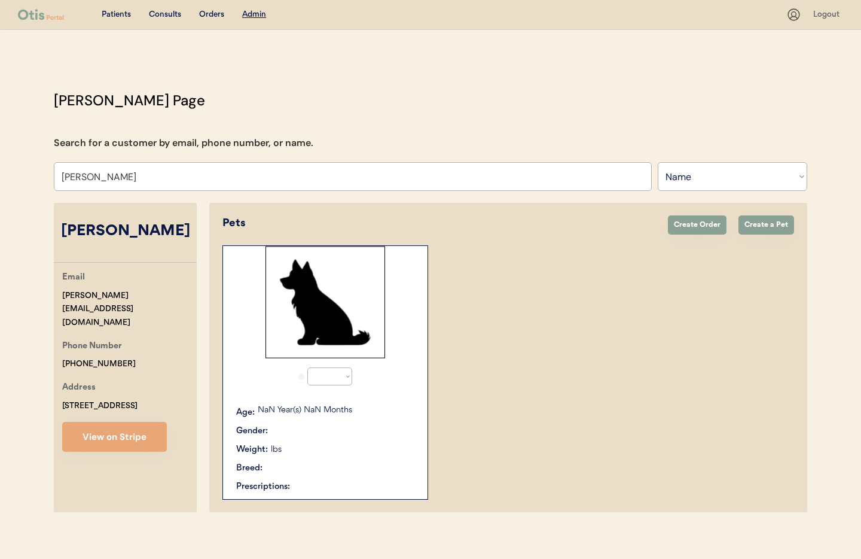
select select "true"
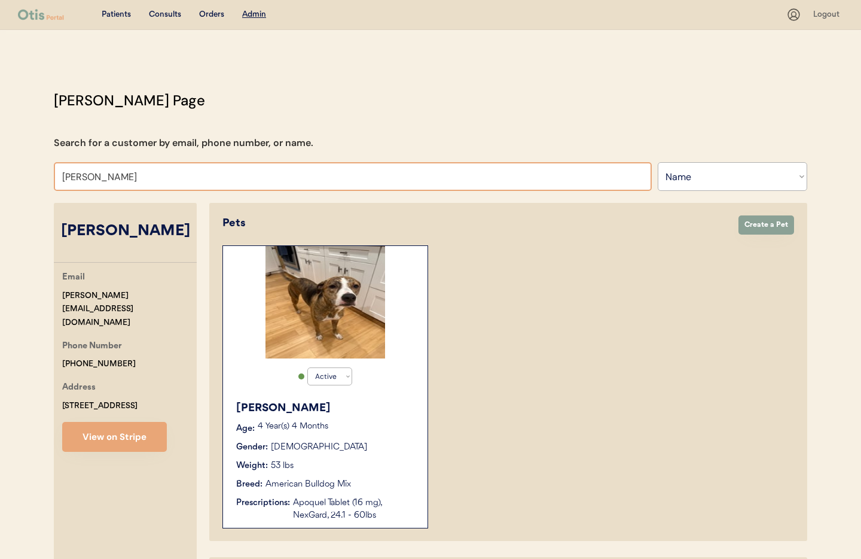
scroll to position [1, 0]
drag, startPoint x: 39, startPoint y: 163, endPoint x: -2, endPoint y: 157, distance: 41.0
click at [0, 157] on html "Patients Consults Orders Admin Logout [PERSON_NAME] Admin Page Search for a cus…" at bounding box center [430, 278] width 861 height 559
type input "[PERSON_NAME]"
click at [114, 19] on div "Patients" at bounding box center [116, 14] width 29 height 12
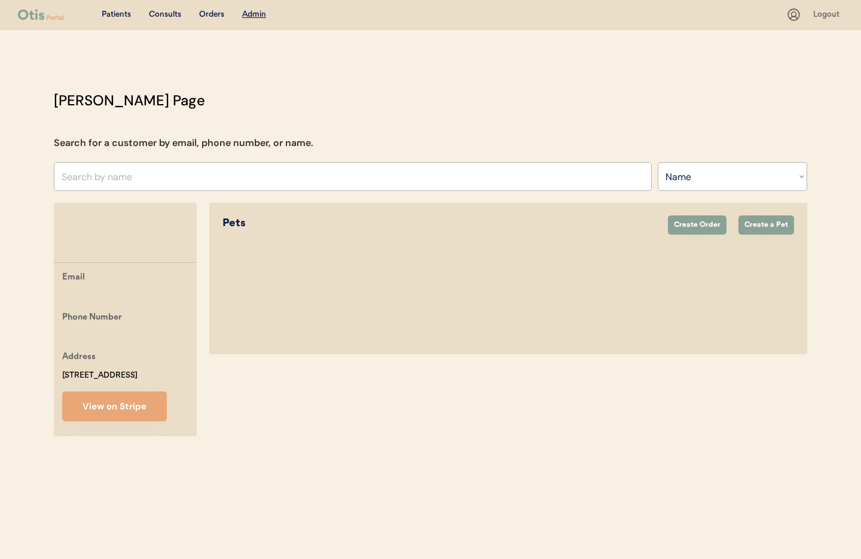
click at [262, 18] on u "Admin" at bounding box center [254, 14] width 24 height 8
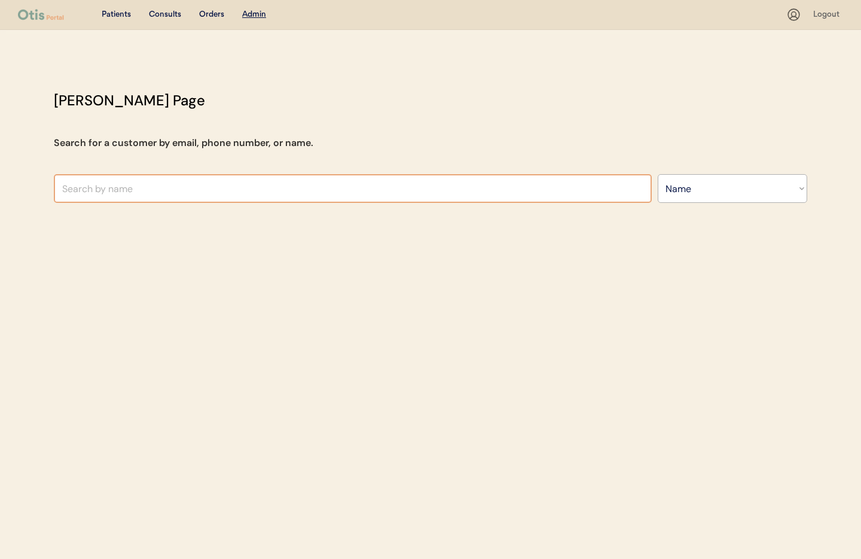
click at [145, 190] on input "text" at bounding box center [353, 188] width 598 height 29
type input "[PERSON_NAME]"
